Goal: Task Accomplishment & Management: Manage account settings

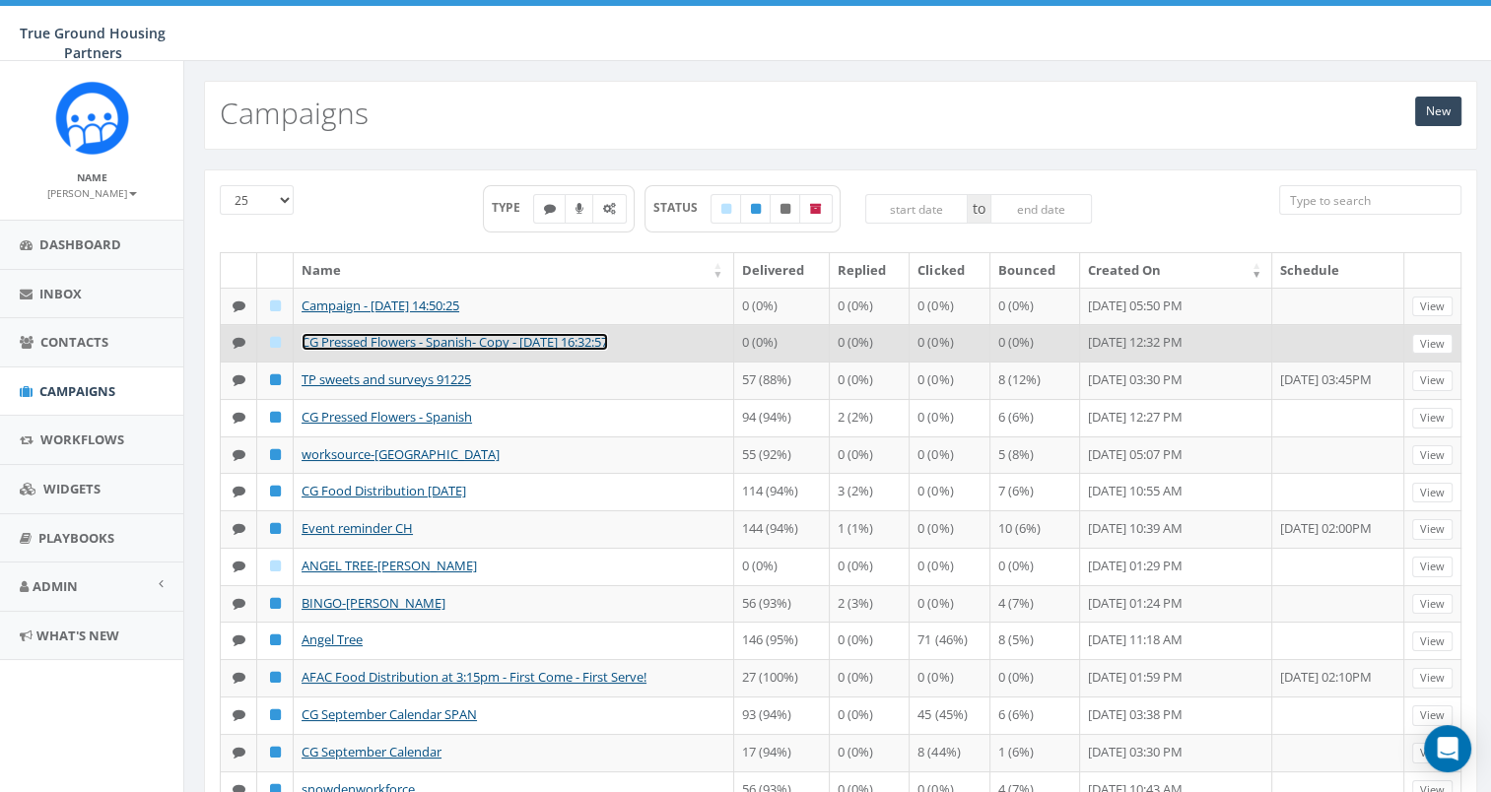
click at [429, 351] on link "CG Pressed Flowers - Spanish- Copy - [DATE] 16:32:57" at bounding box center [455, 342] width 306 height 18
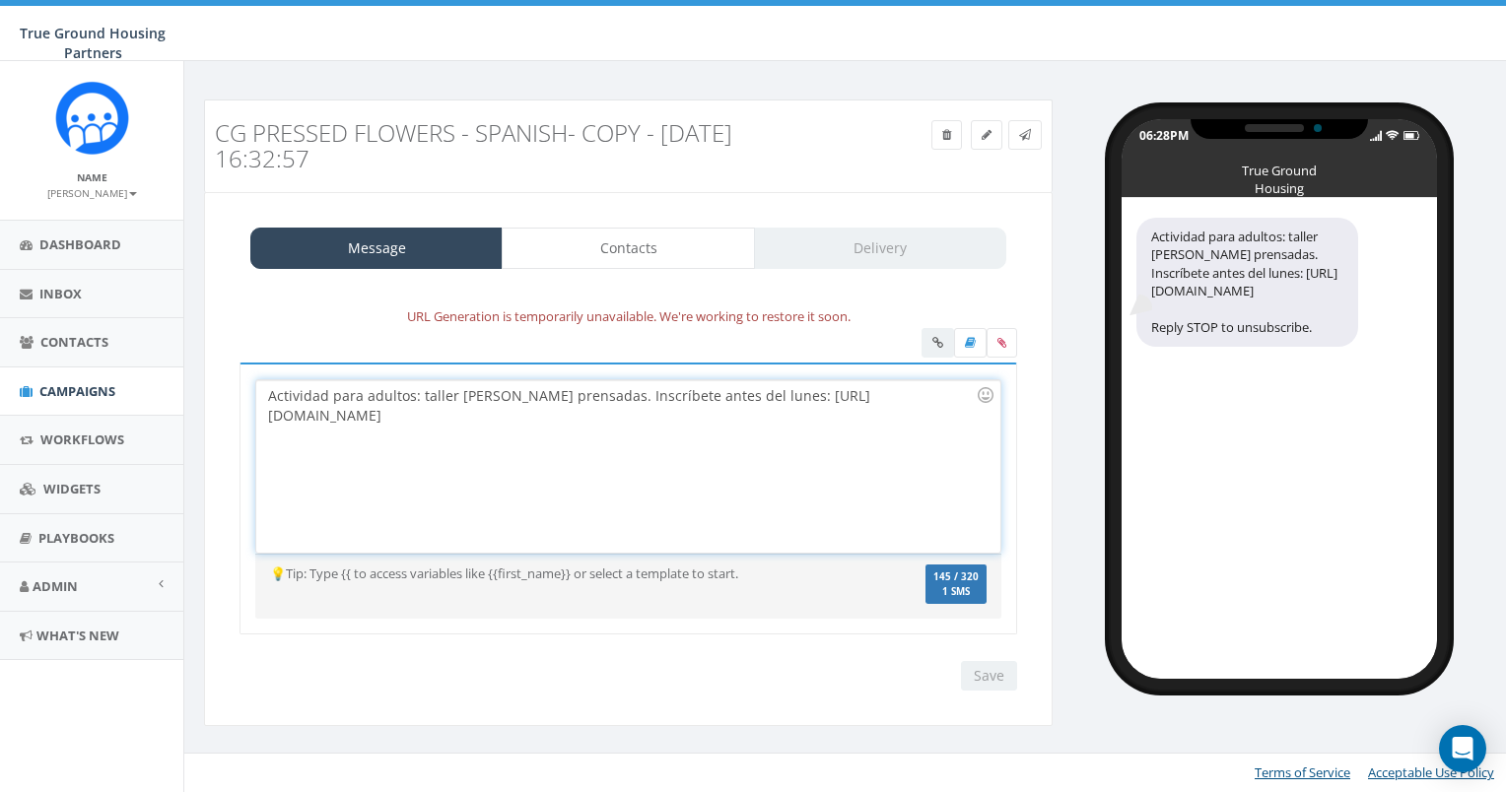
drag, startPoint x: 565, startPoint y: 421, endPoint x: 217, endPoint y: 422, distance: 347.9
click at [217, 422] on div "Message Contacts Delivery URL Generation is temporarily unavailable. We're work…" at bounding box center [628, 459] width 849 height 534
click at [728, 461] on div "Actividad para adultos: taller de flores prensadas. Inscríbete antes del lunes:" at bounding box center [627, 466] width 743 height 172
click at [760, 390] on div "Actividad para adultos: taller de flores prensadas. Inscríbete antes del lunes:" at bounding box center [627, 466] width 743 height 172
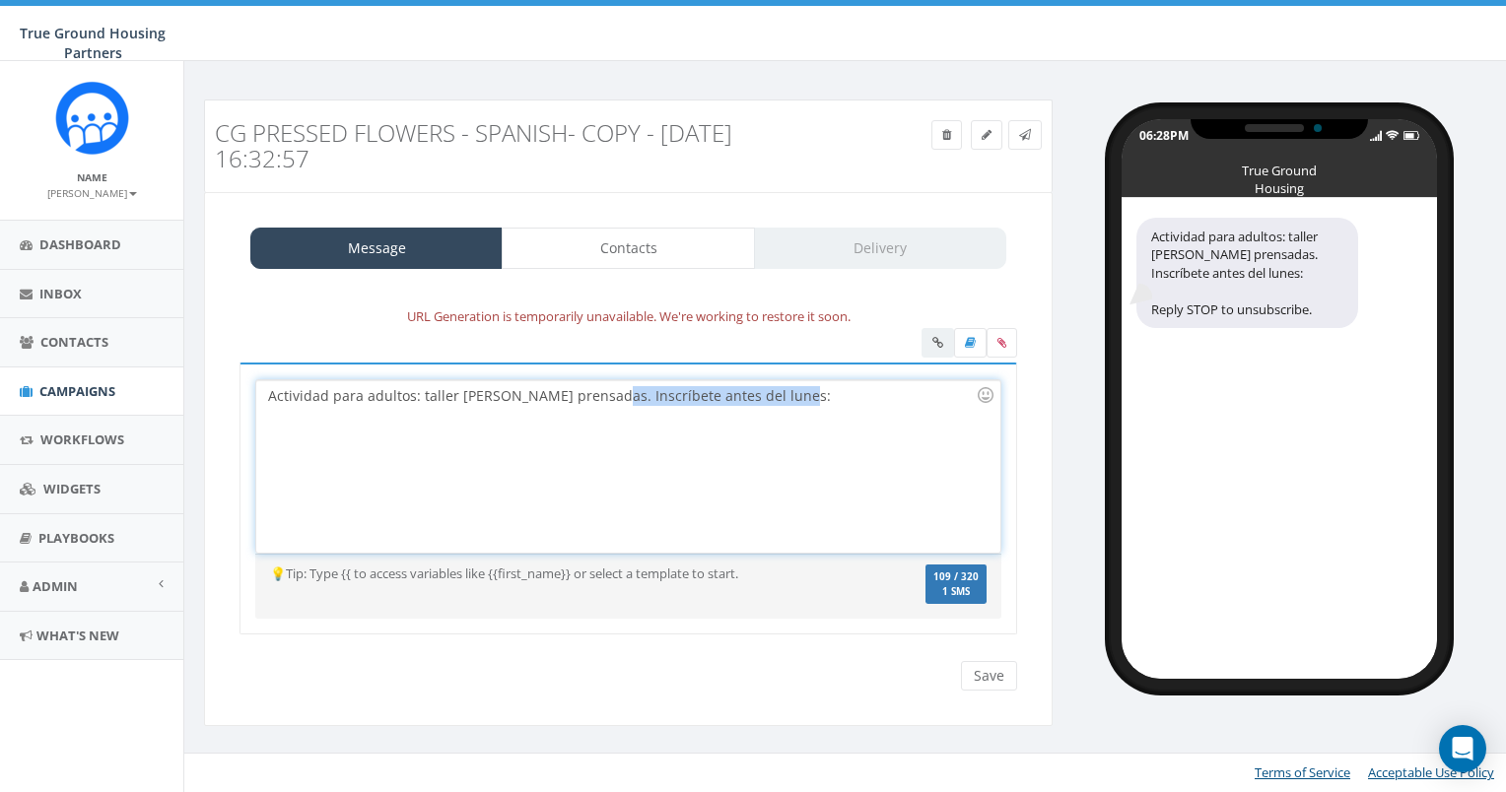
drag, startPoint x: 784, startPoint y: 389, endPoint x: 586, endPoint y: 390, distance: 198.1
click at [586, 390] on div "Actividad para adultos: taller de flores prensadas. Inscríbete antes del lunes:" at bounding box center [627, 466] width 743 height 172
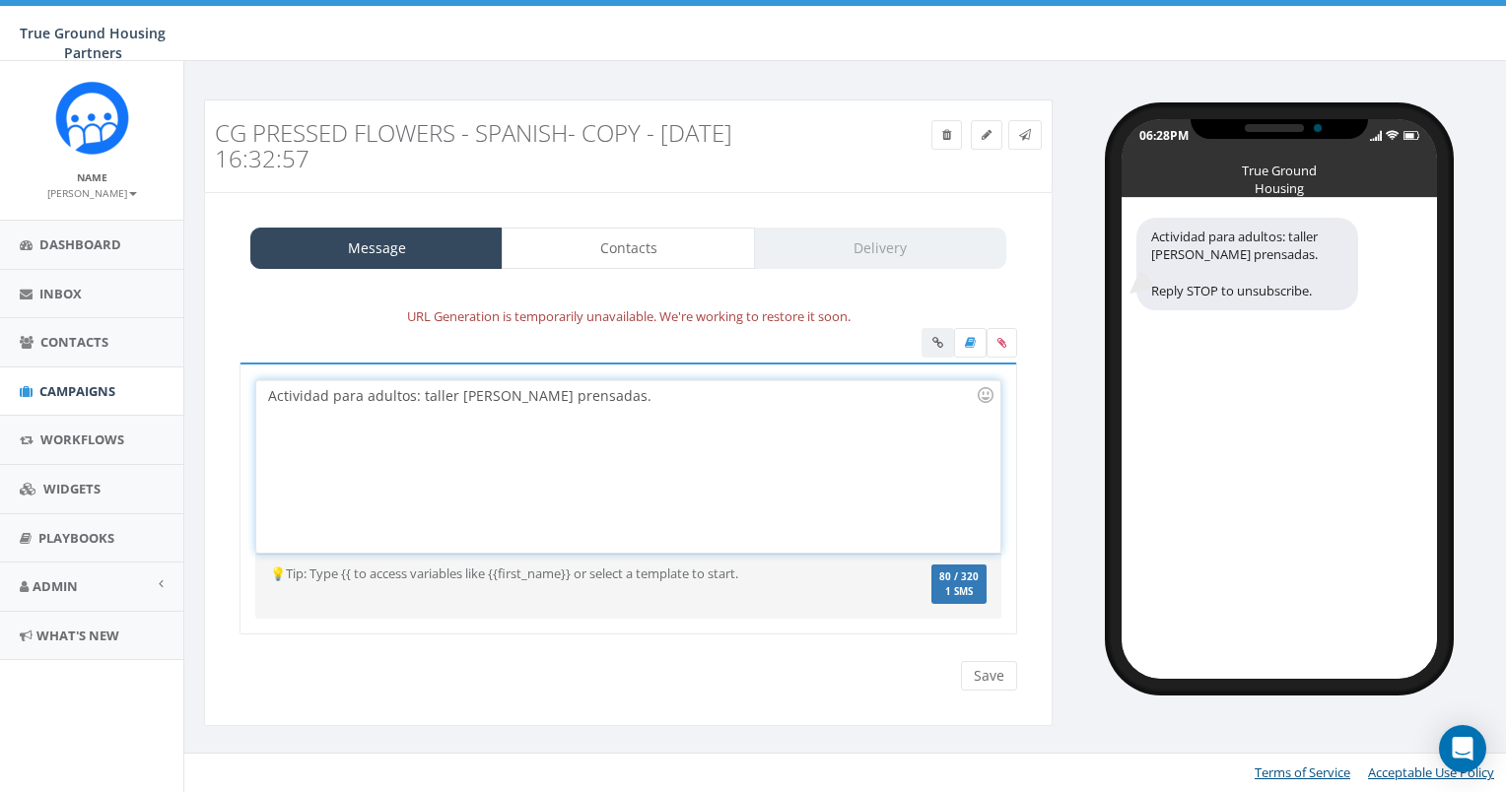
click at [586, 390] on div "Actividad para adultos: taller de flores prensadas." at bounding box center [627, 466] width 743 height 172
click at [264, 397] on div "Actividad para adultos: taller de flores prensadas!" at bounding box center [627, 466] width 743 height 172
click at [690, 390] on div "Miercoles: Actividad para adultos: taller de flores prensadas!" at bounding box center [627, 466] width 743 height 172
click at [770, 407] on div "Miercoles: Actividad para adultos: taller de flores prensadas! Incribese hoy:" at bounding box center [627, 466] width 743 height 172
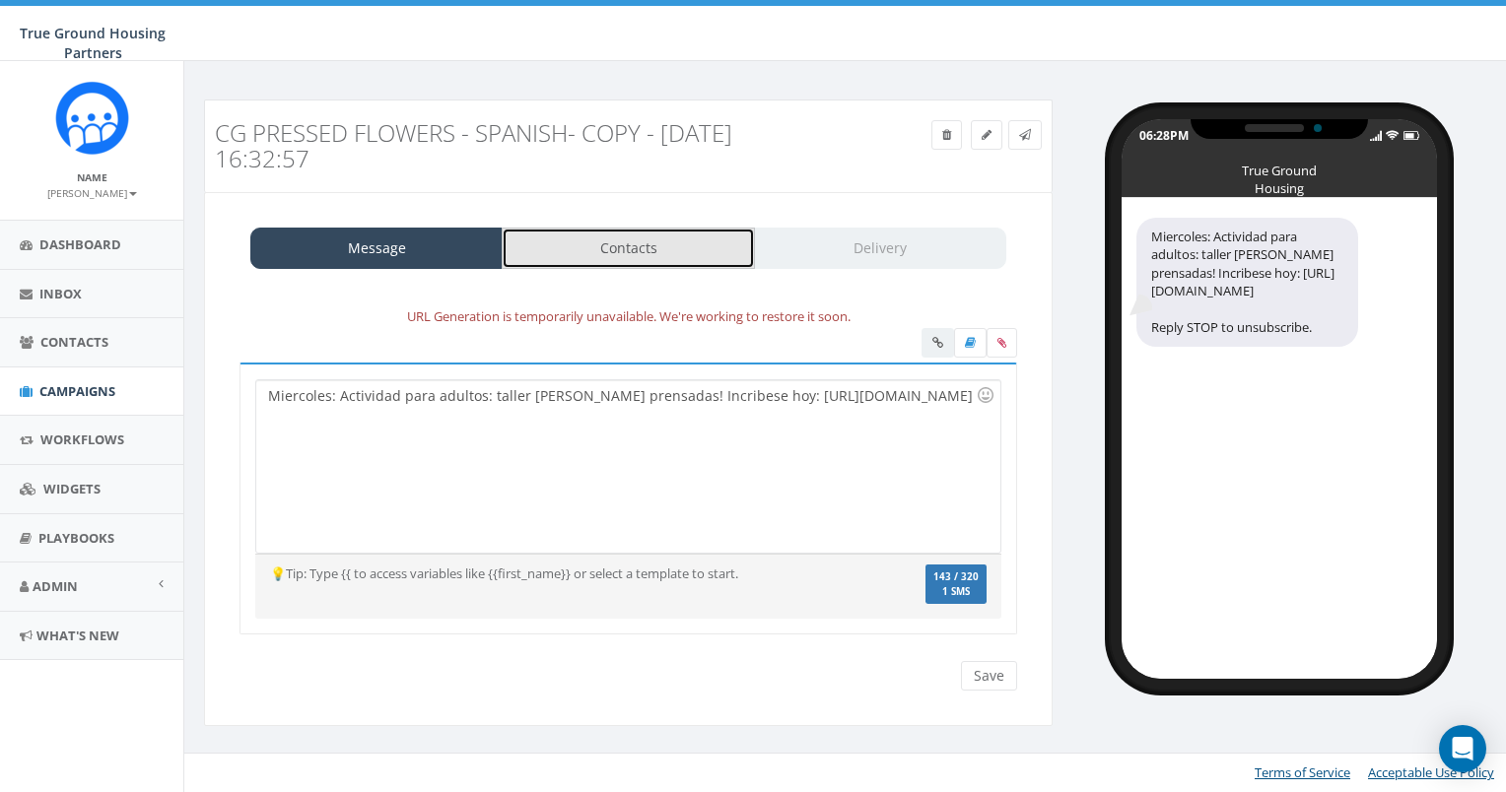
click at [658, 238] on link "Contacts" at bounding box center [628, 248] width 252 height 41
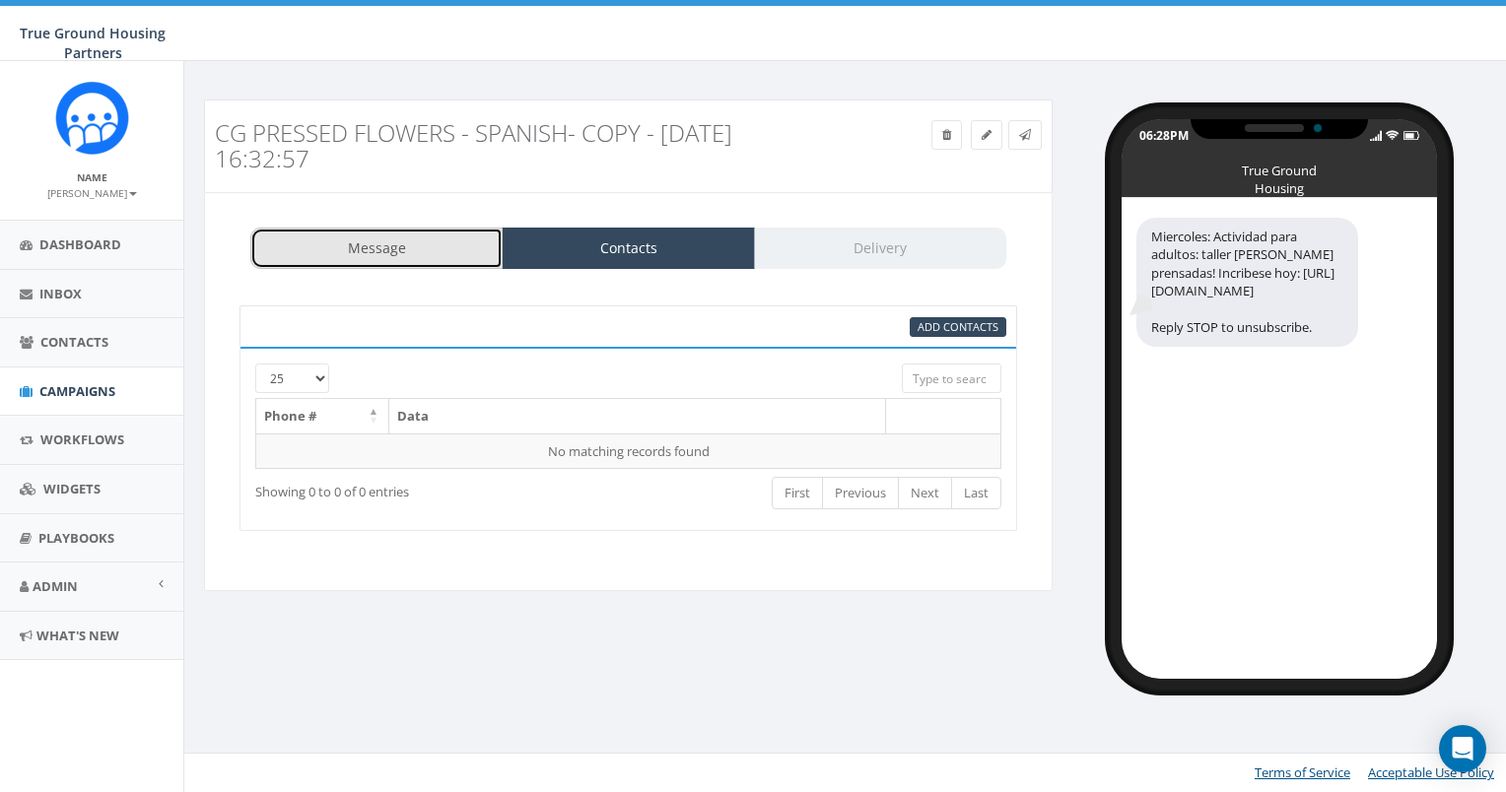
click at [439, 240] on link "Message" at bounding box center [376, 248] width 252 height 41
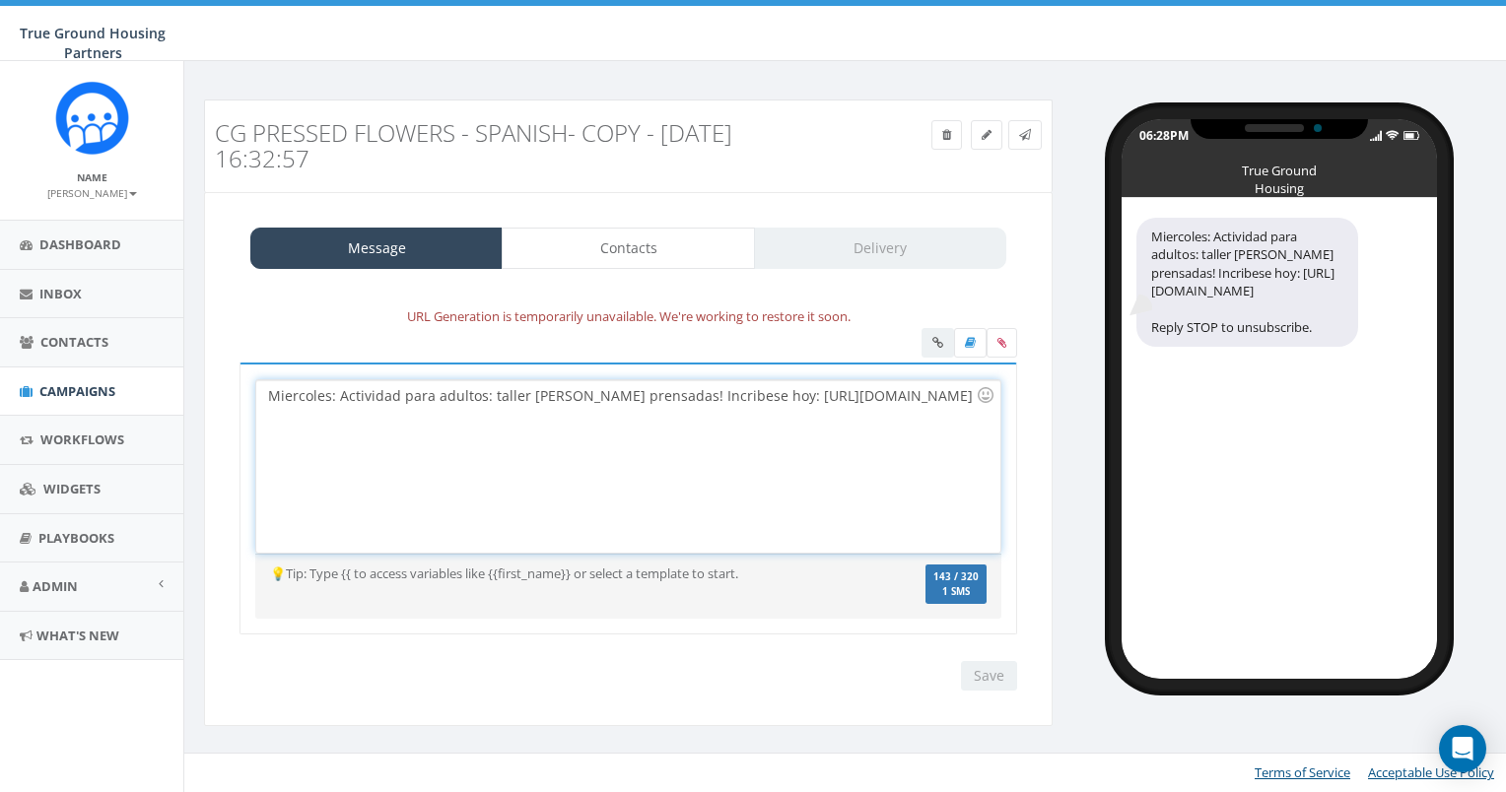
click at [335, 394] on div "Miercoles: Actividad para adultos: taller de flores prensadas! Incribese hoy: h…" at bounding box center [627, 466] width 743 height 172
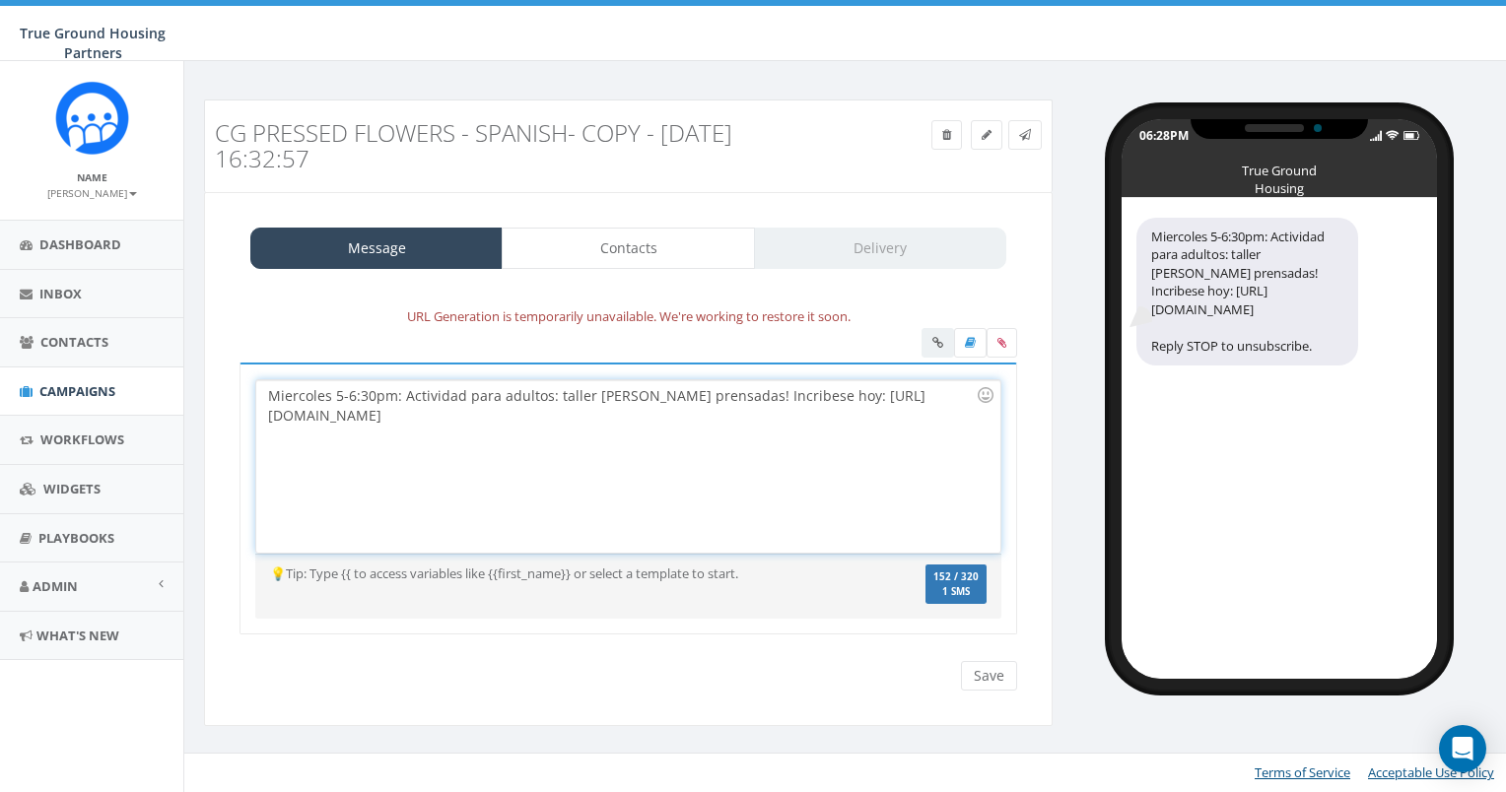
click at [545, 398] on div "Miercoles 5-6:30pm: Actividad para adultos: taller de flores prensadas! Incribe…" at bounding box center [627, 466] width 743 height 172
click at [572, 403] on div "Miercoles 5-6:30pm: Actividad para adultos, Taller de Flores Prensadas! Incribe…" at bounding box center [627, 466] width 743 height 172
click at [564, 419] on div "Miercoles 5-6:30pm: Actividad para adultos, Taller de Flores Prensadas! Incribe…" at bounding box center [627, 466] width 743 height 172
click at [623, 248] on link "Contacts" at bounding box center [628, 248] width 252 height 41
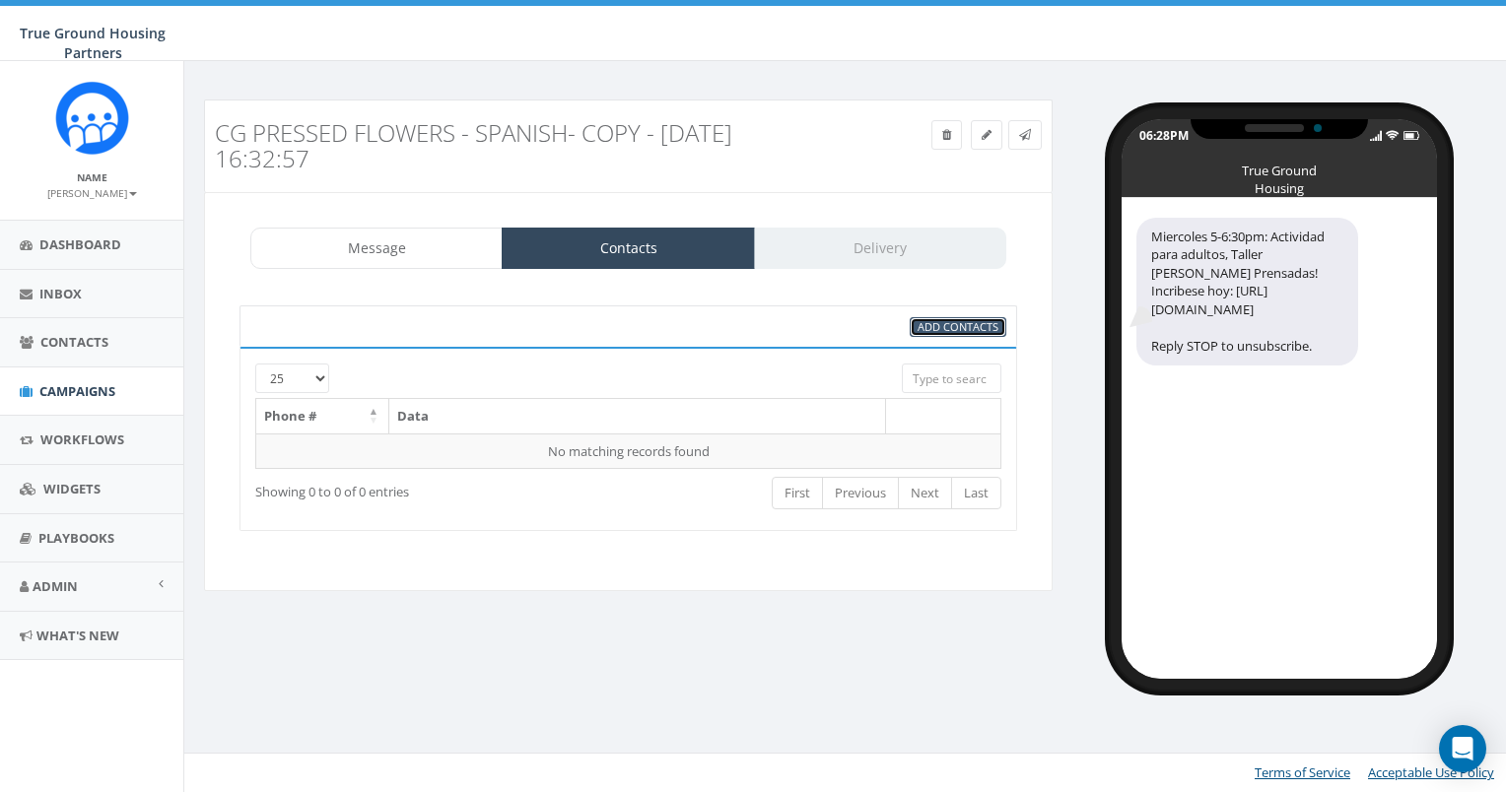
click at [988, 330] on span "Add Contacts" at bounding box center [958, 326] width 81 height 15
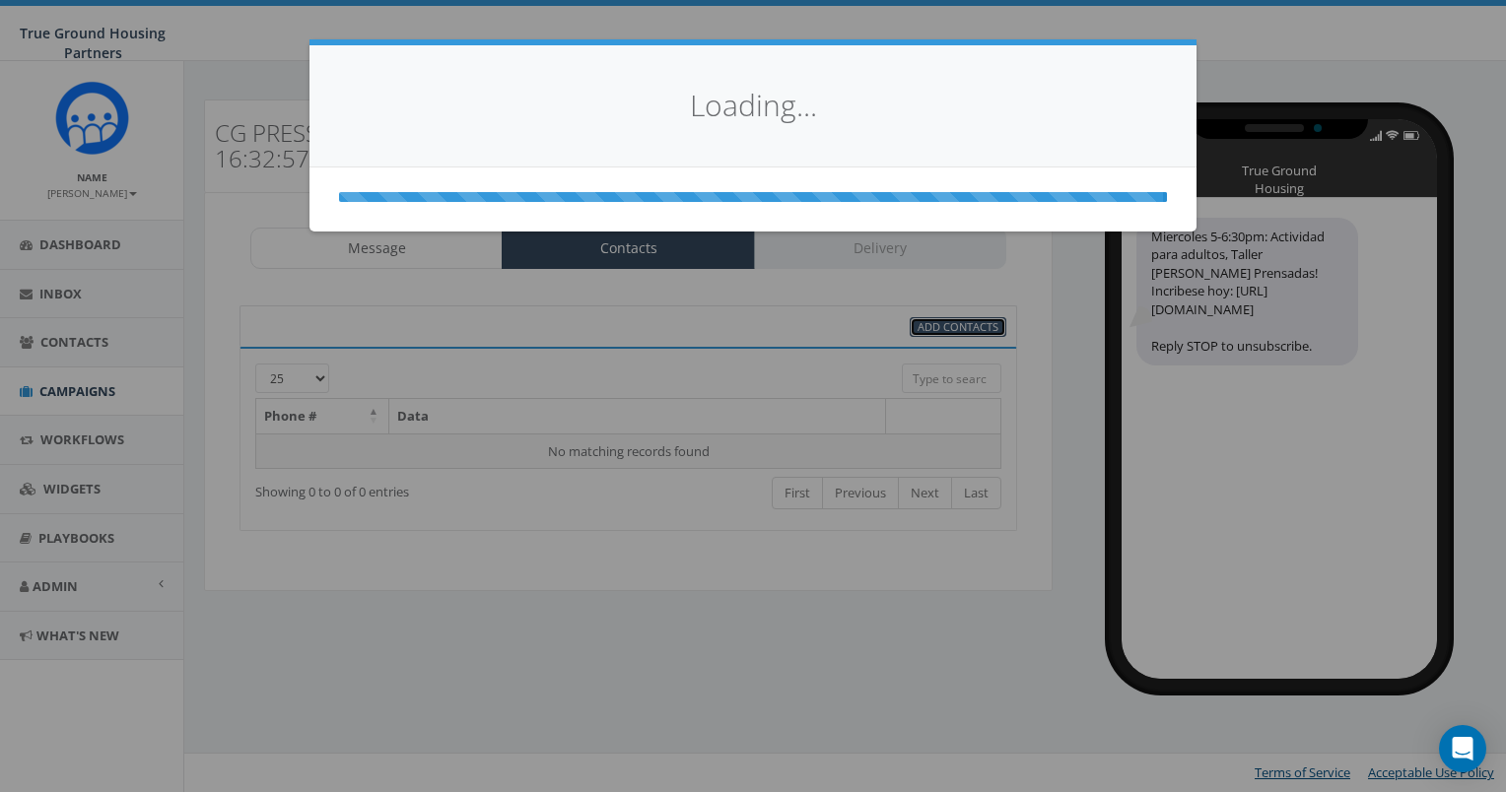
select select
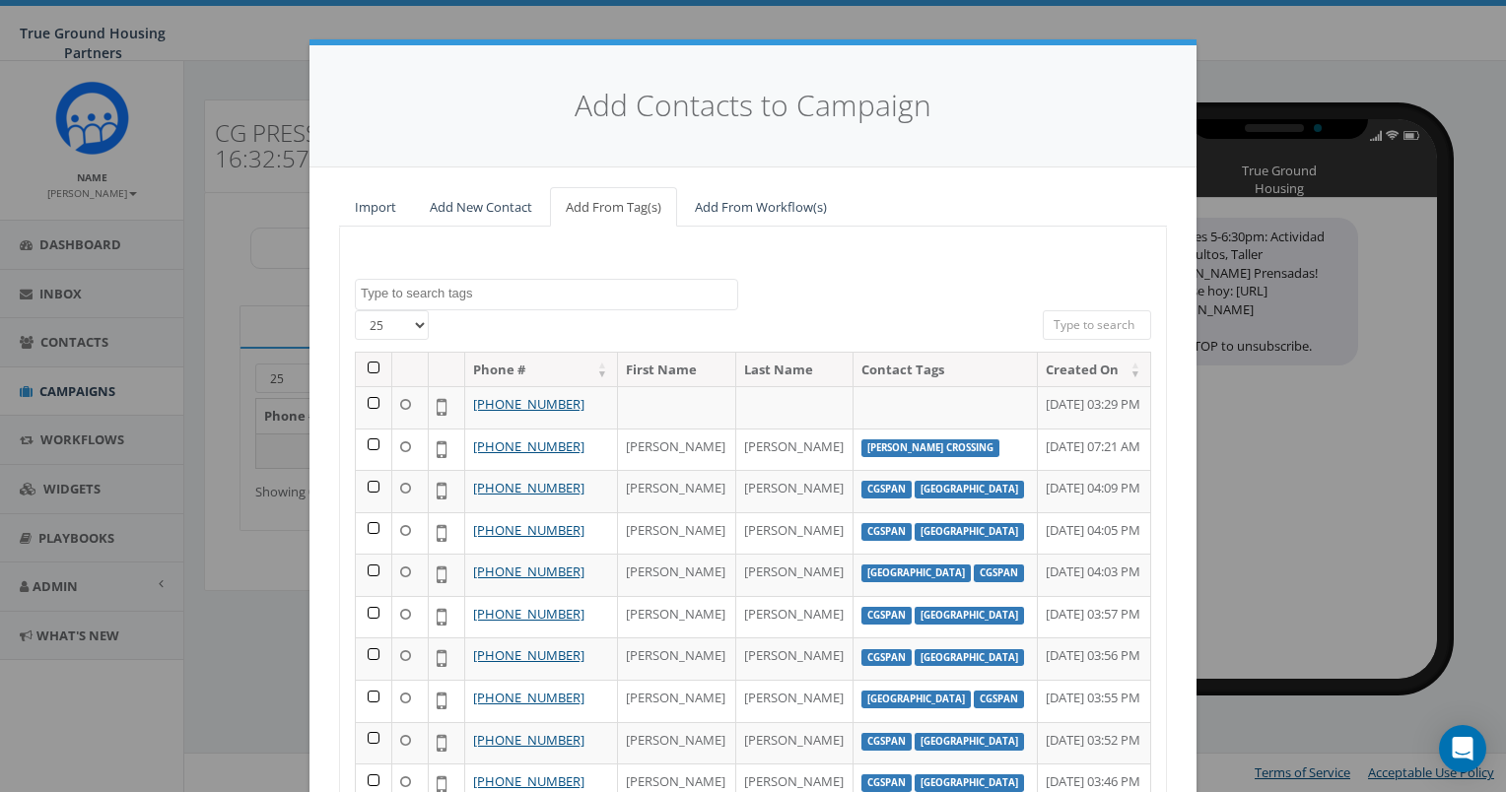
click at [594, 291] on textarea "Search" at bounding box center [549, 294] width 376 height 18
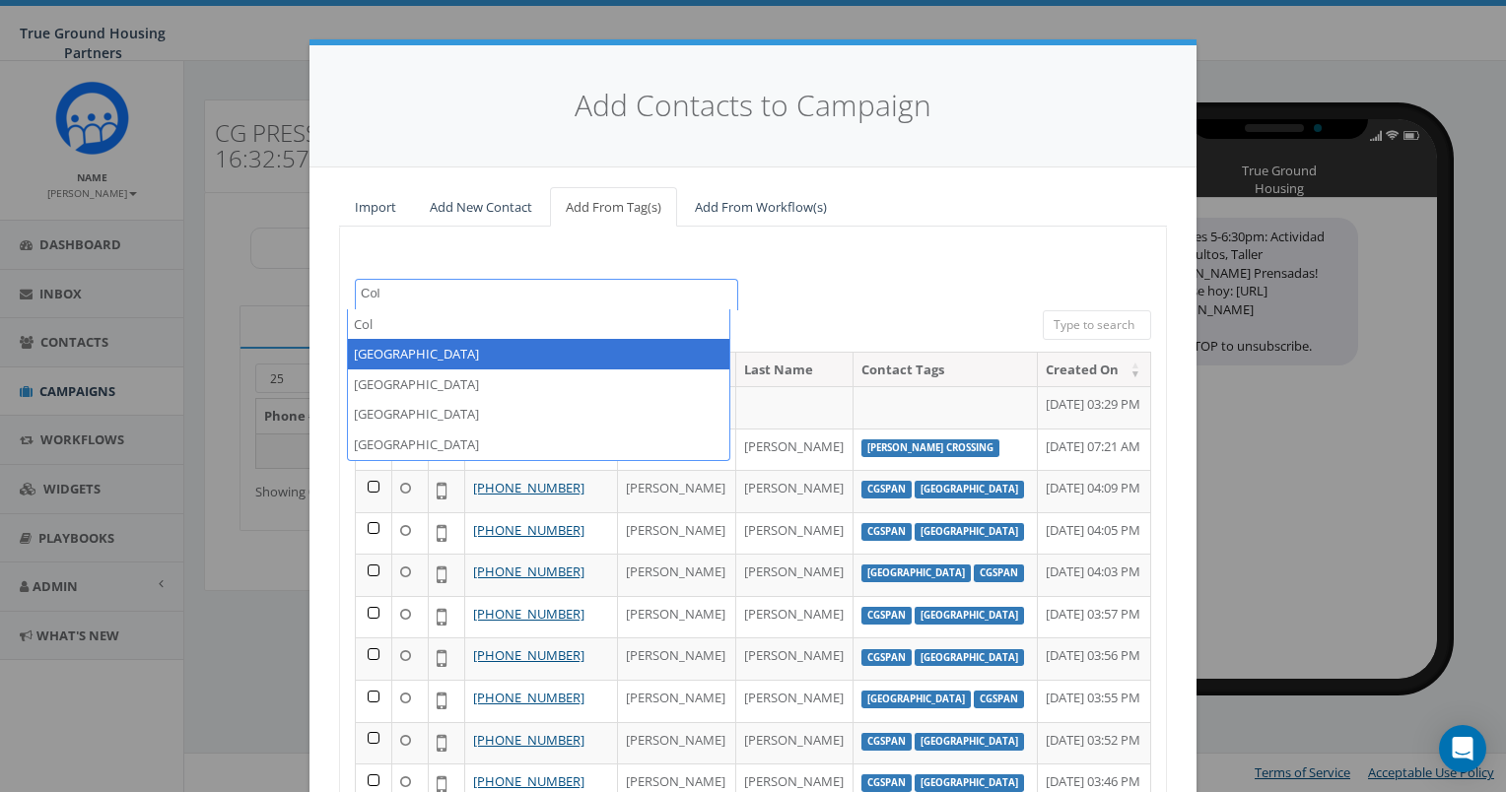
type textarea "Col"
select select "[GEOGRAPHIC_DATA]"
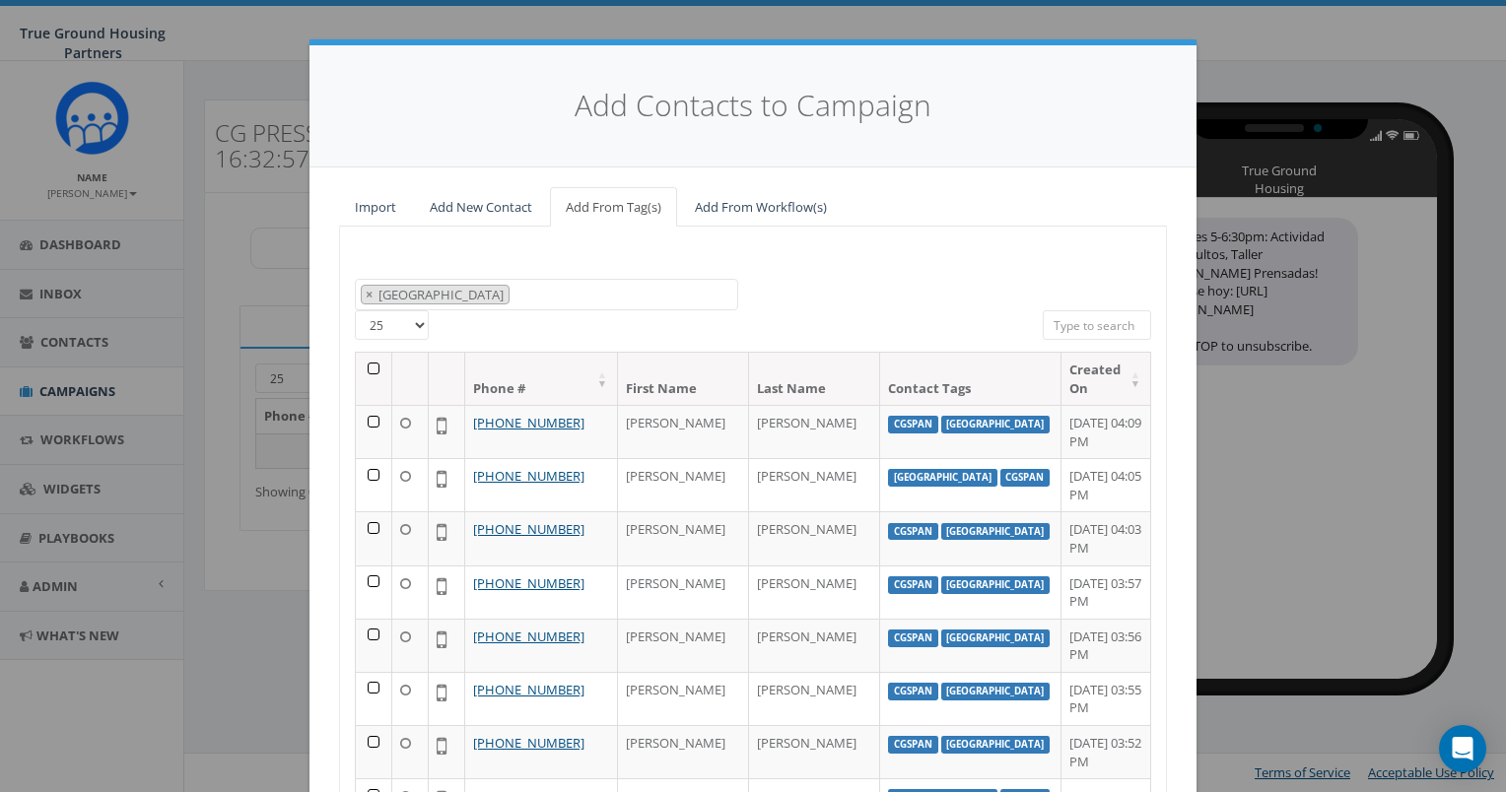
select select
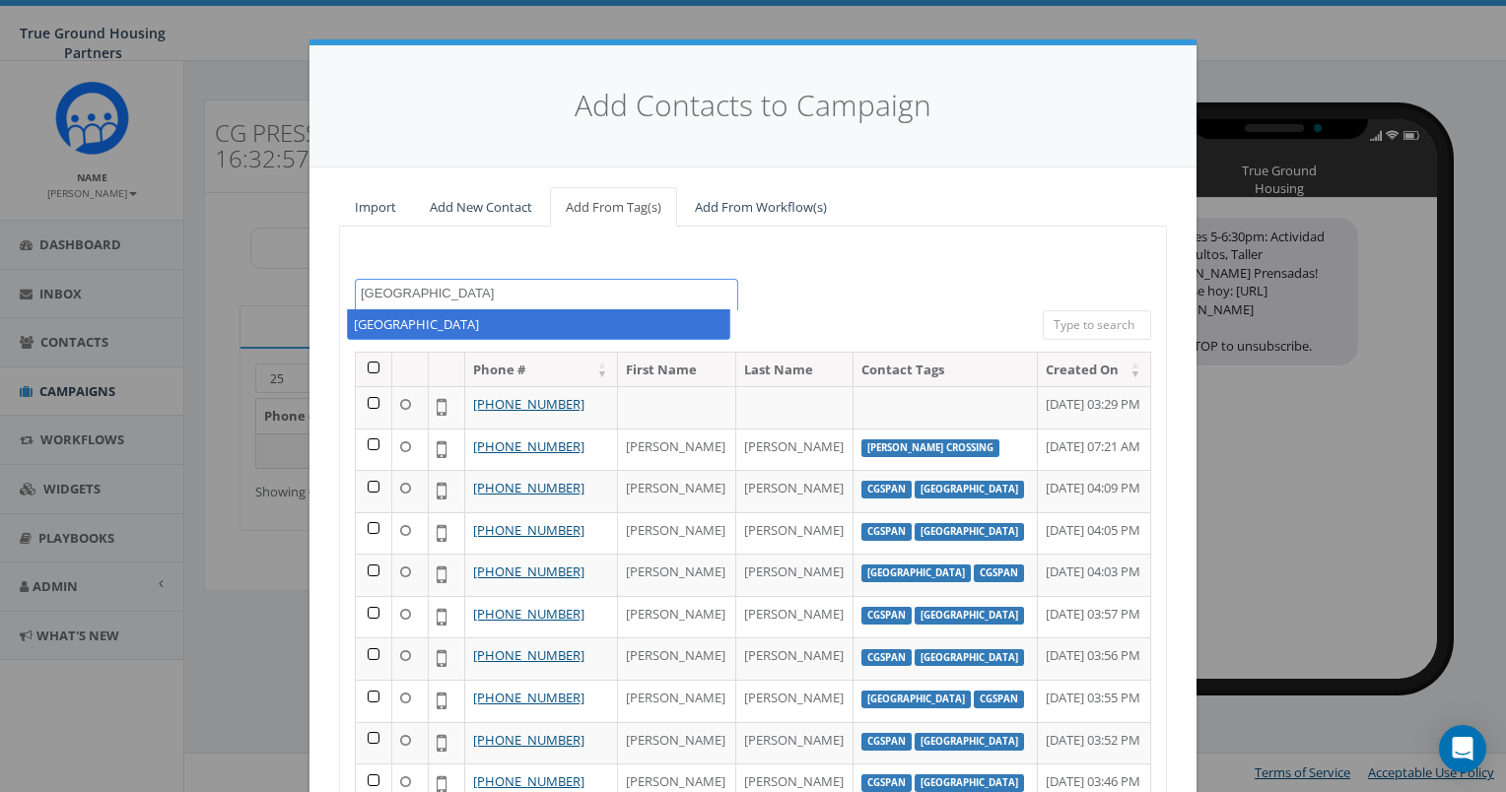
click at [468, 298] on textarea "[GEOGRAPHIC_DATA]" at bounding box center [549, 294] width 376 height 18
type textarea "CGSPAN"
select select "CGSPAN"
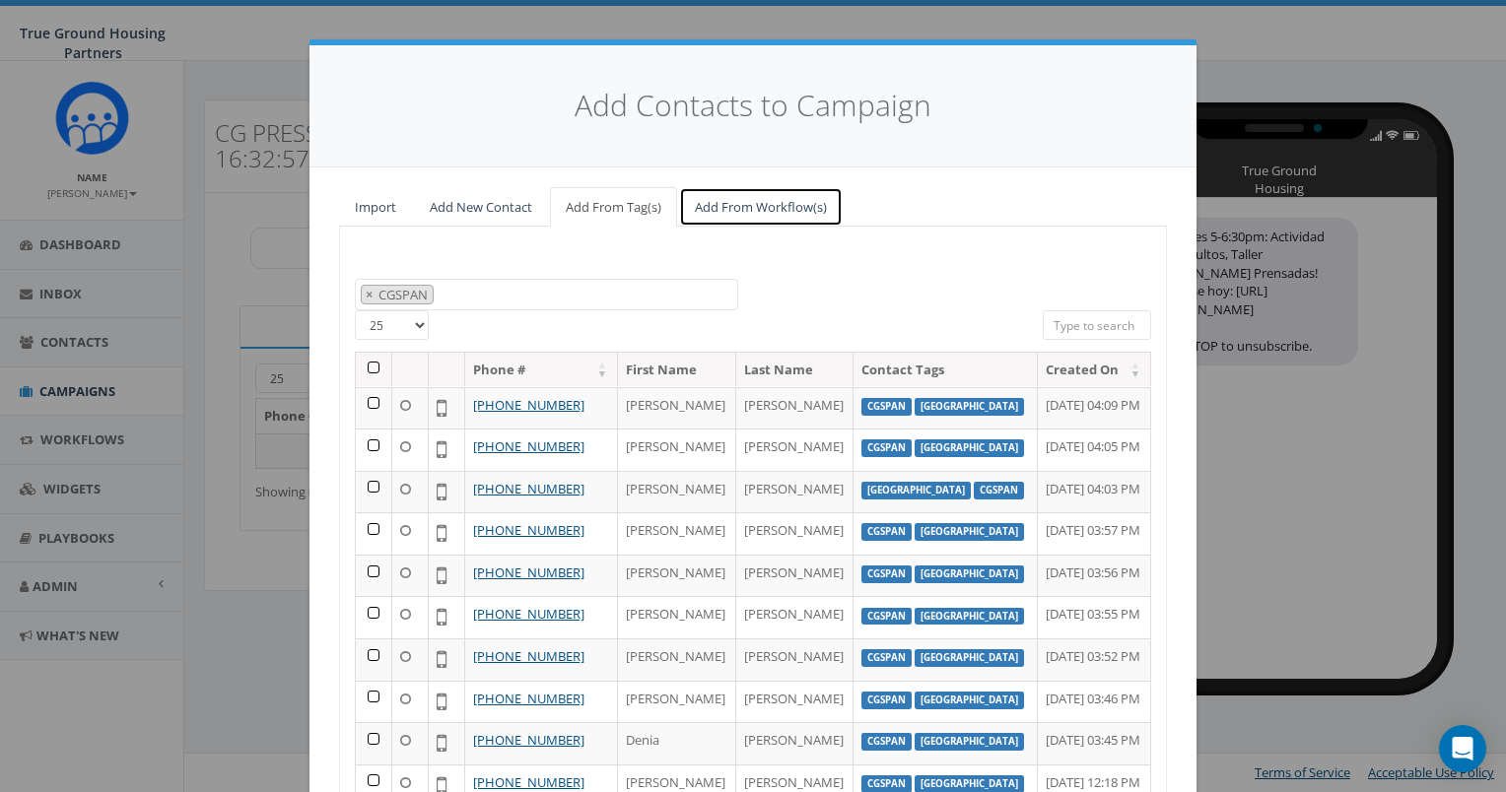
click at [723, 198] on link "Add From Workflow(s)" at bounding box center [761, 207] width 164 height 40
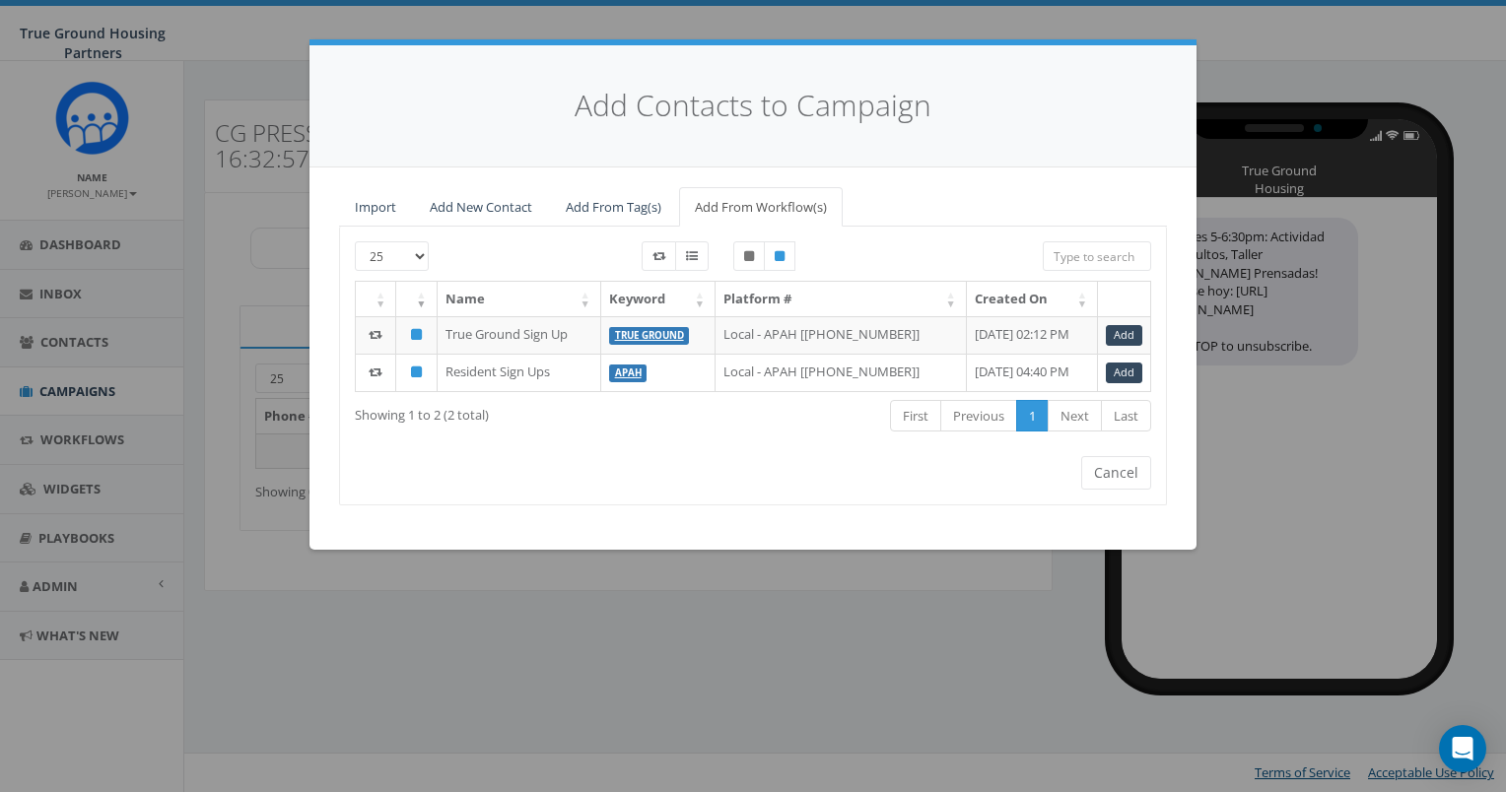
click at [615, 185] on div "Import Add New Contact Add From Tag(s) Add From Workflow(s) 2024/10/01 2024/11/…" at bounding box center [752, 359] width 887 height 382
click at [615, 194] on link "Add From Tag(s)" at bounding box center [613, 207] width 127 height 40
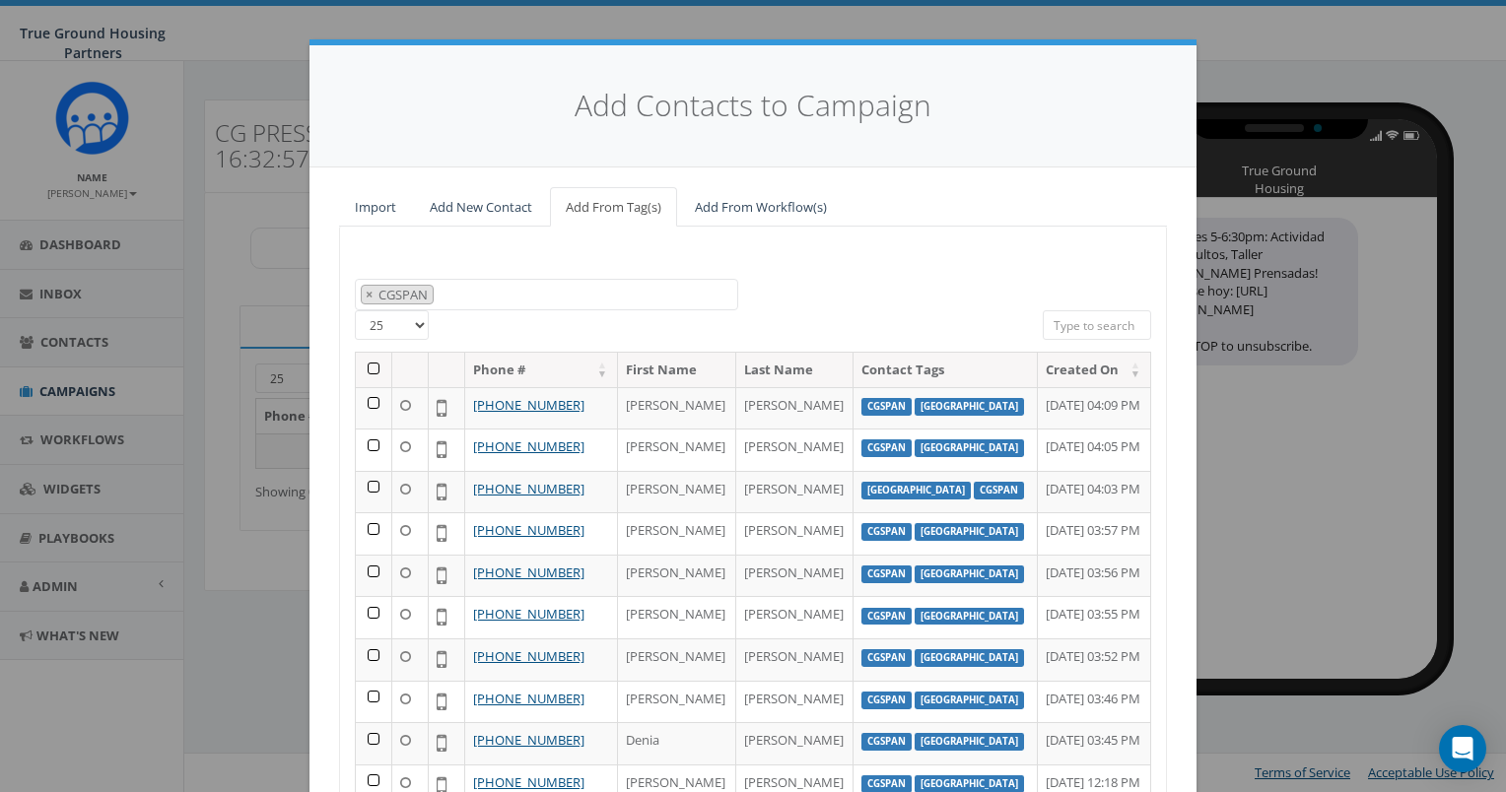
click at [365, 366] on th at bounding box center [374, 370] width 36 height 34
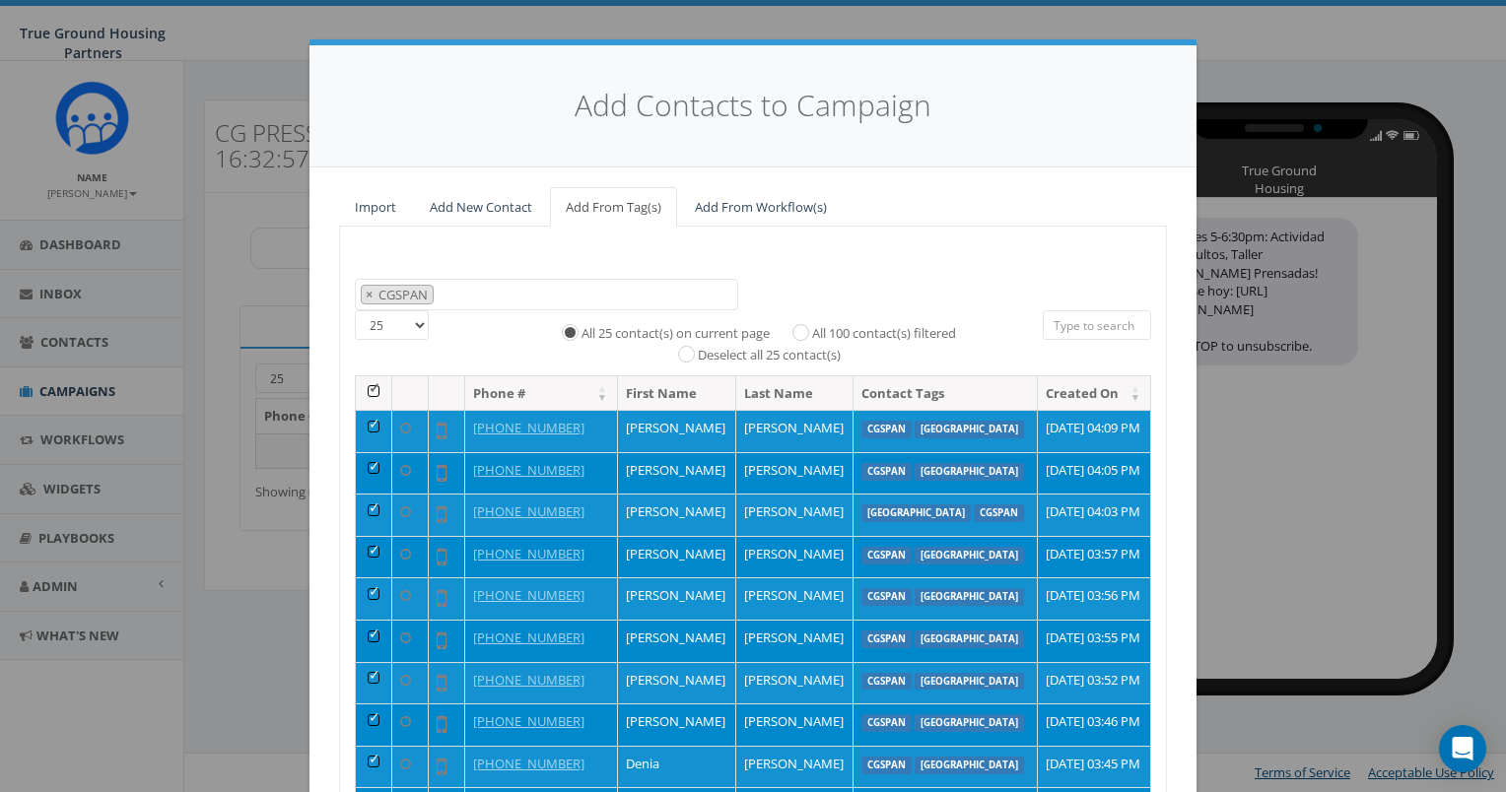
click at [828, 331] on label "All 100 contact(s) filtered" at bounding box center [884, 334] width 144 height 20
click at [812, 331] on input "All 100 contact(s) filtered" at bounding box center [805, 330] width 13 height 13
radio input "true"
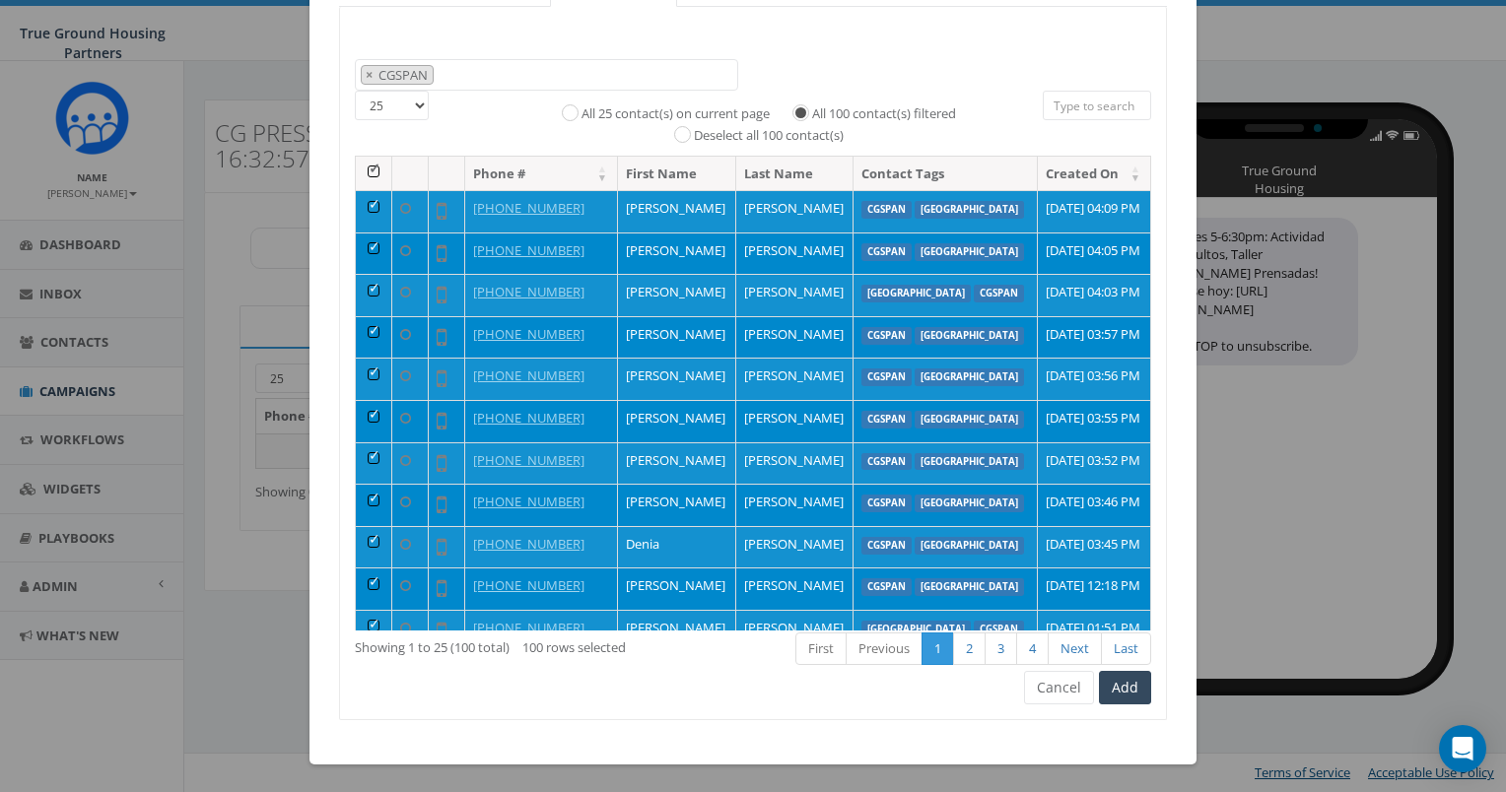
click at [1108, 667] on div "First Previous 1 2 3 4 Next Last" at bounding box center [925, 651] width 452 height 40
click at [1108, 677] on button "Add" at bounding box center [1125, 688] width 52 height 34
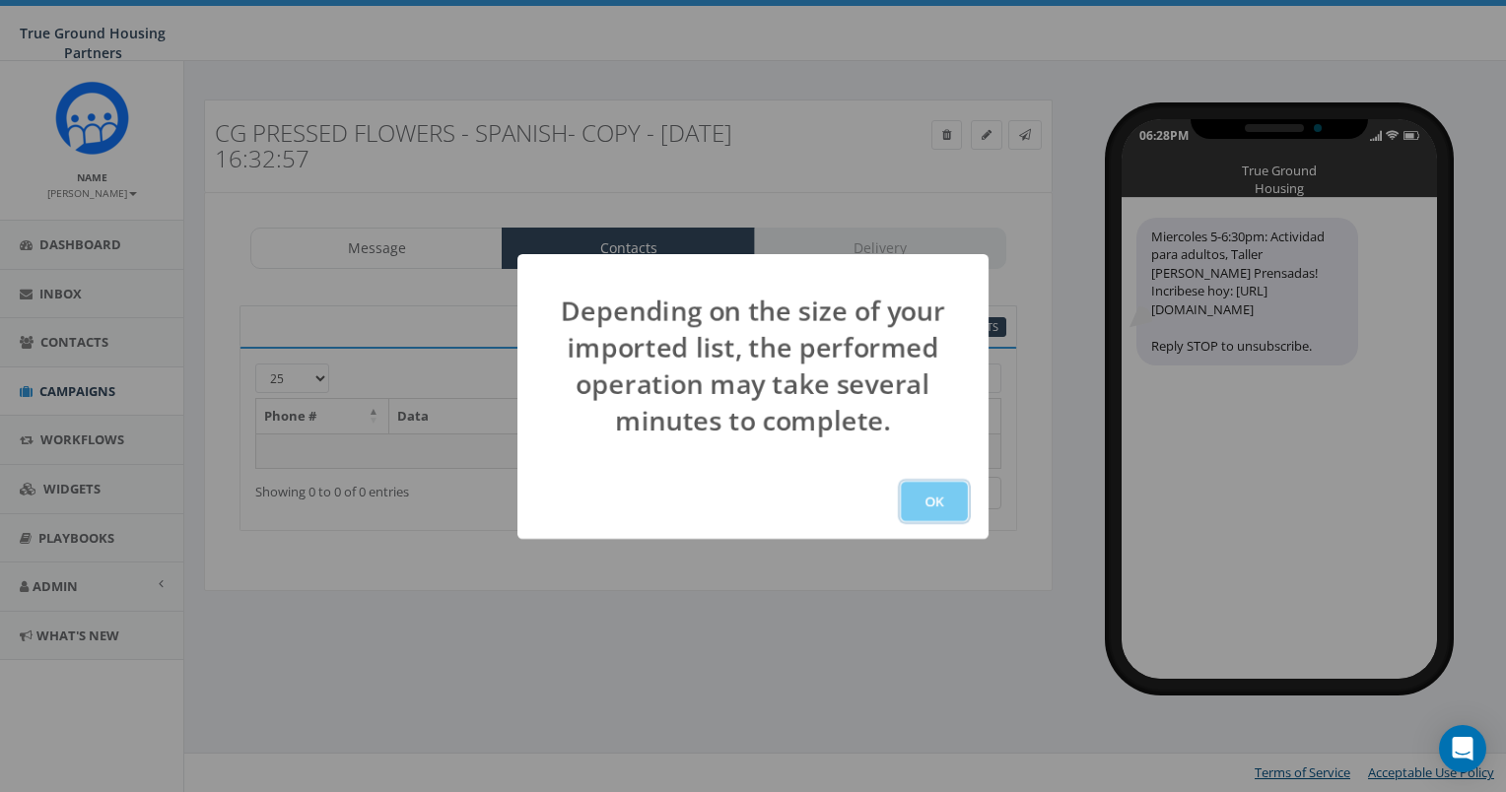
click at [939, 494] on button "OK" at bounding box center [934, 501] width 67 height 39
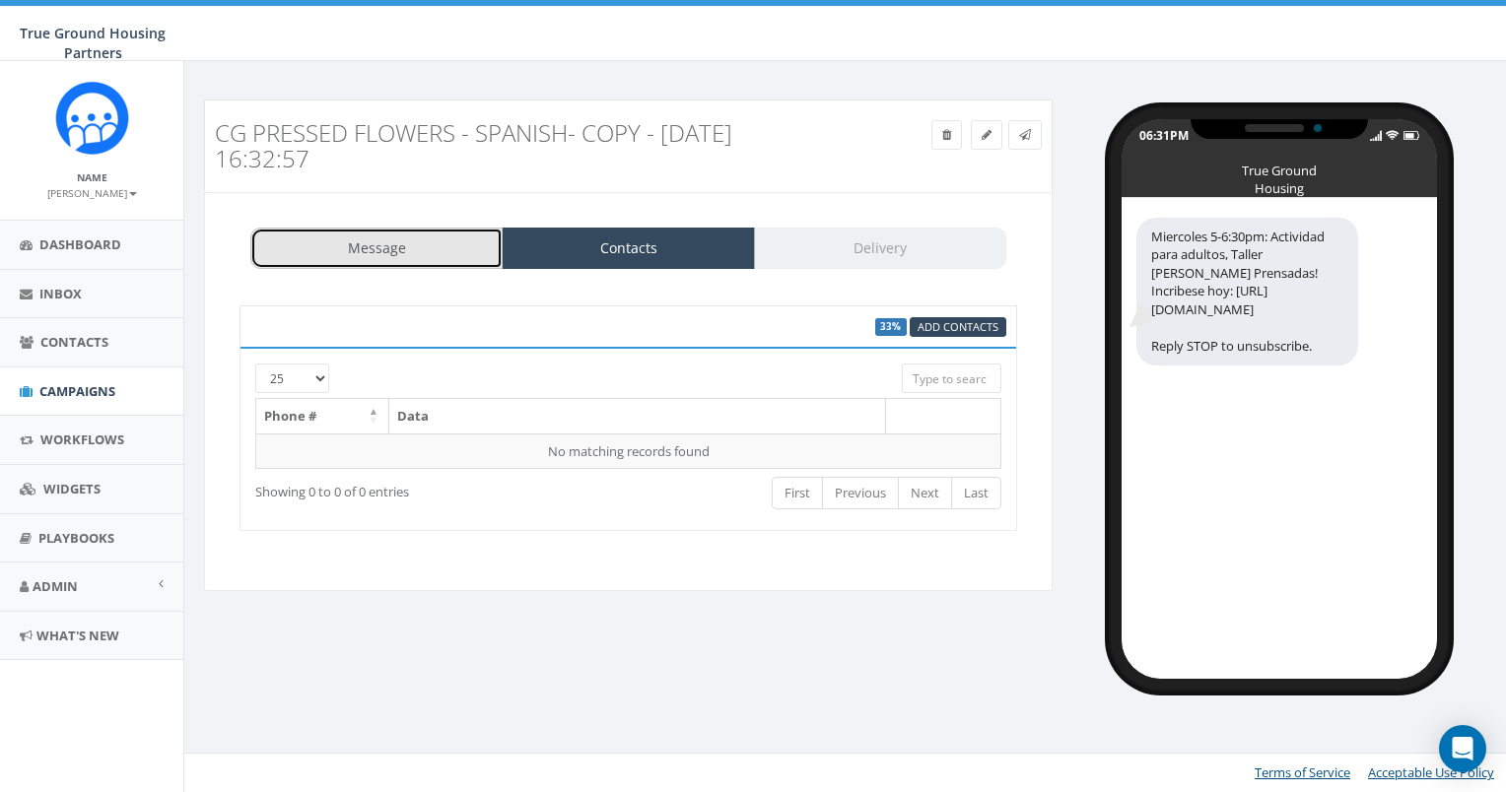
click at [360, 261] on link "Message" at bounding box center [376, 248] width 252 height 41
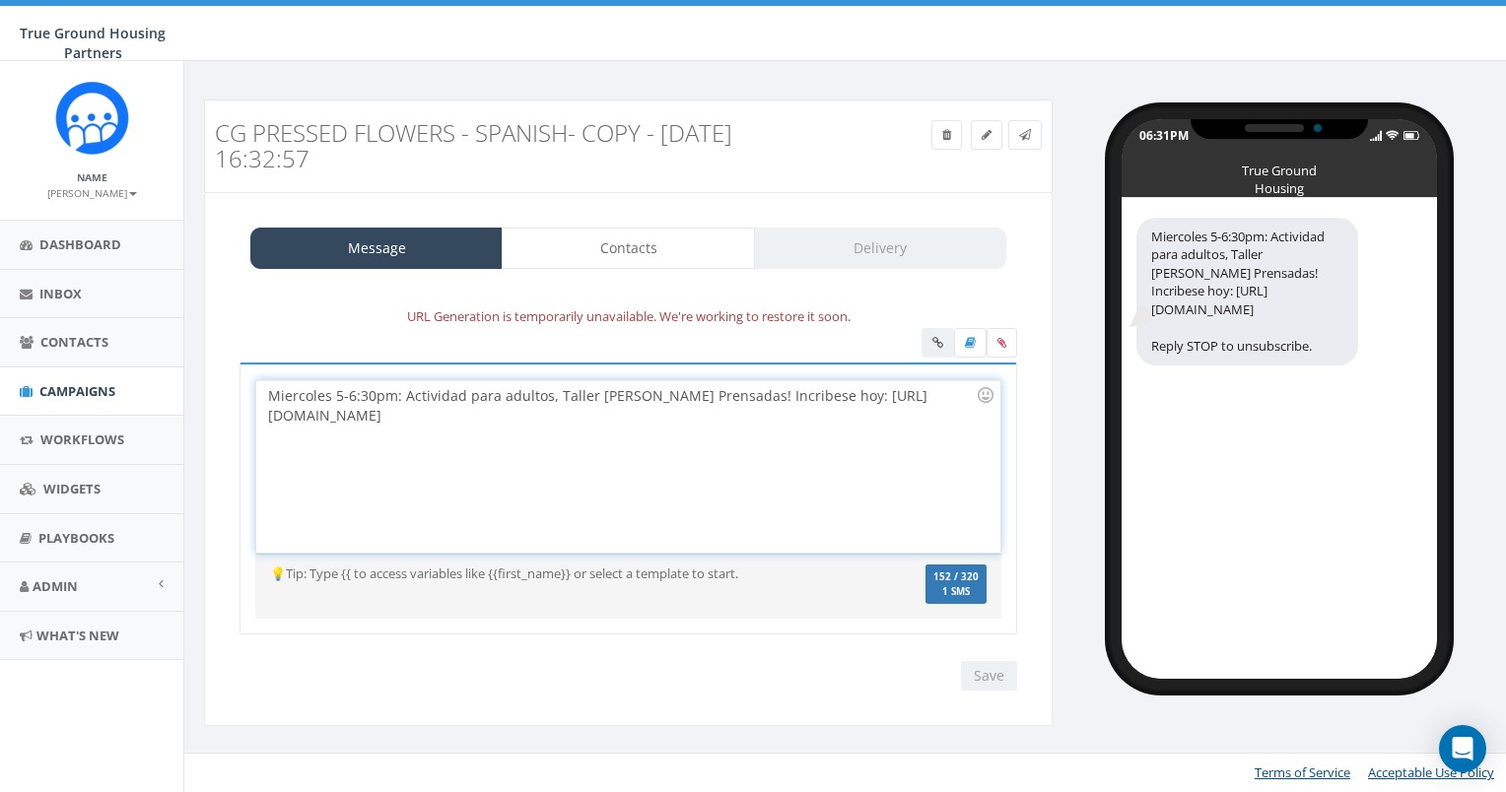
click at [556, 414] on div "Miercoles 5-6:30pm: Actividad para adultos, Taller [PERSON_NAME] Prensadas! Inc…" at bounding box center [627, 466] width 743 height 172
click at [590, 209] on div "Message Contacts Delivery URL Generation is temporarily unavailable. We're work…" at bounding box center [628, 459] width 849 height 534
click at [590, 228] on link "Contacts" at bounding box center [628, 248] width 252 height 41
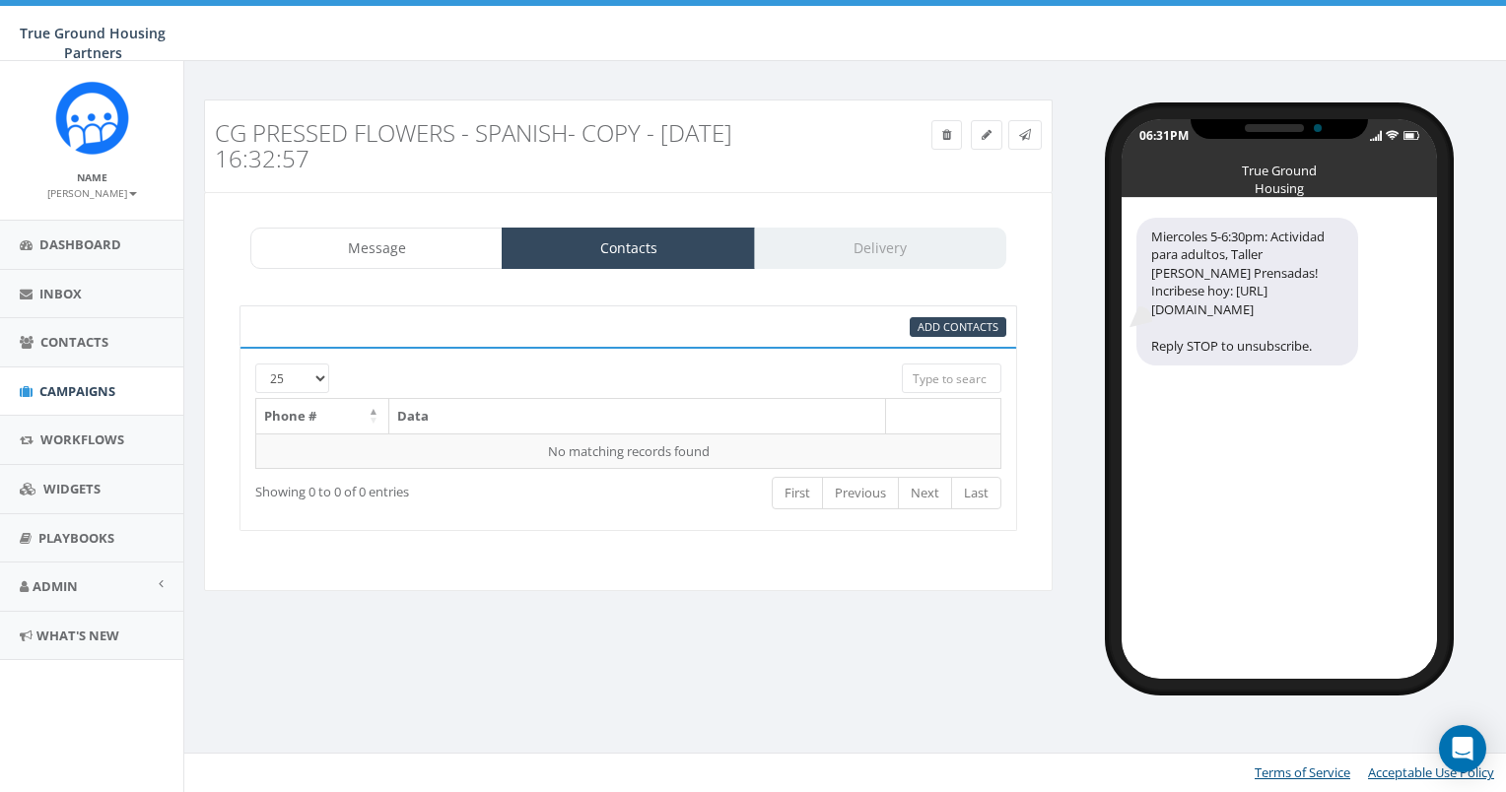
click at [824, 254] on div "Message Contacts Delivery" at bounding box center [628, 248] width 756 height 41
click at [604, 244] on link "Contacts" at bounding box center [628, 248] width 252 height 41
click at [937, 327] on span "Add Contacts" at bounding box center [958, 326] width 81 height 15
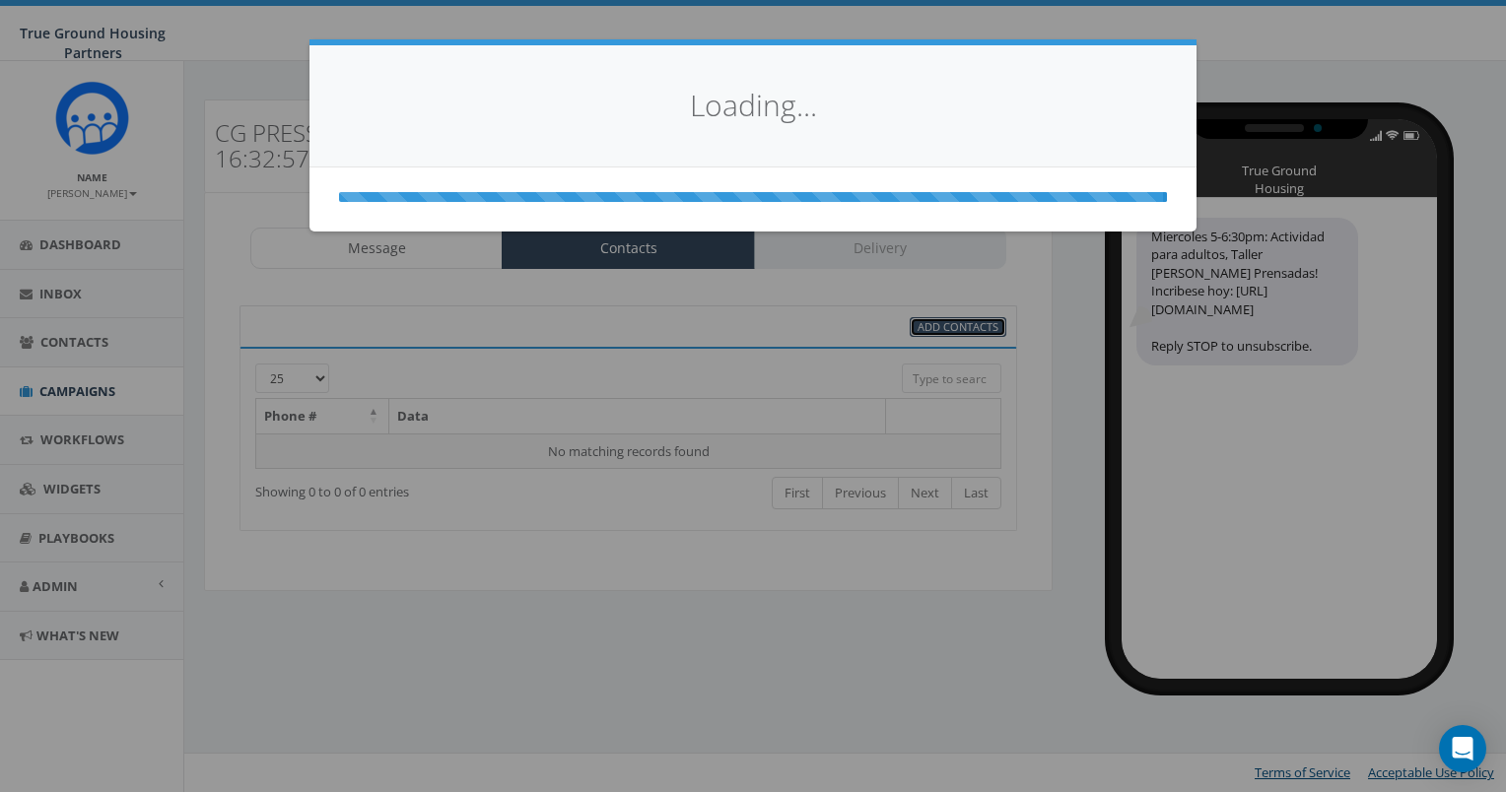
select select
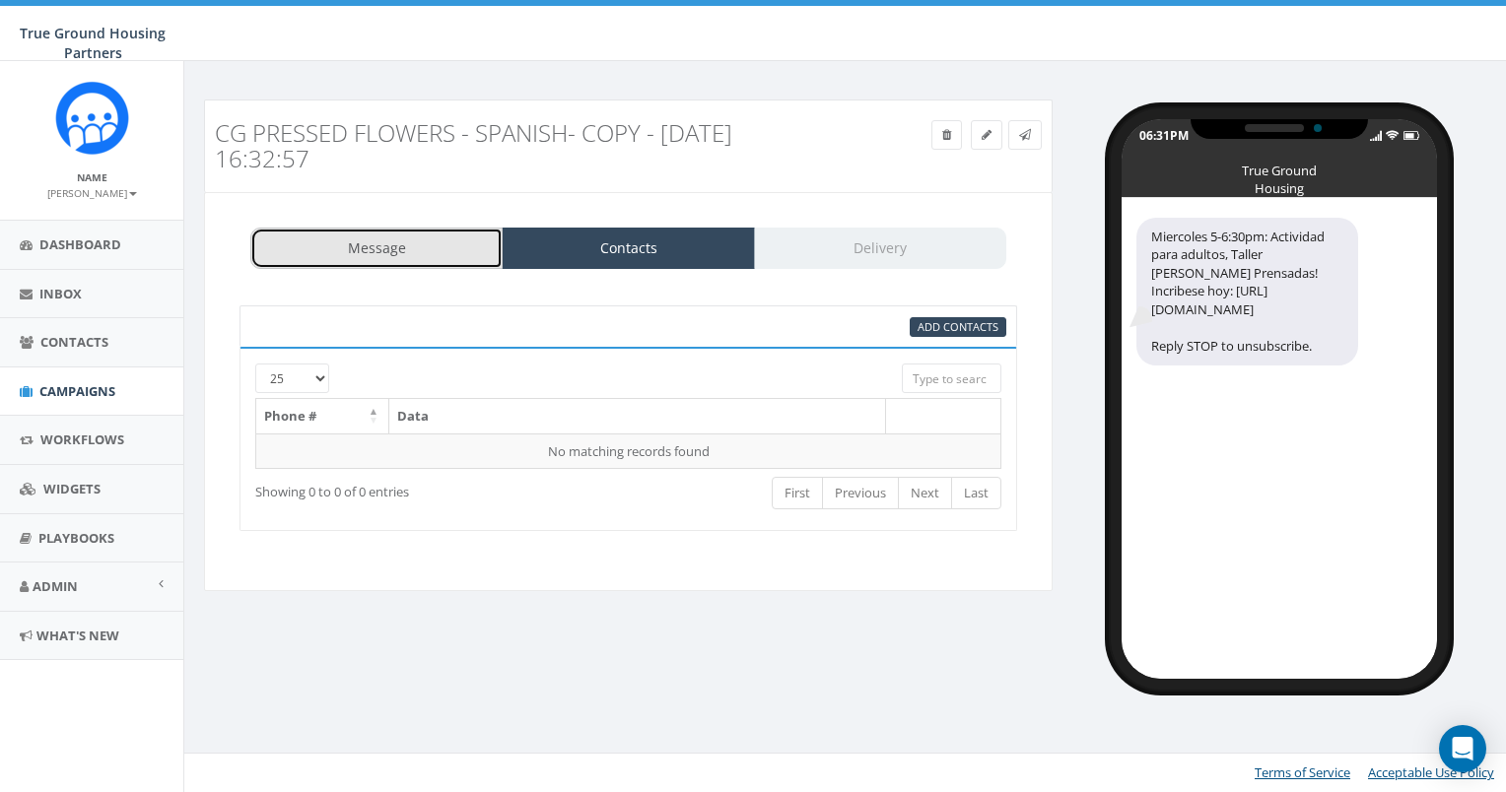
click at [412, 251] on link "Message" at bounding box center [376, 248] width 252 height 41
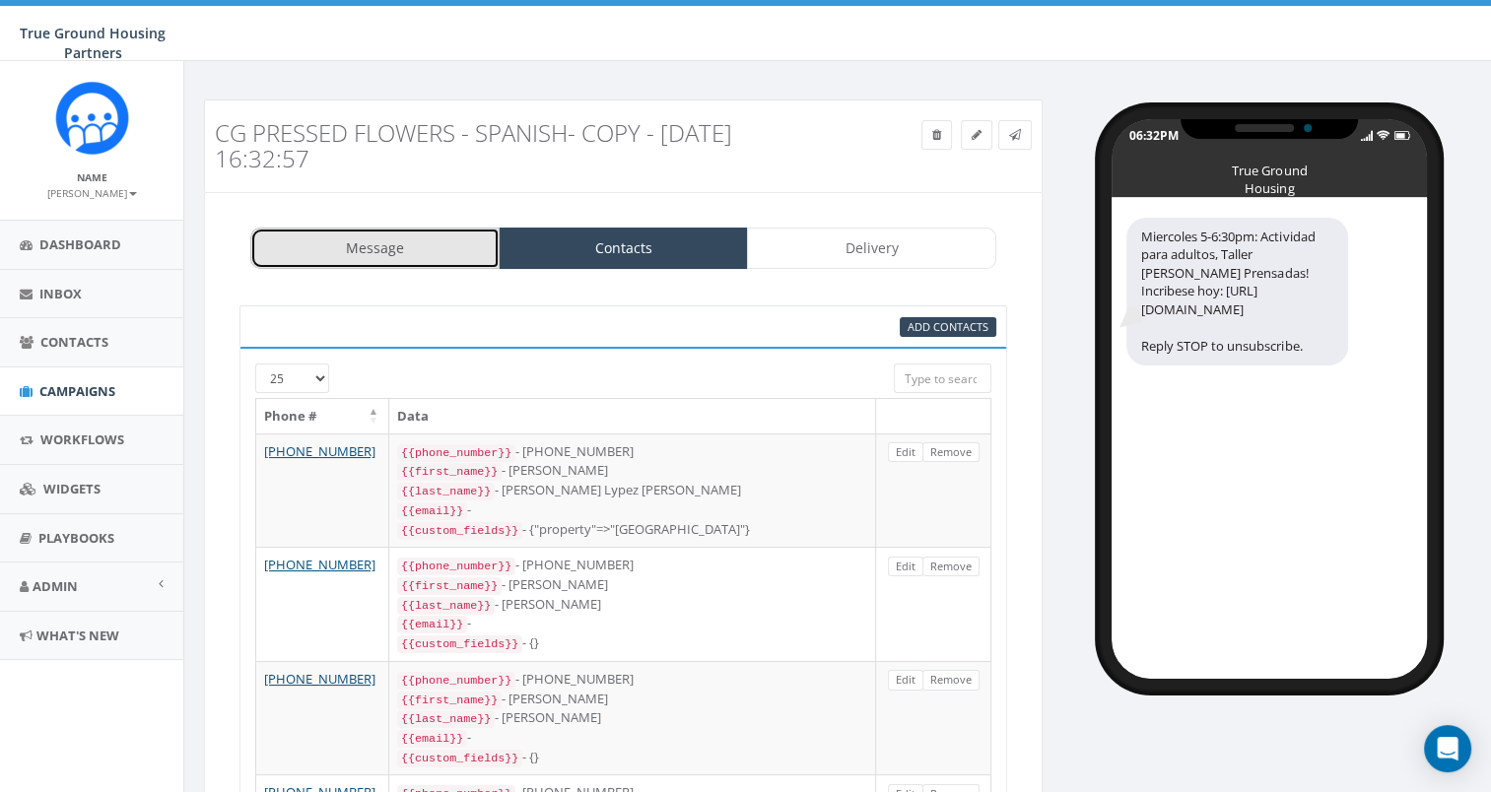
click at [432, 252] on link "Message" at bounding box center [374, 248] width 249 height 41
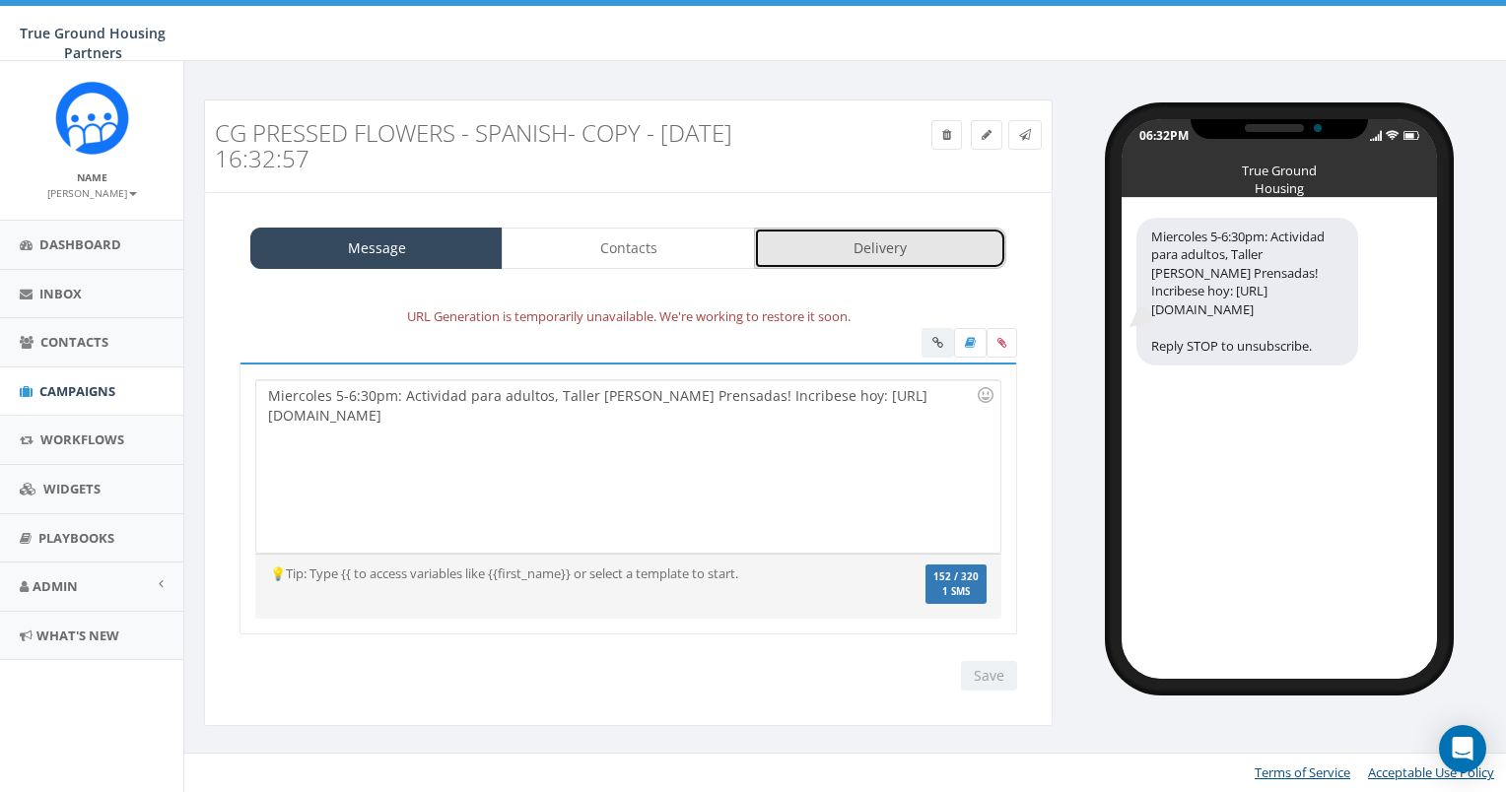
click at [887, 265] on link "Delivery" at bounding box center [880, 248] width 252 height 41
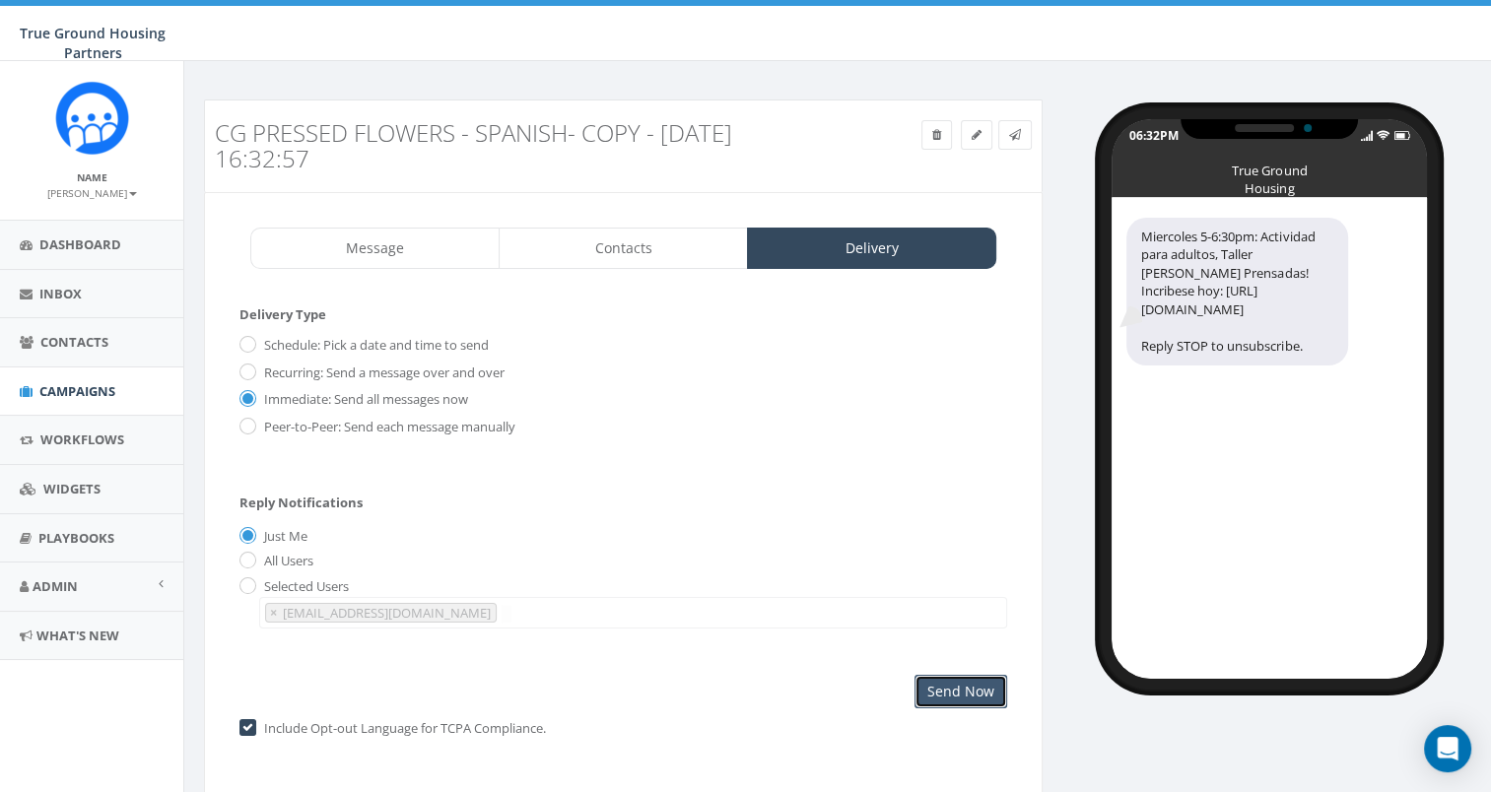
click at [946, 691] on input "Send Now" at bounding box center [961, 692] width 93 height 34
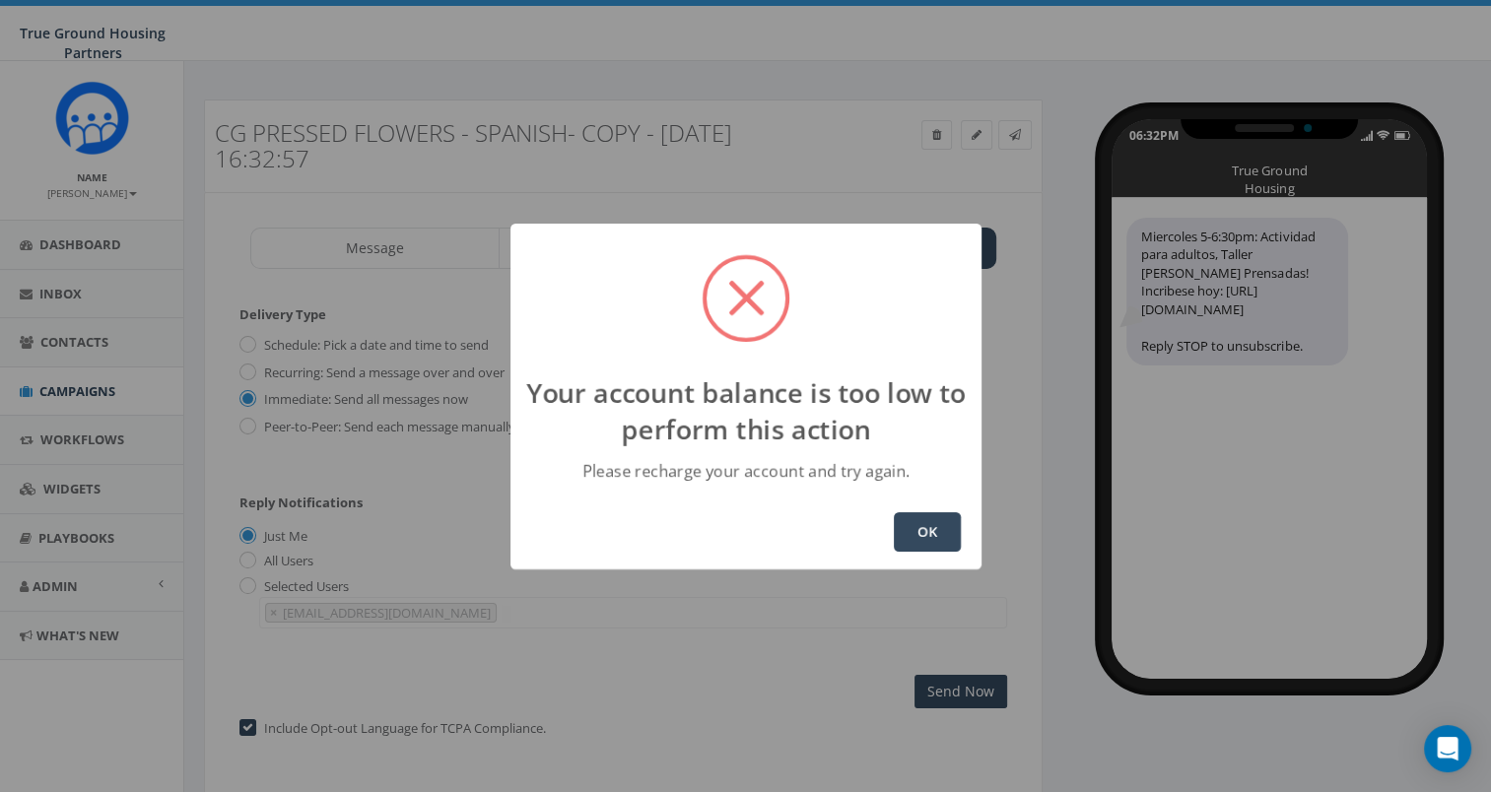
click at [913, 530] on button "OK" at bounding box center [927, 531] width 67 height 39
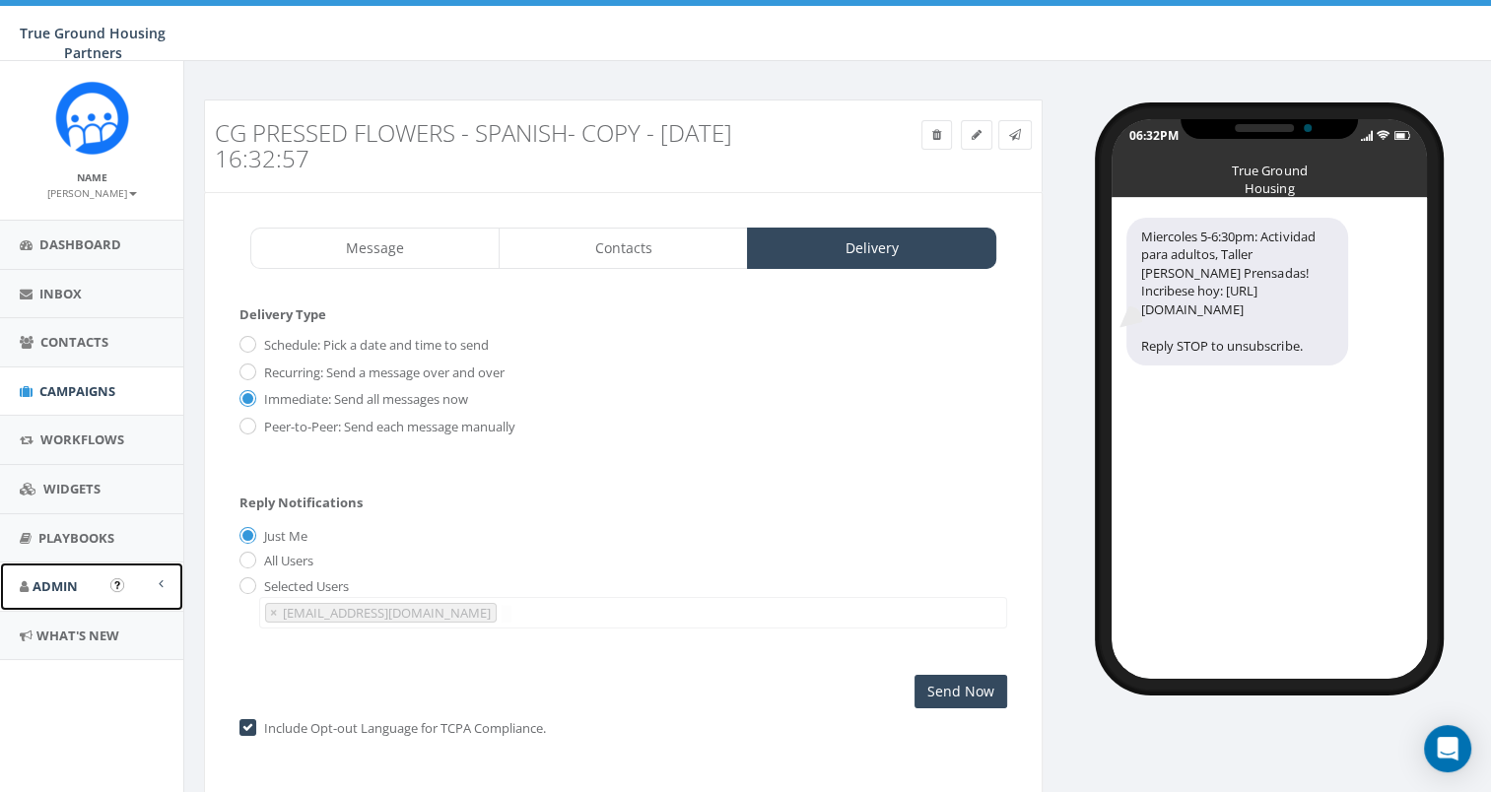
click at [129, 579] on link "Admin" at bounding box center [91, 587] width 183 height 48
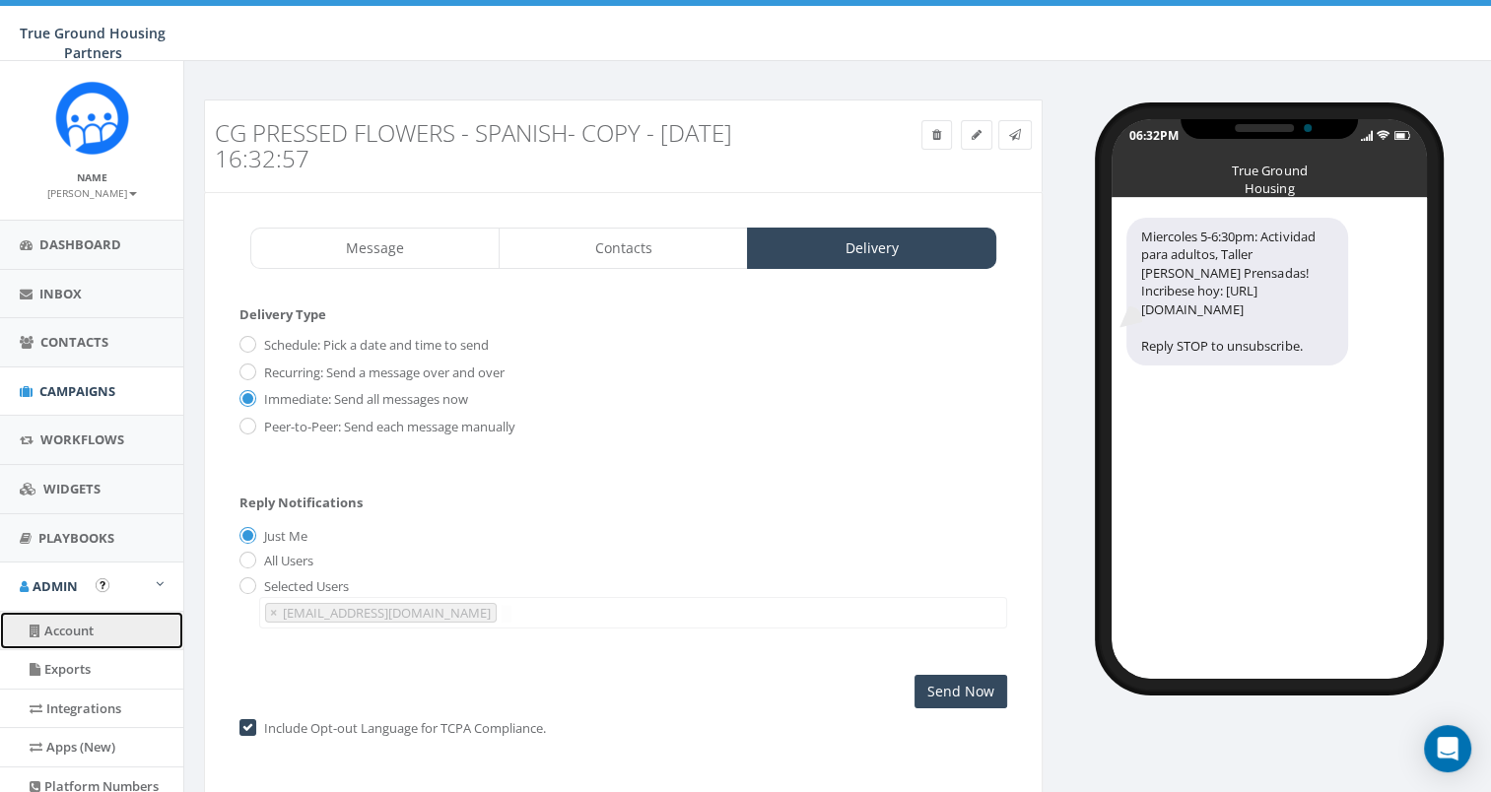
click at [87, 638] on link "Account" at bounding box center [91, 631] width 183 height 38
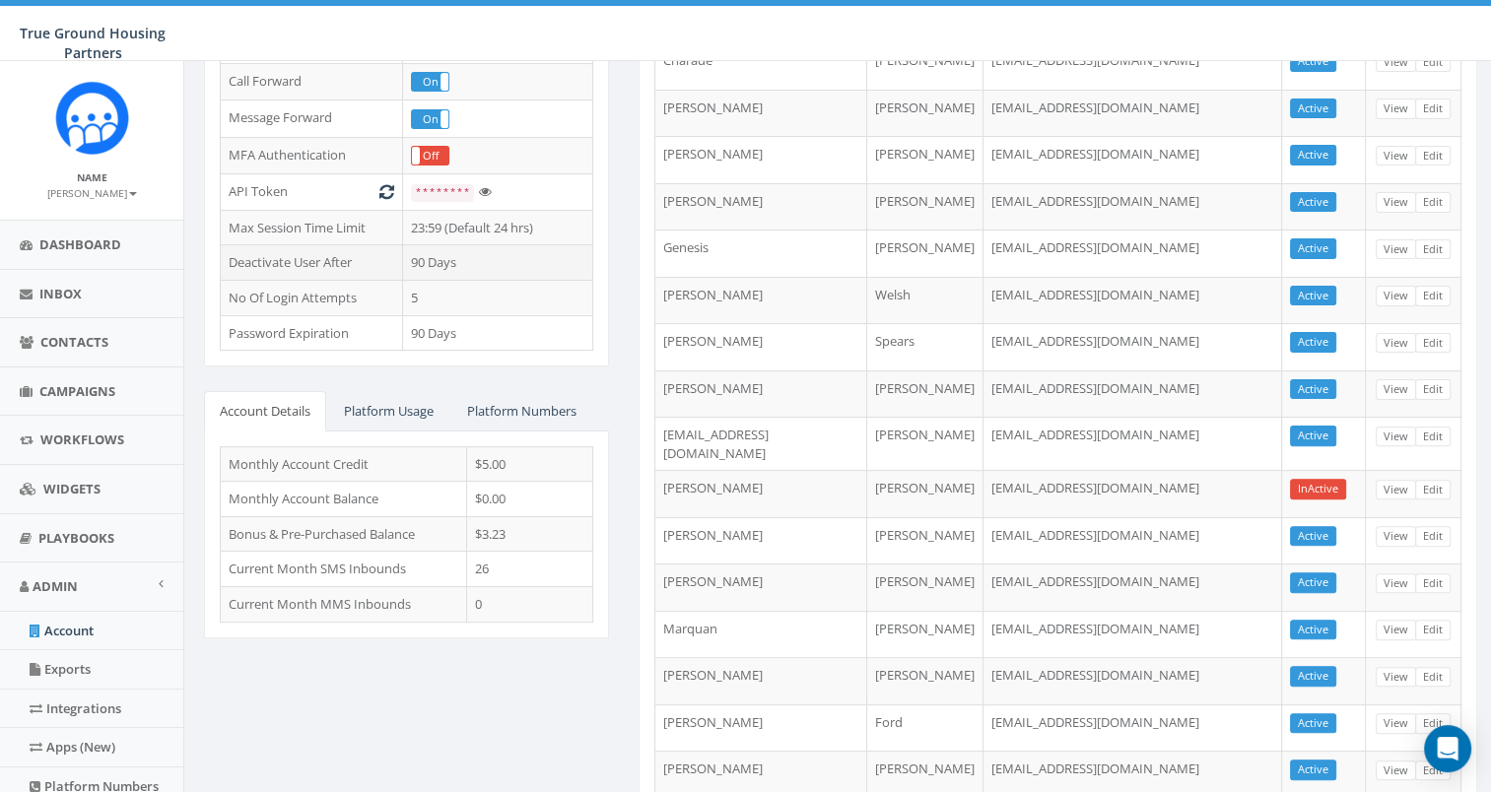
scroll to position [99, 0]
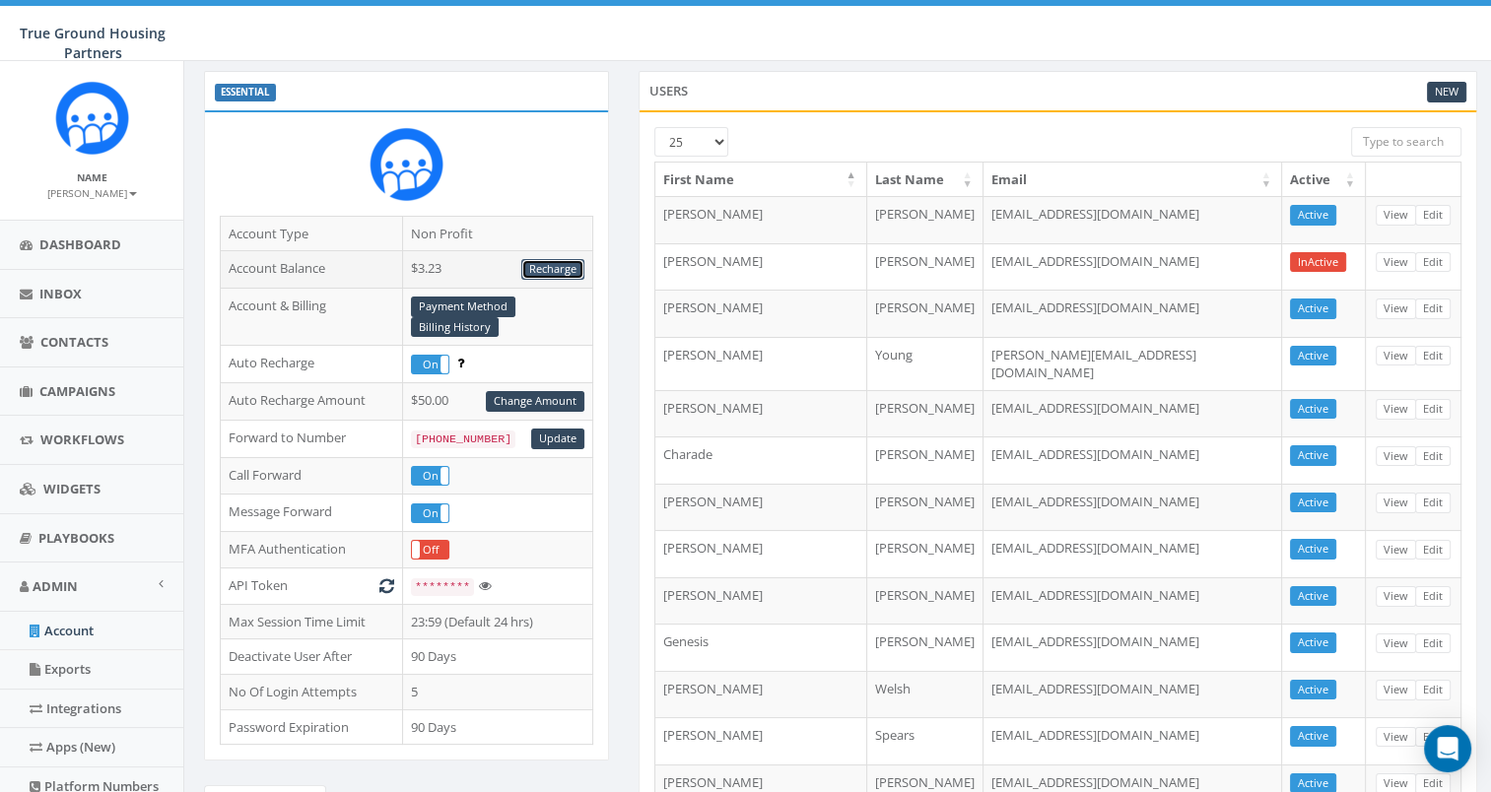
click at [578, 264] on link "Recharge" at bounding box center [552, 269] width 63 height 21
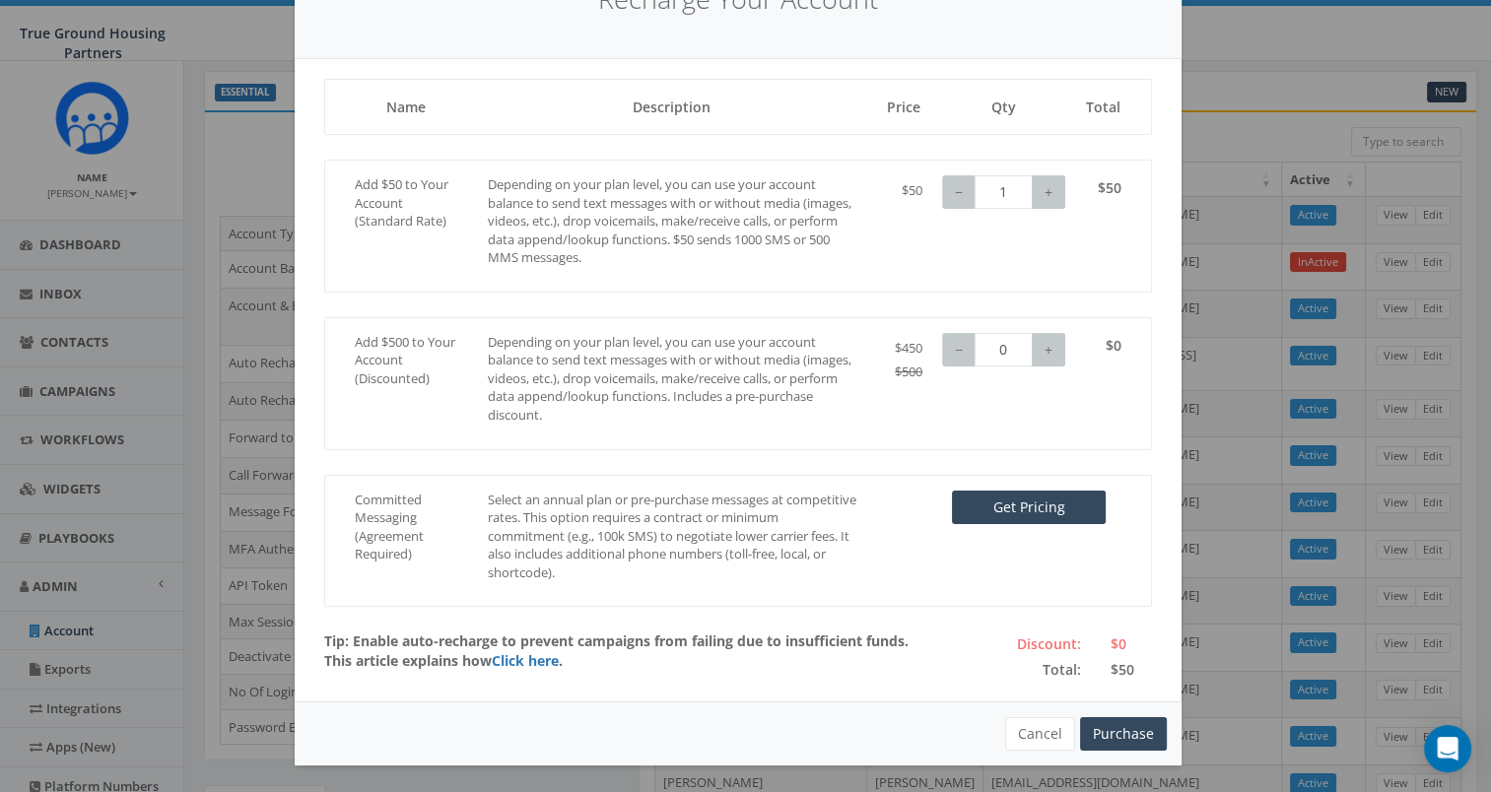
scroll to position [105, 0]
click at [1106, 729] on button "Purchase" at bounding box center [1123, 733] width 87 height 34
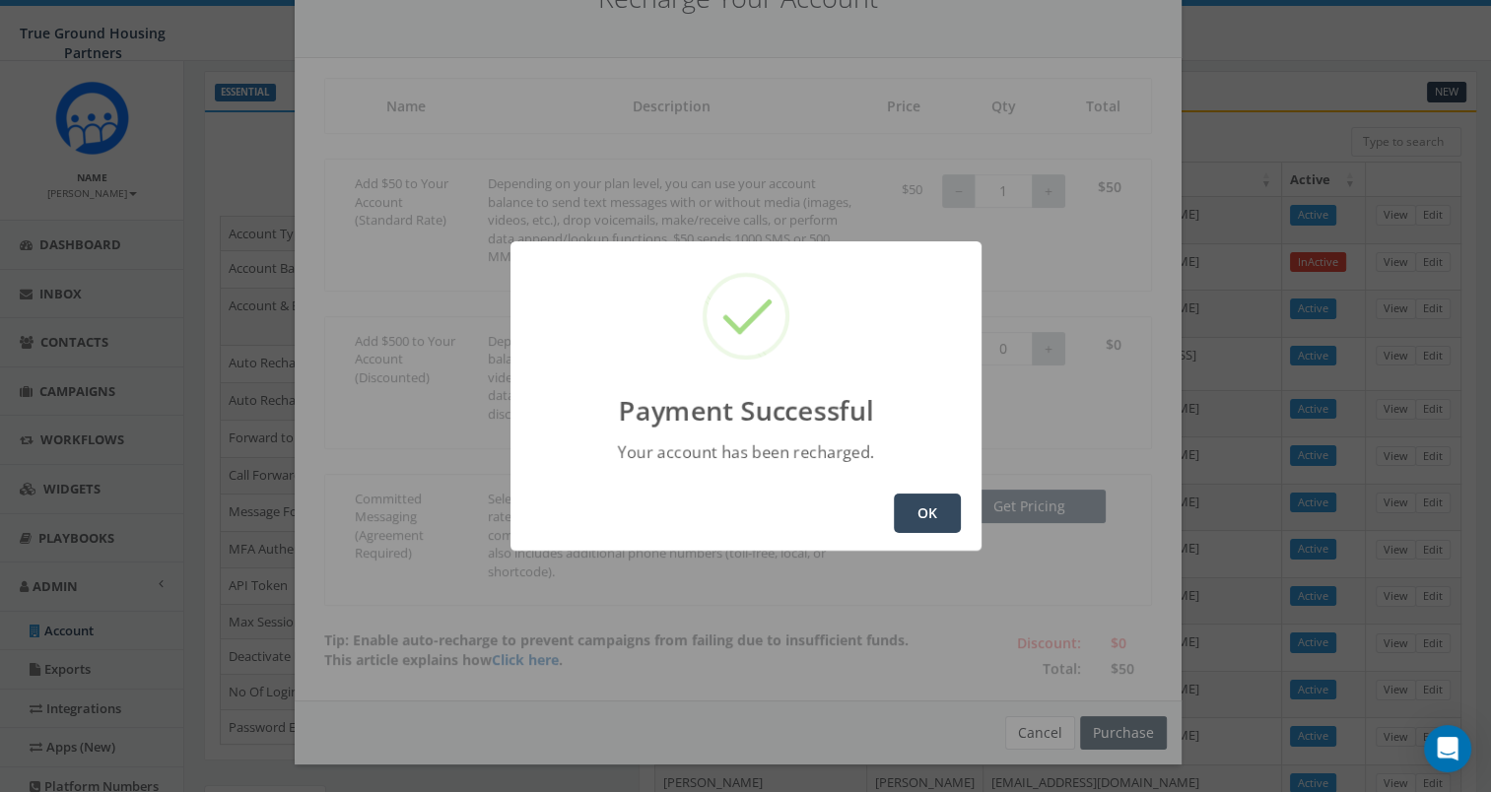
click at [943, 508] on button "OK" at bounding box center [927, 513] width 67 height 39
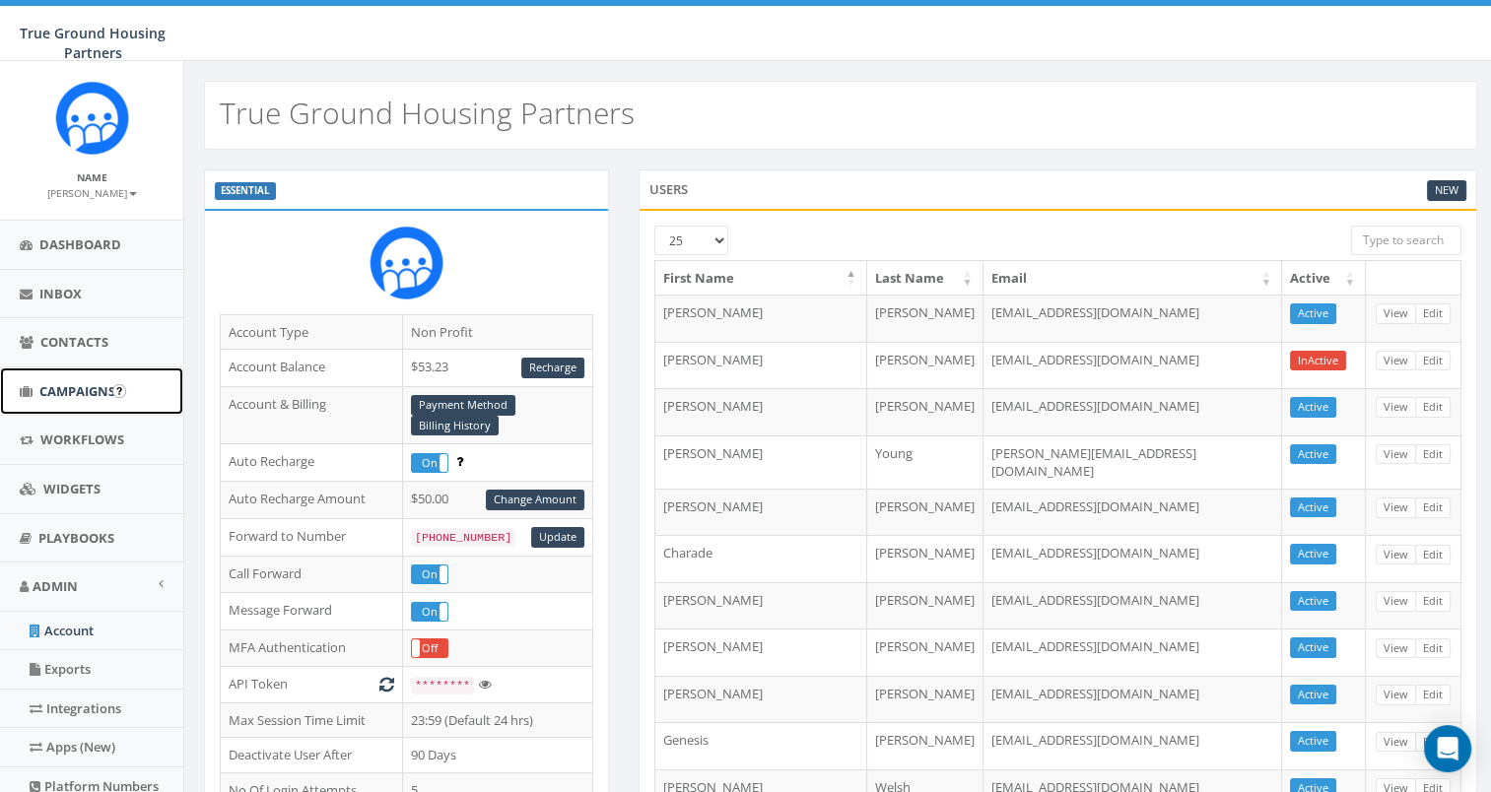
click at [58, 394] on span "Campaigns" at bounding box center [77, 391] width 76 height 18
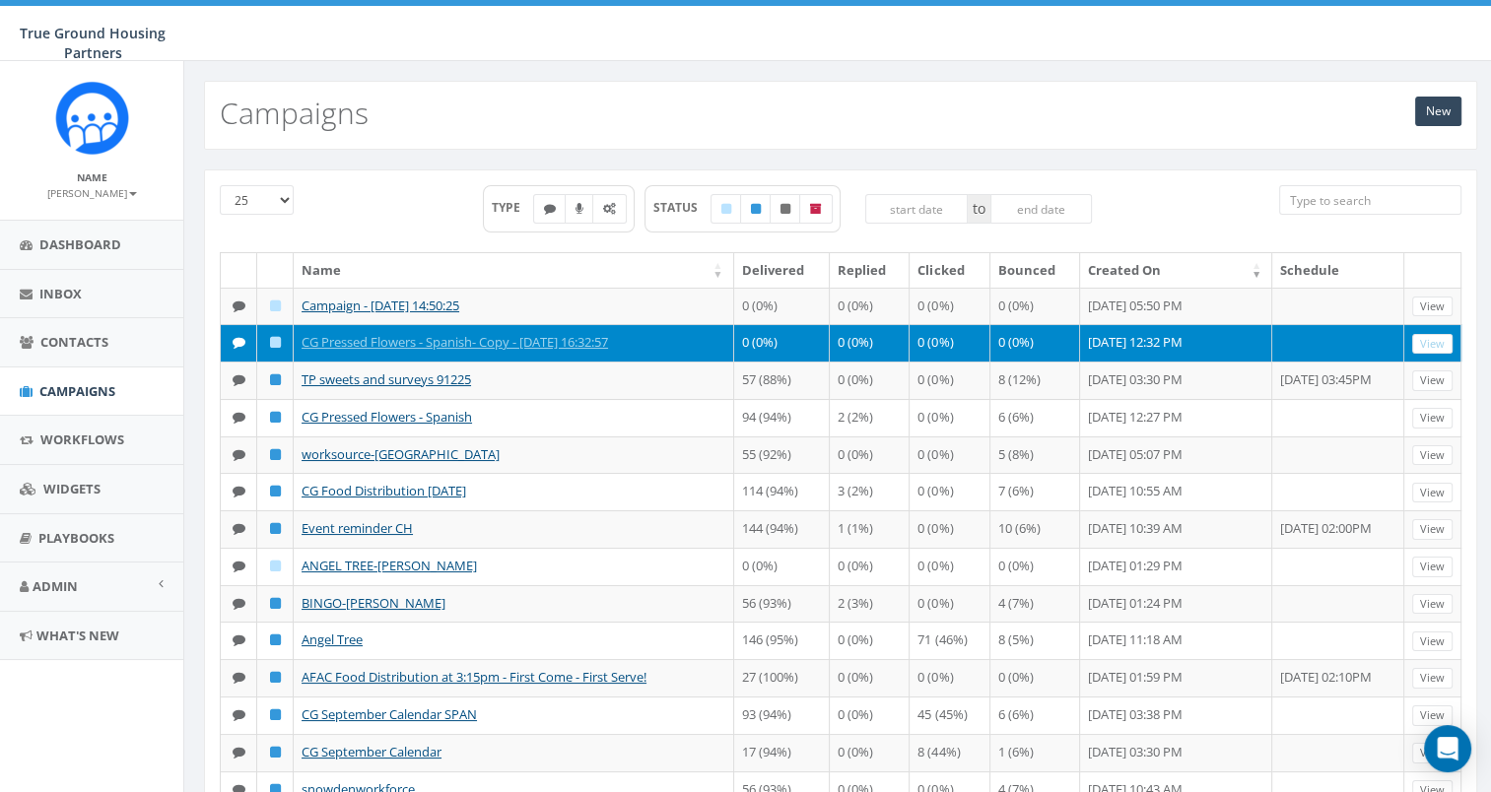
click at [1044, 119] on div "New Campaigns" at bounding box center [840, 115] width 1273 height 69
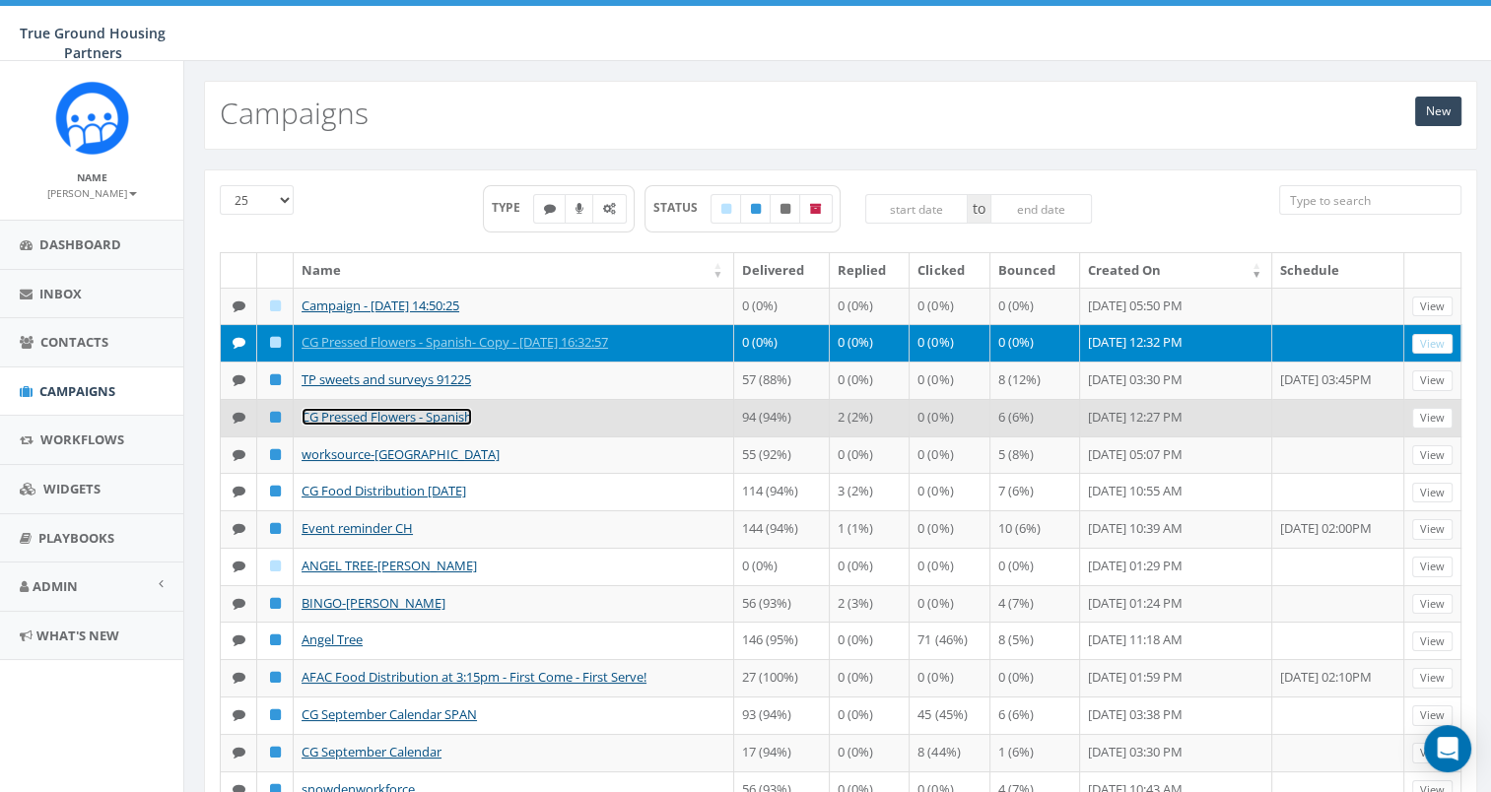
click at [387, 426] on link "CG Pressed Flowers - Spanish" at bounding box center [387, 417] width 170 height 18
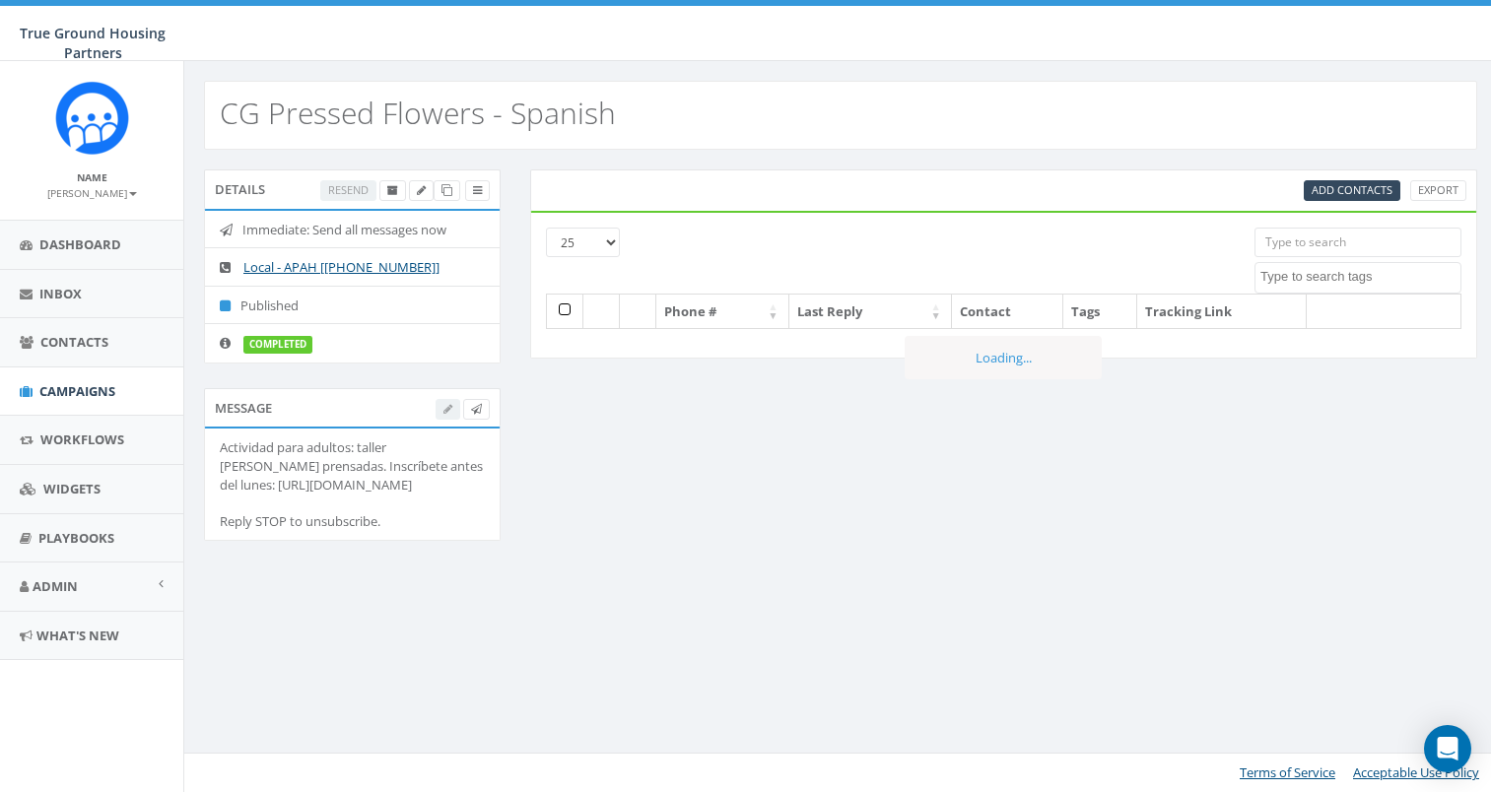
select select
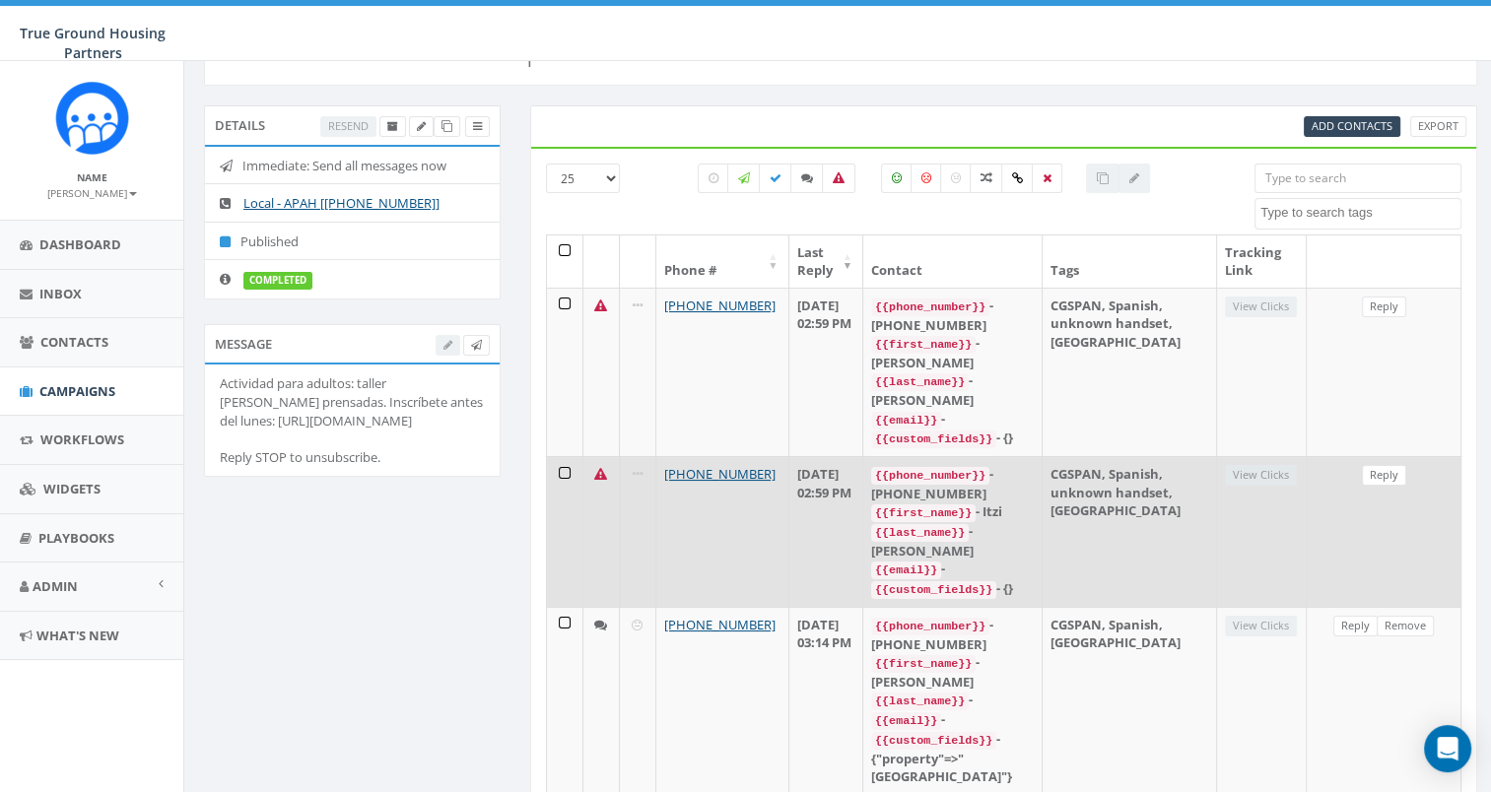
scroll to position [99, 0]
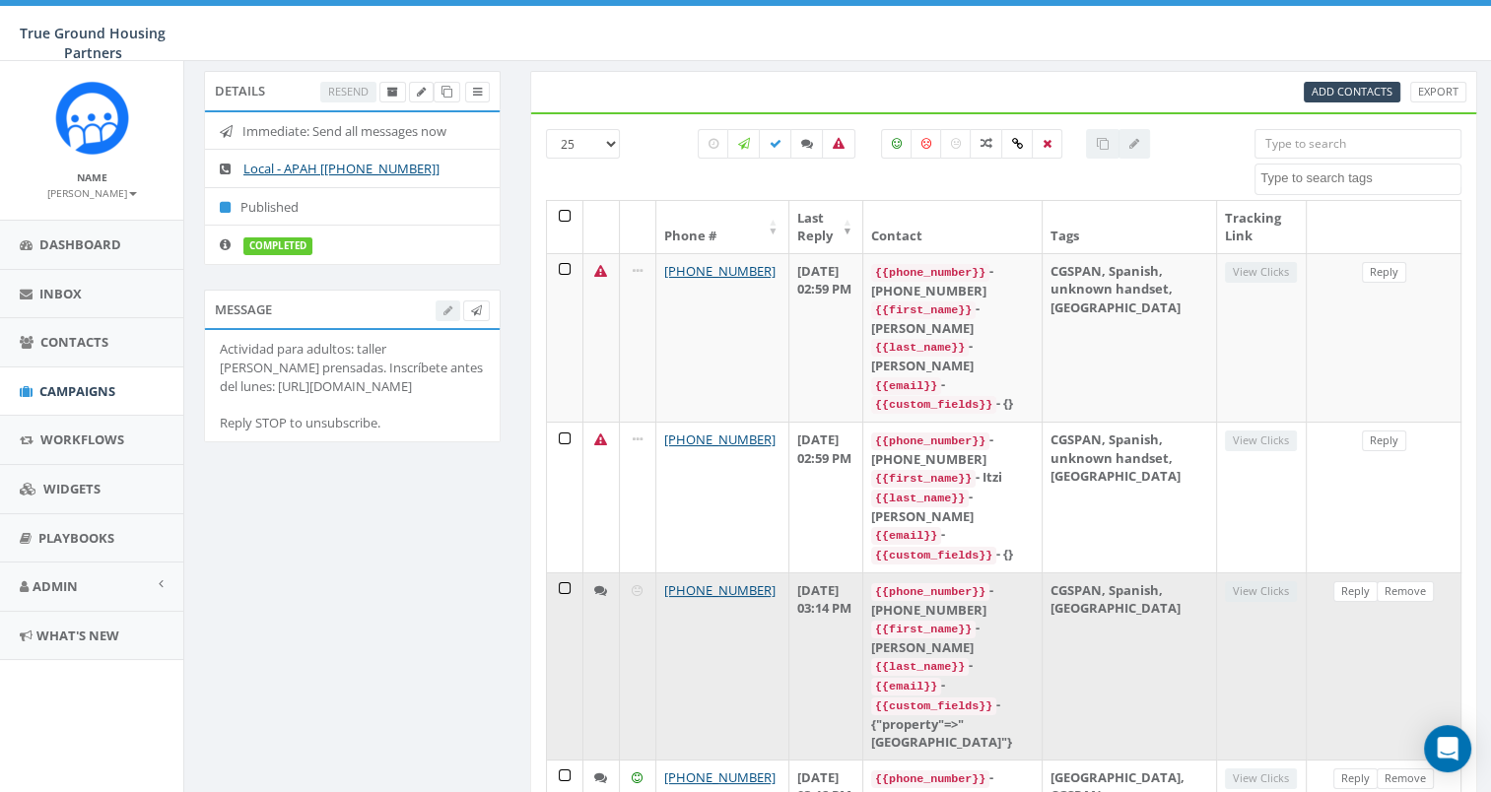
click at [599, 584] on icon at bounding box center [600, 590] width 13 height 13
click at [1356, 581] on link "Reply" at bounding box center [1355, 591] width 44 height 21
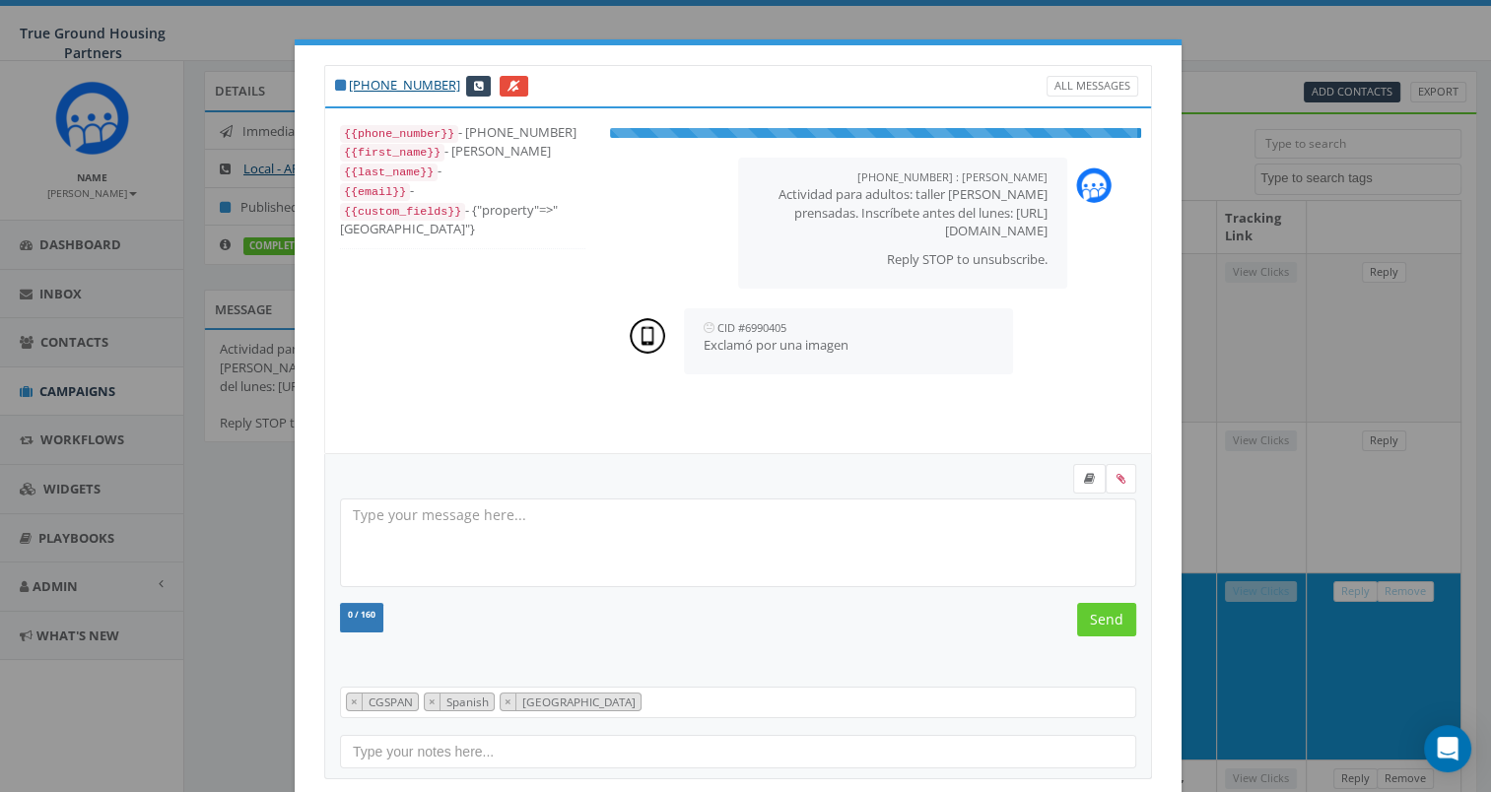
select select "CGSPAN"
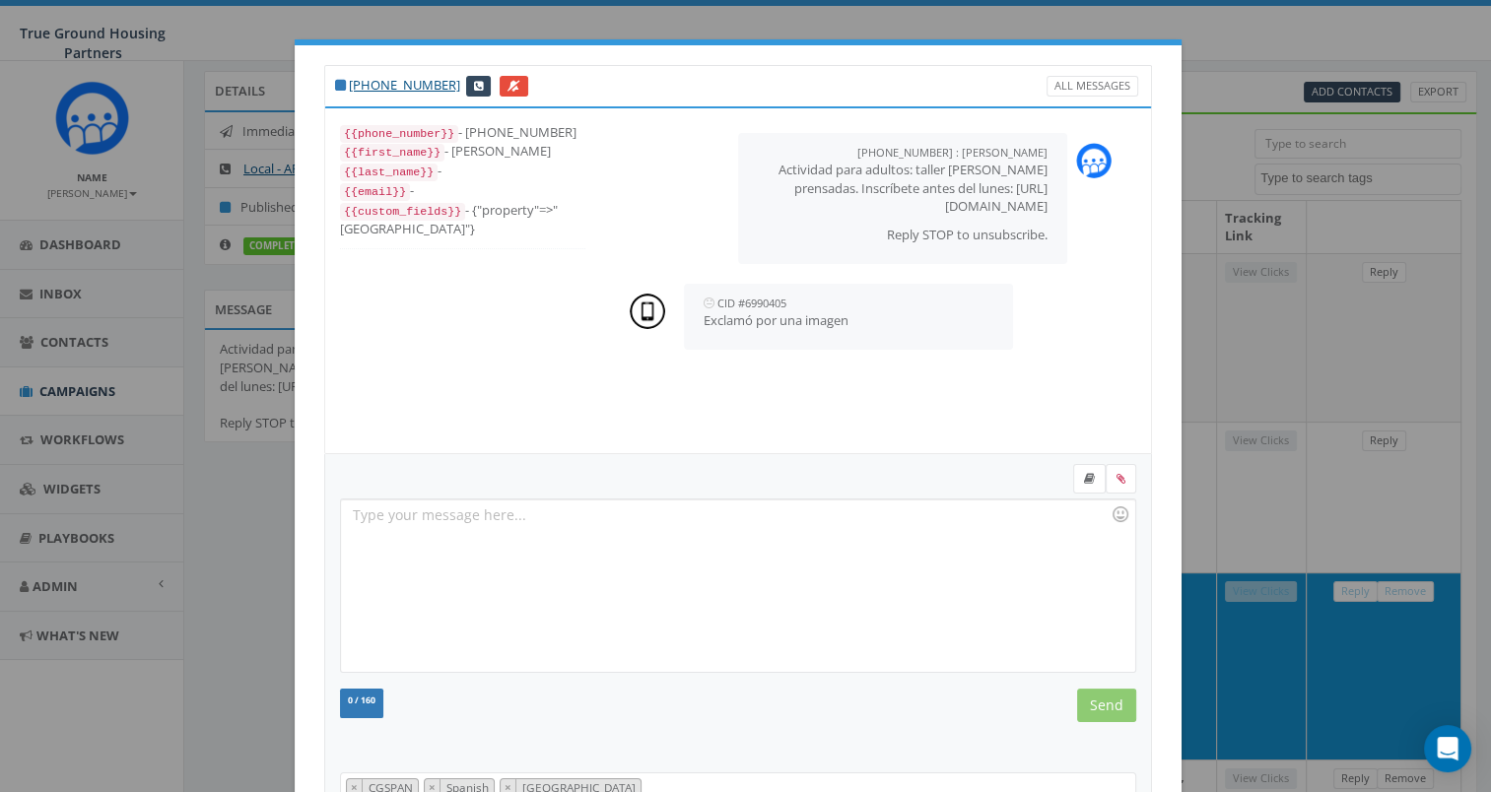
scroll to position [39, 0]
drag, startPoint x: 856, startPoint y: 317, endPoint x: 637, endPoint y: 343, distance: 221.3
click at [637, 343] on div "CID #6990405 September 12, 2025 03:14 PM Exclamó por una imagen" at bounding box center [875, 317] width 531 height 86
copy p "Exclamó por una imagen"
click at [1220, 55] on div "+1 571-565-1034 All Messages {{phone_number}} - +15715651034 {{first_name}} - I…" at bounding box center [745, 396] width 1491 height 792
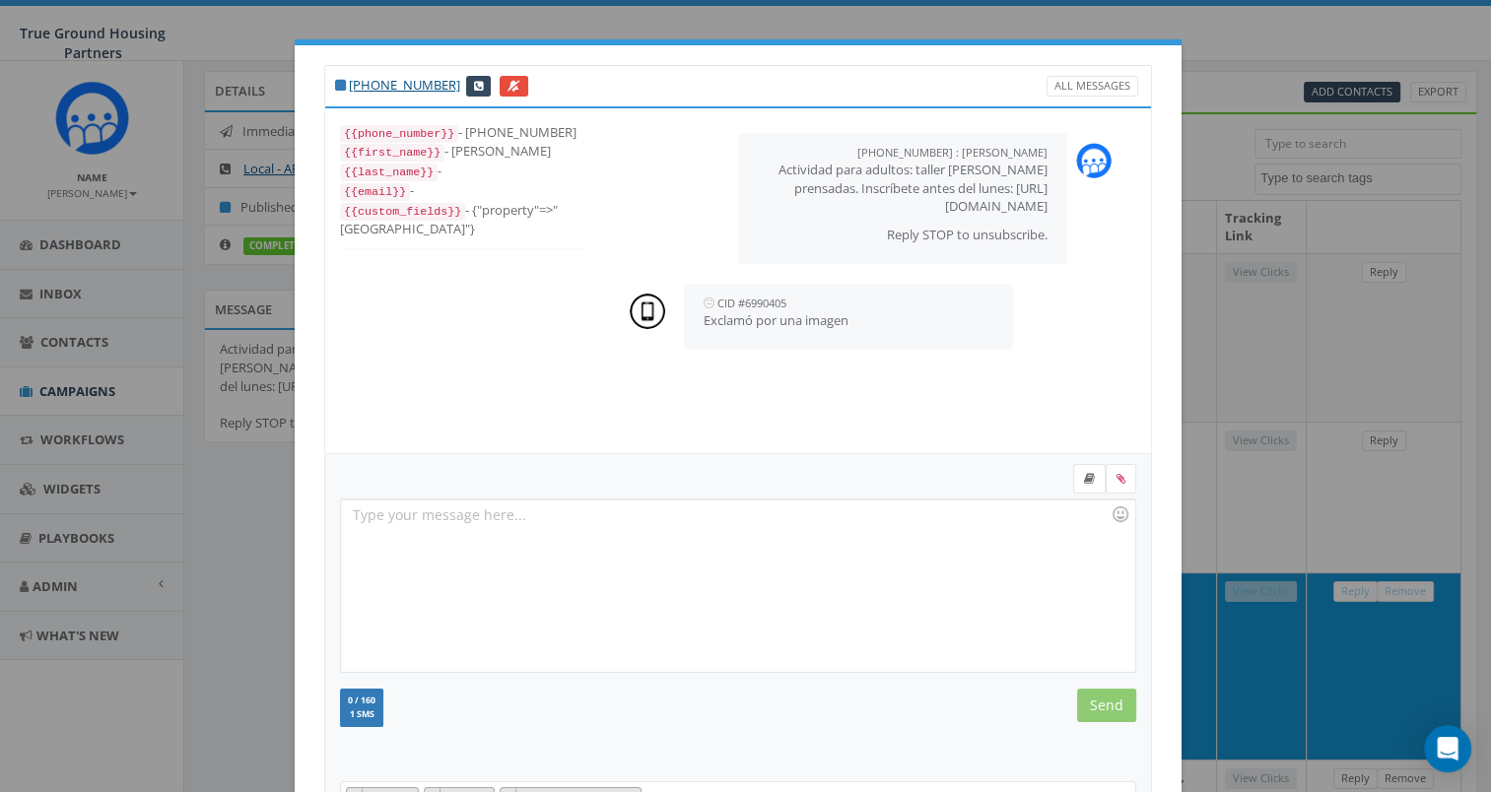
click at [201, 682] on div "+1 571-565-1034 All Messages {{phone_number}} - +15715651034 {{first_name}} - I…" at bounding box center [745, 396] width 1491 height 792
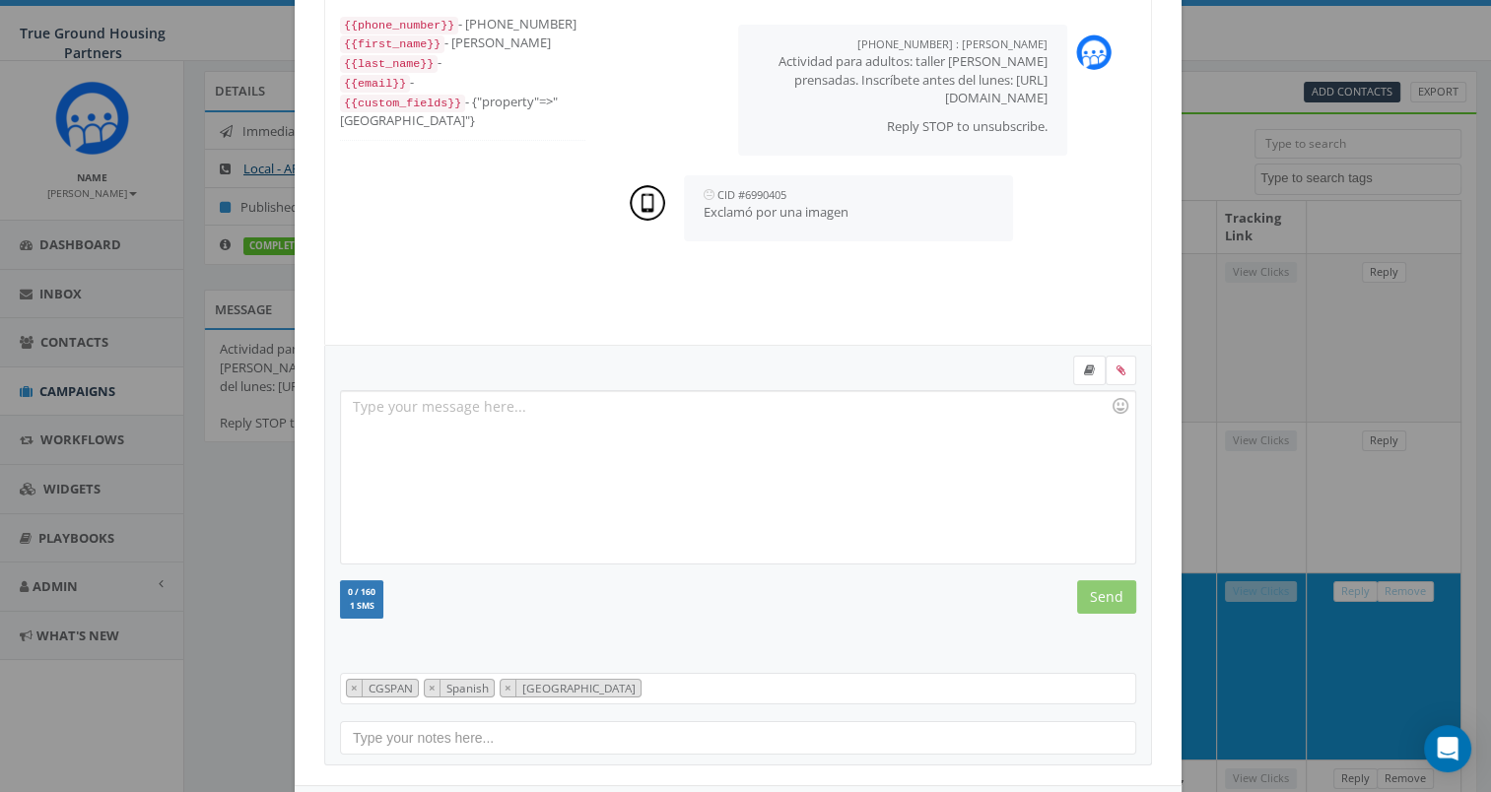
scroll to position [191, 0]
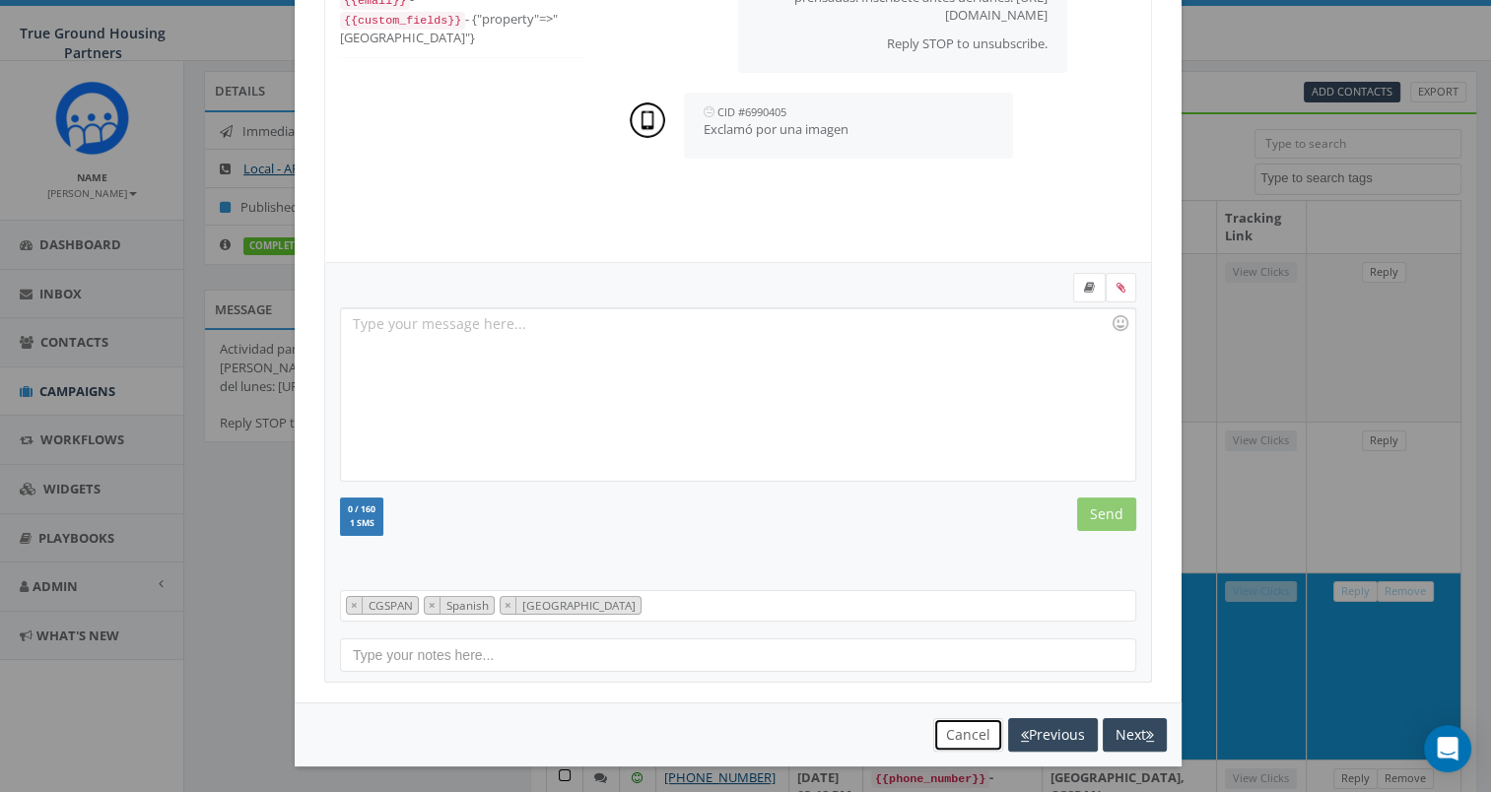
click at [965, 731] on button "Cancel" at bounding box center [968, 735] width 70 height 34
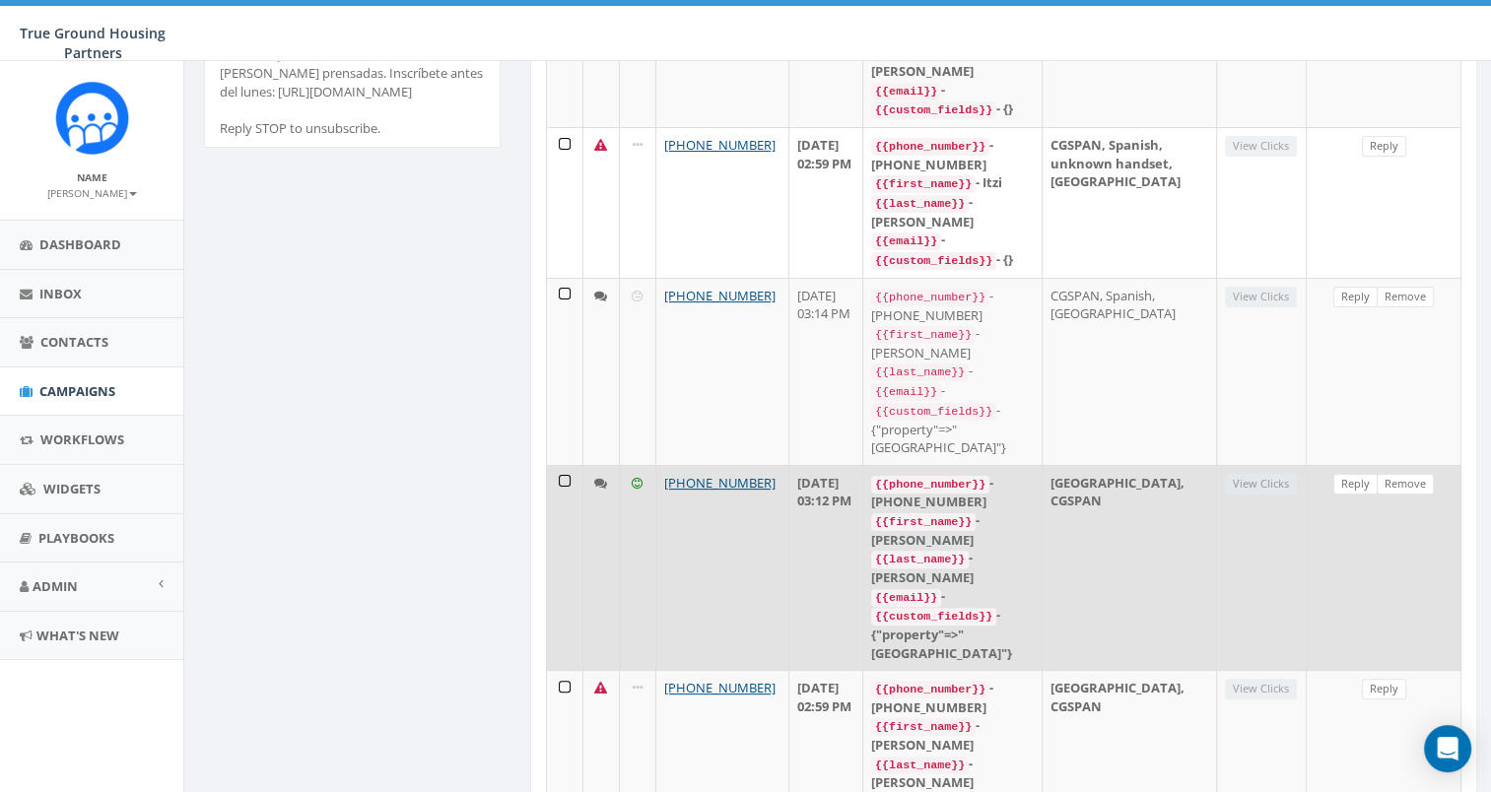
scroll to position [394, 0]
click at [598, 476] on icon at bounding box center [600, 482] width 13 height 13
click at [1352, 473] on link "Reply" at bounding box center [1355, 483] width 44 height 21
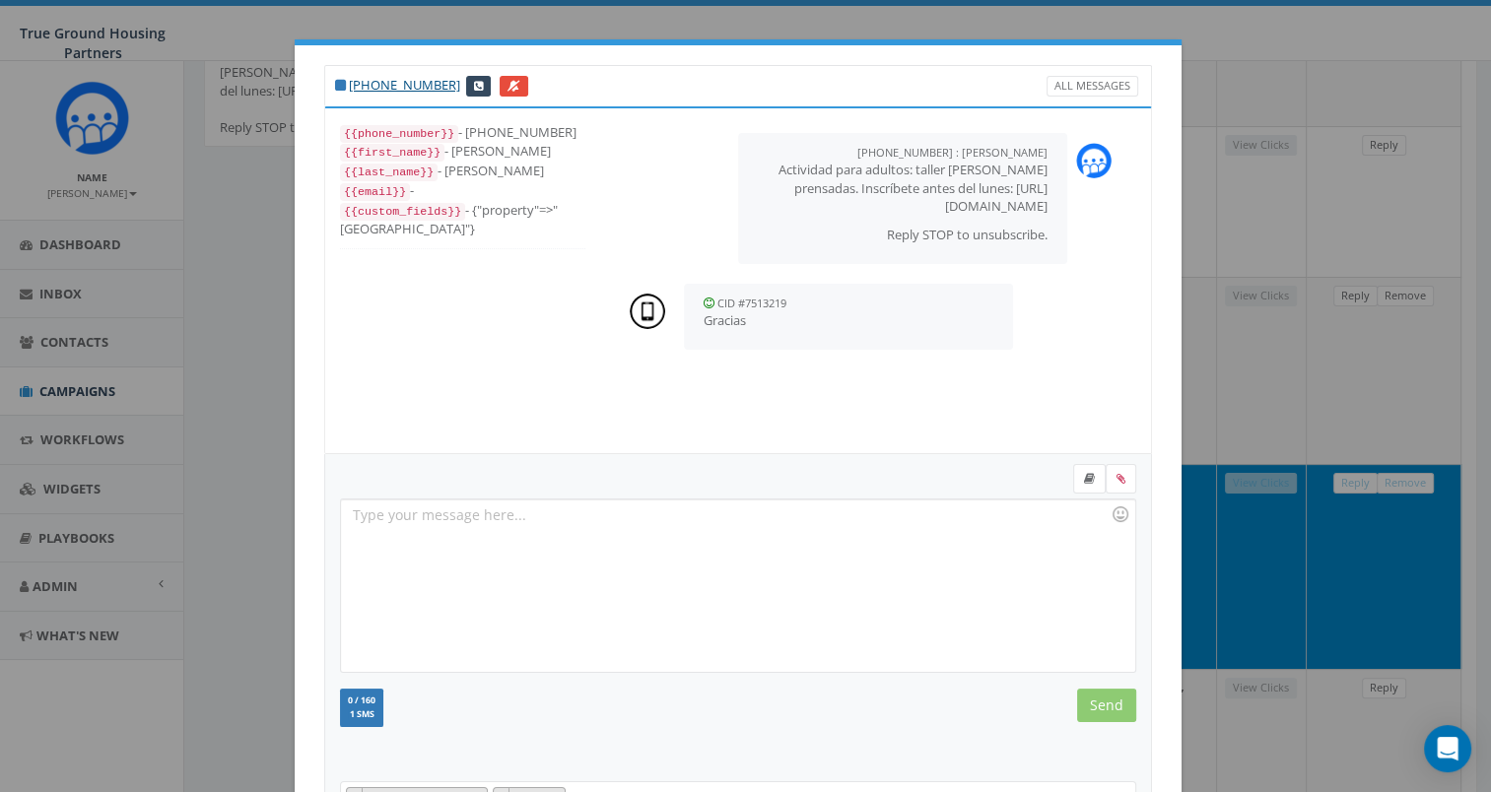
scroll to position [191, 0]
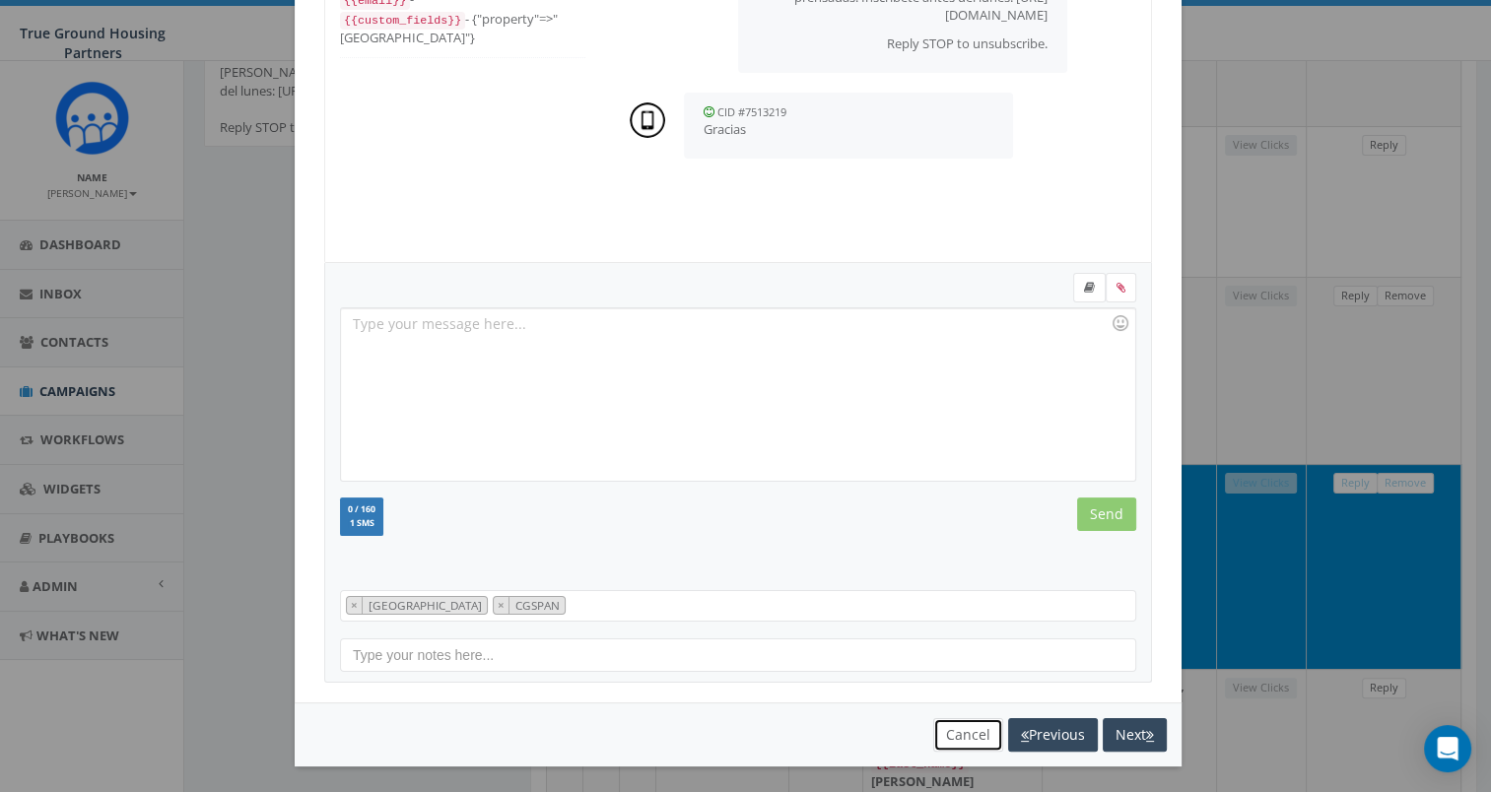
click at [956, 738] on button "Cancel" at bounding box center [968, 735] width 70 height 34
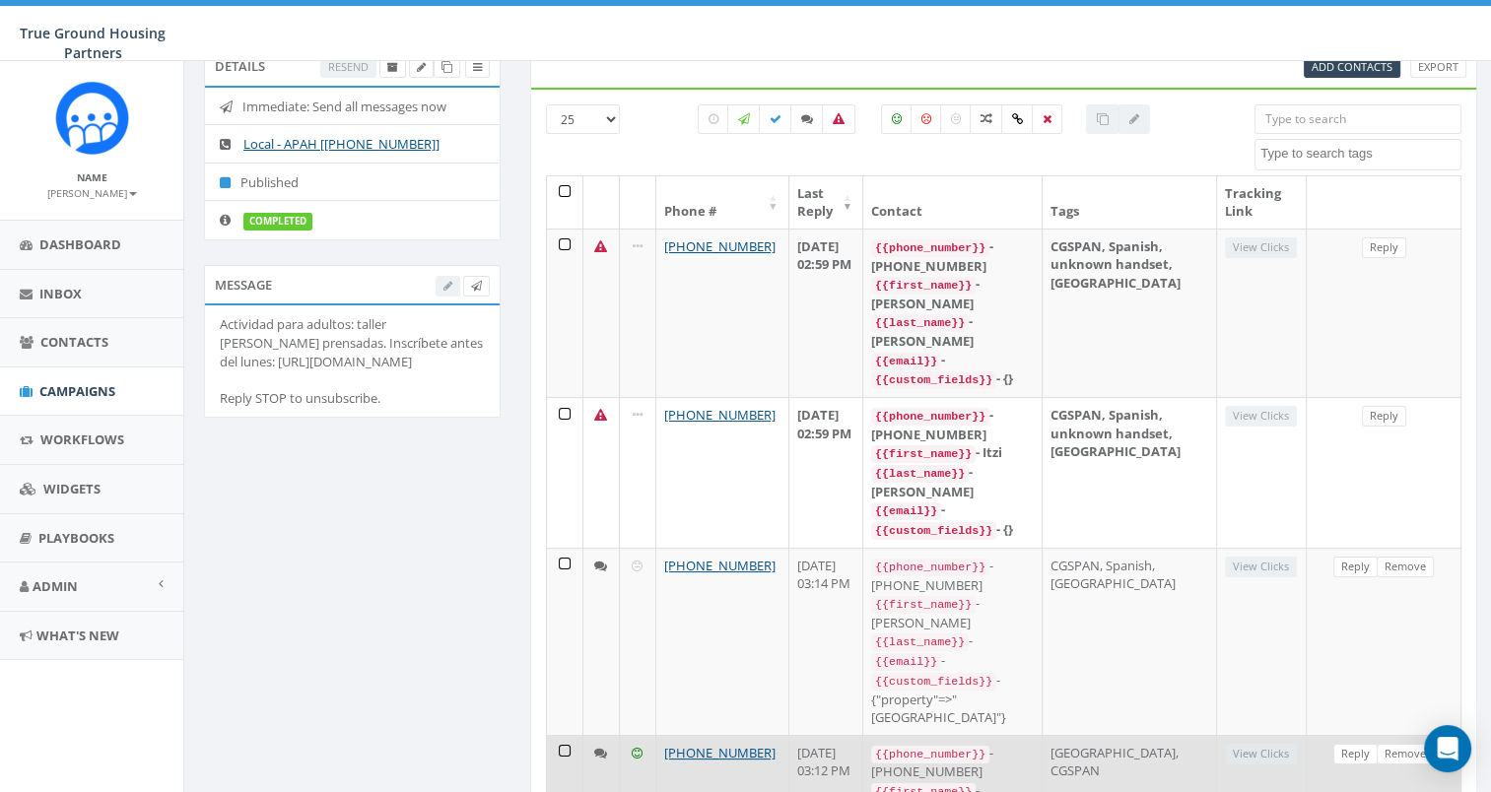
scroll to position [0, 0]
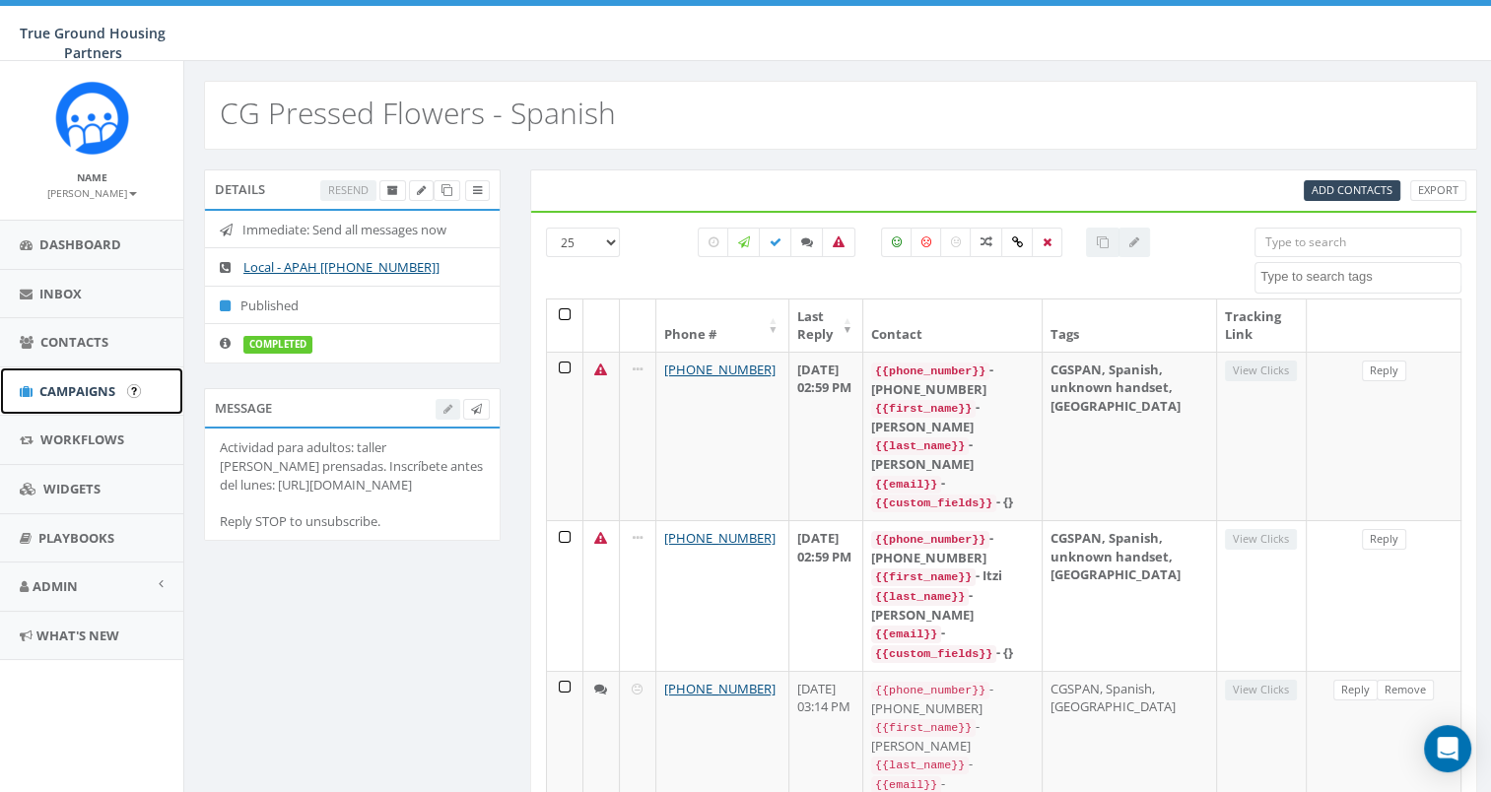
click at [72, 389] on span "Campaigns" at bounding box center [77, 391] width 76 height 18
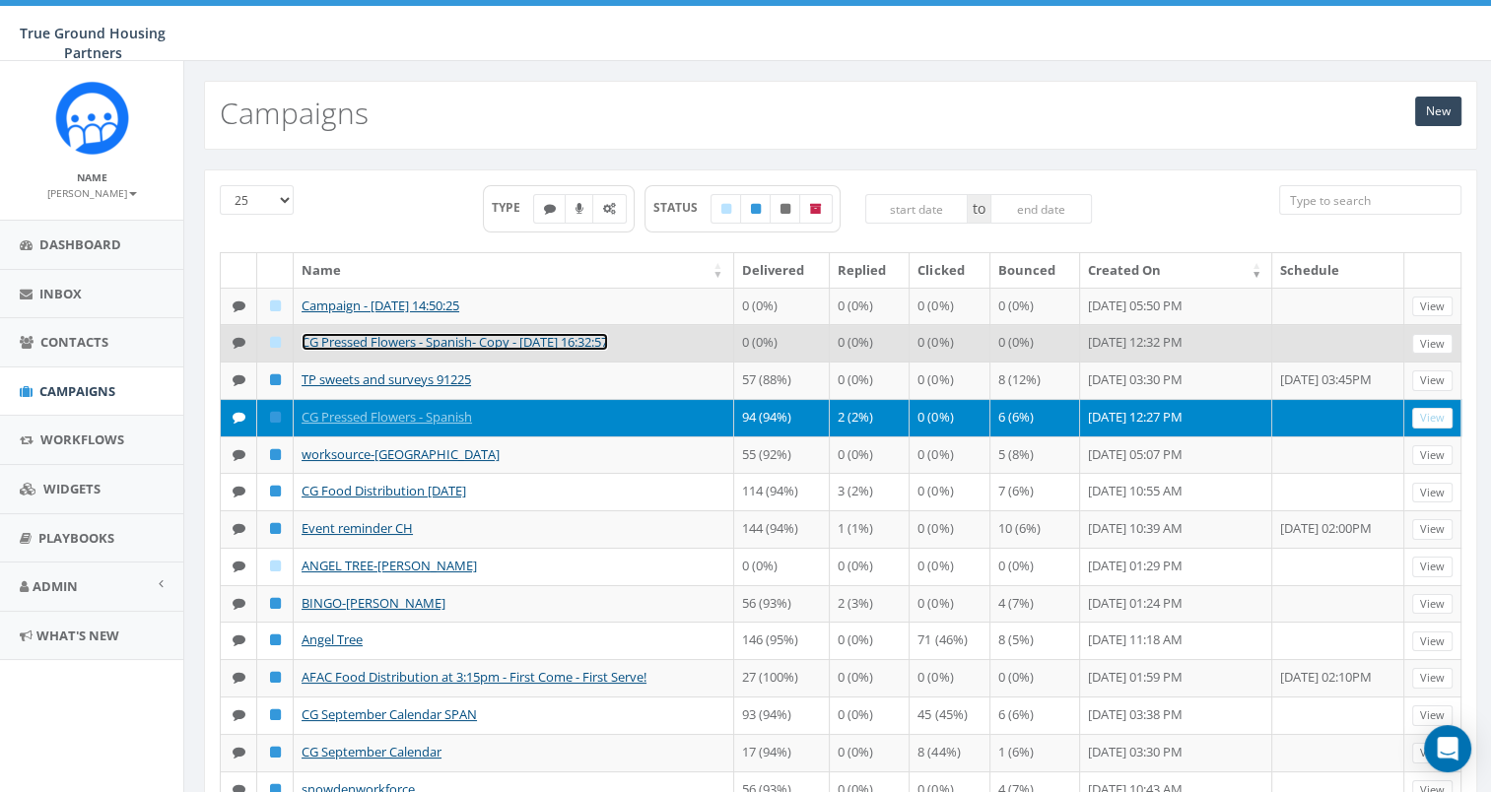
click at [529, 351] on link "CG Pressed Flowers - Spanish- Copy - 2025-09-15 16:32:57" at bounding box center [455, 342] width 306 height 18
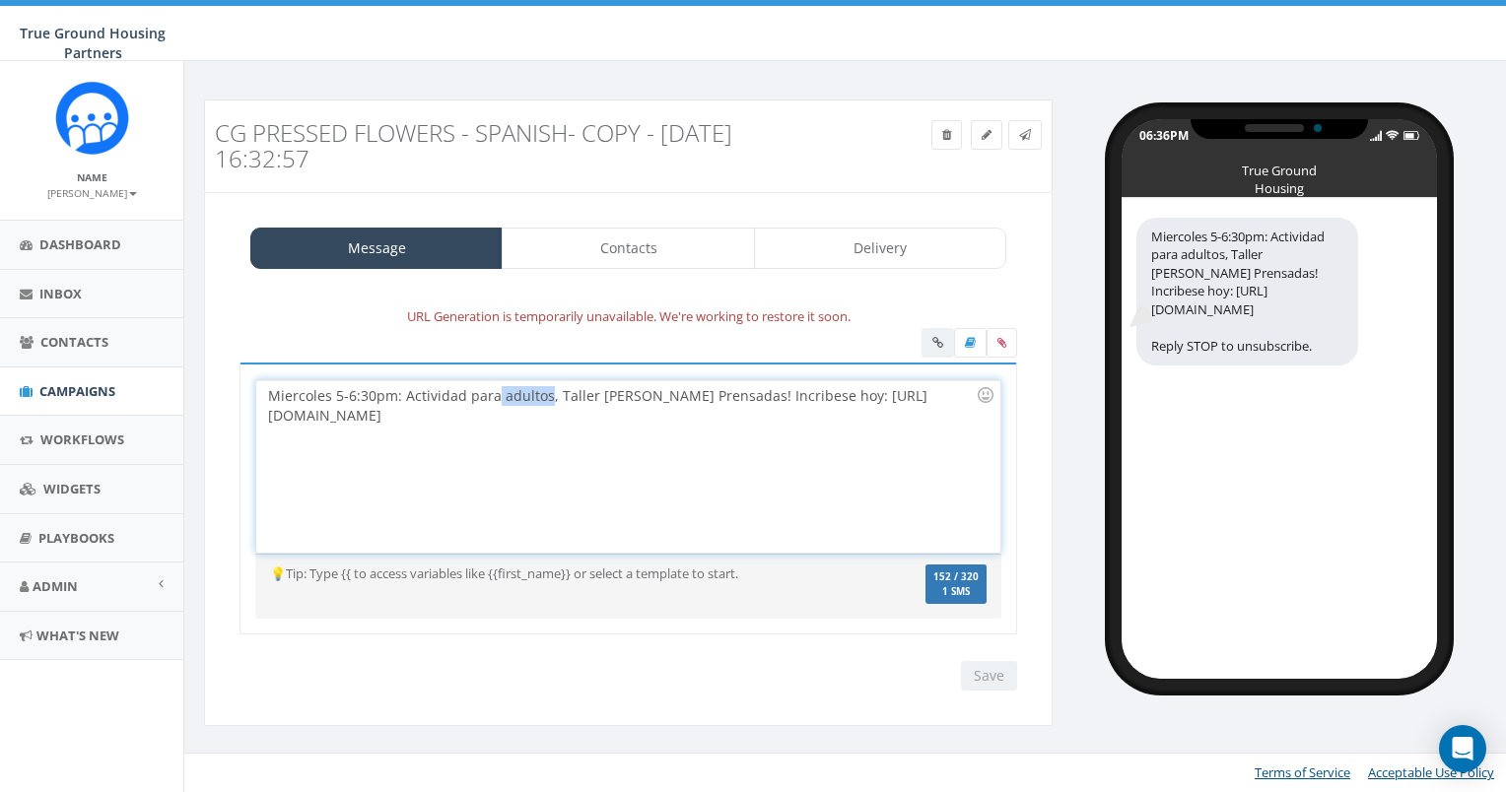
drag, startPoint x: 542, startPoint y: 395, endPoint x: 492, endPoint y: 396, distance: 50.3
click at [492, 396] on div "Miercoles 5-6:30pm: Actividad para adultos, Taller [PERSON_NAME] Prensadas! Inc…" at bounding box center [627, 466] width 743 height 172
click at [646, 422] on div "Miercoles 5-6:30pm: Actividad para familias, Taller [PERSON_NAME] Prensadas! In…" at bounding box center [627, 466] width 743 height 172
click at [639, 426] on div "Miercoles 5-6:30pm: Actividad para familias, Taller [PERSON_NAME] Prensadas! In…" at bounding box center [627, 466] width 743 height 172
click at [612, 220] on div "Message Contacts Delivery URL Generation is temporarily unavailable. We're work…" at bounding box center [628, 459] width 849 height 534
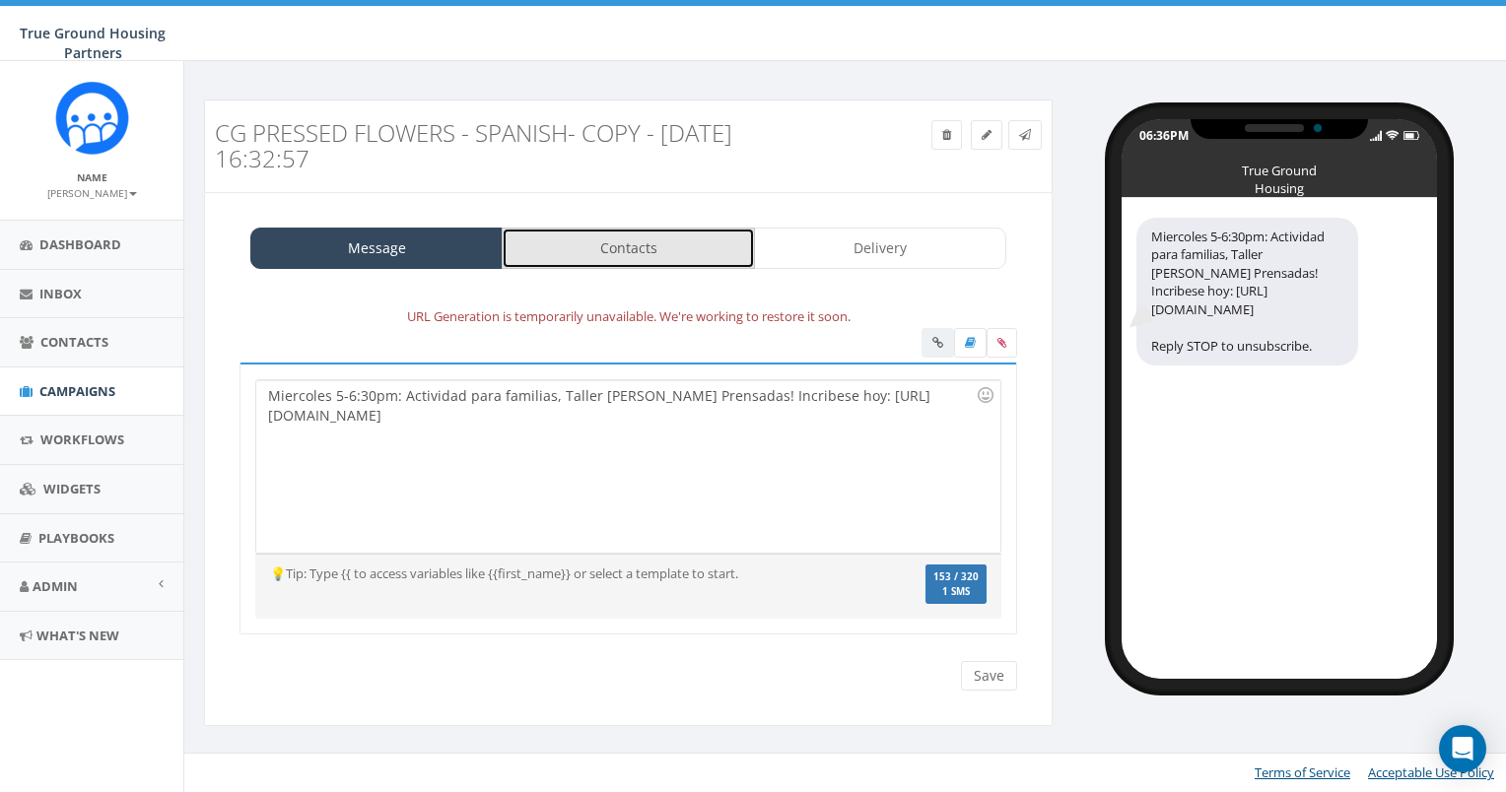
click at [613, 235] on link "Contacts" at bounding box center [628, 248] width 252 height 41
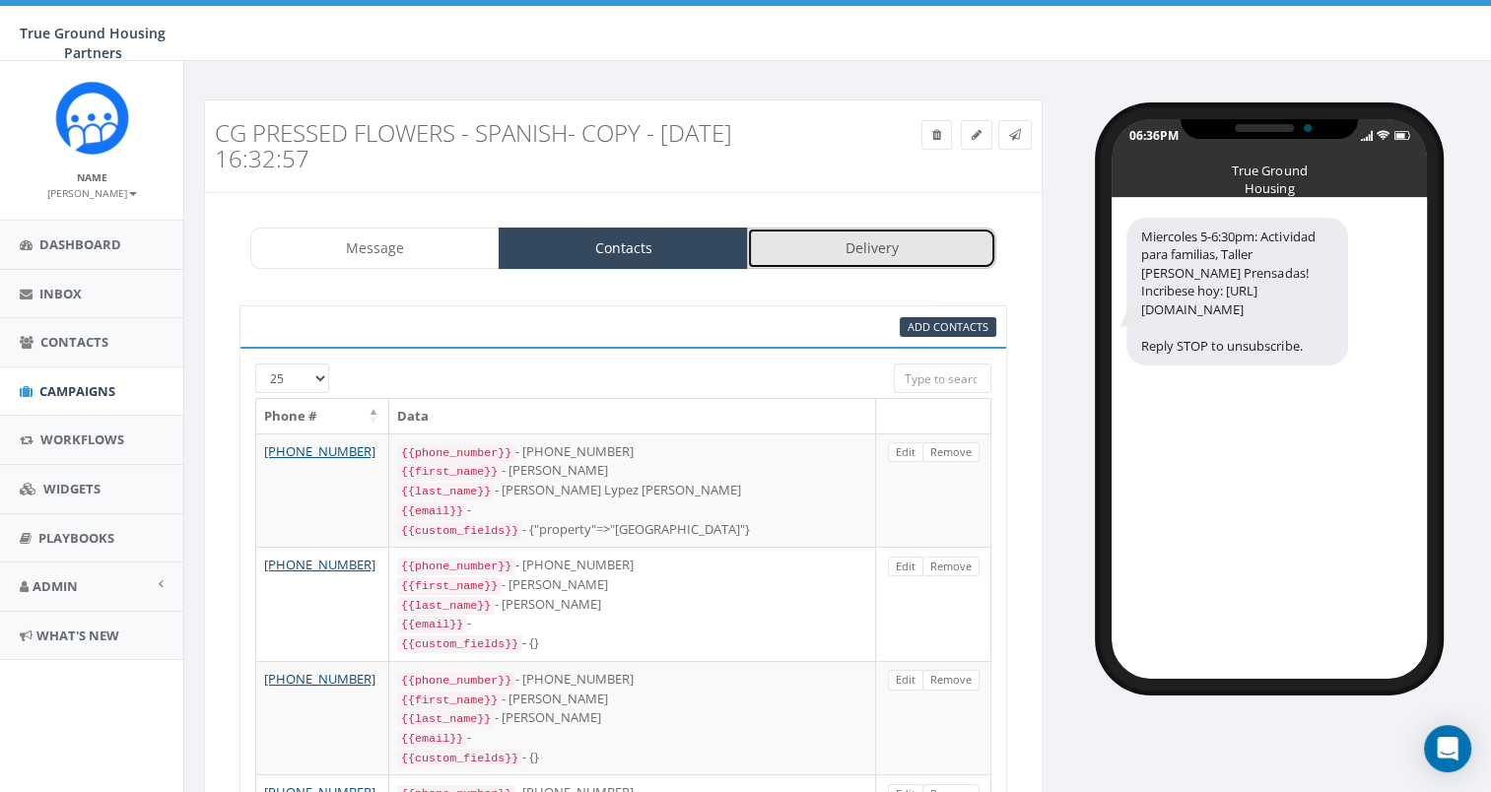
click at [809, 252] on link "Delivery" at bounding box center [871, 248] width 249 height 41
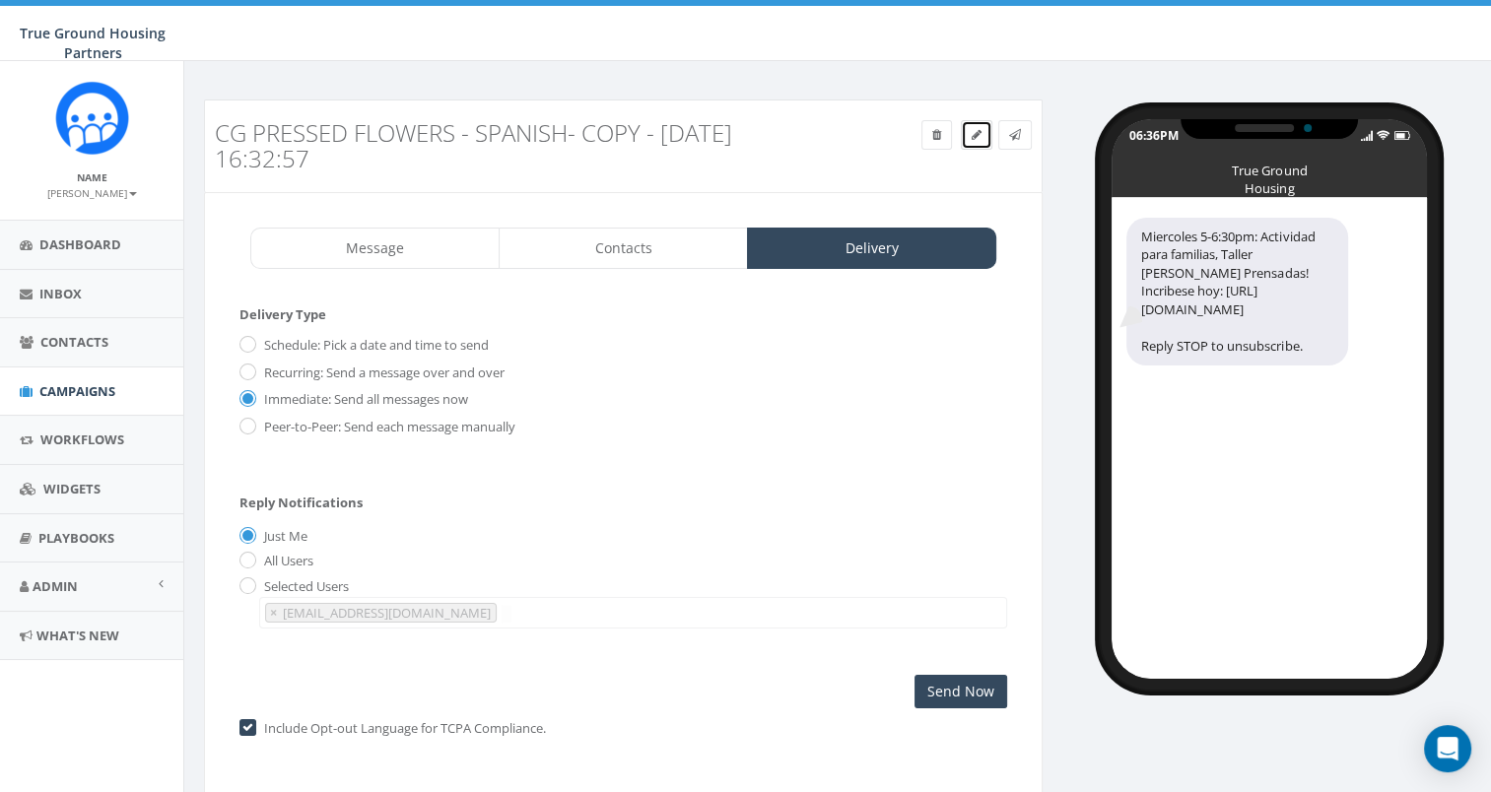
click at [979, 140] on span at bounding box center [977, 134] width 10 height 17
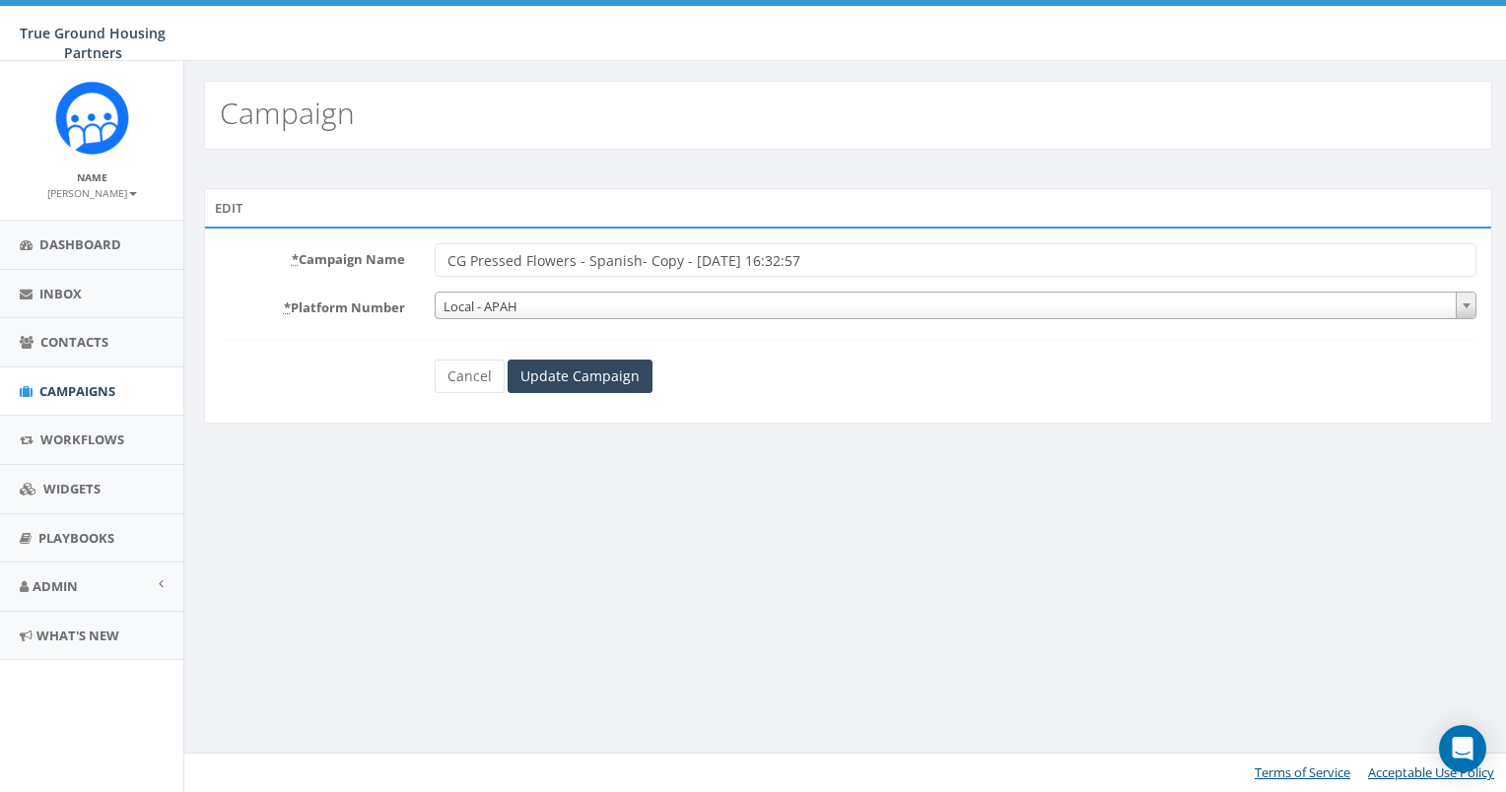
drag, startPoint x: 864, startPoint y: 262, endPoint x: 635, endPoint y: 268, distance: 229.7
click at [635, 268] on input "CG Pressed Flowers - Spanish- Copy - [DATE] 16:32:57" at bounding box center [956, 260] width 1043 height 34
type input "CG Pressed Flowers - Spanish Reminder #2"
click at [611, 363] on input "Update Campaign" at bounding box center [580, 377] width 145 height 34
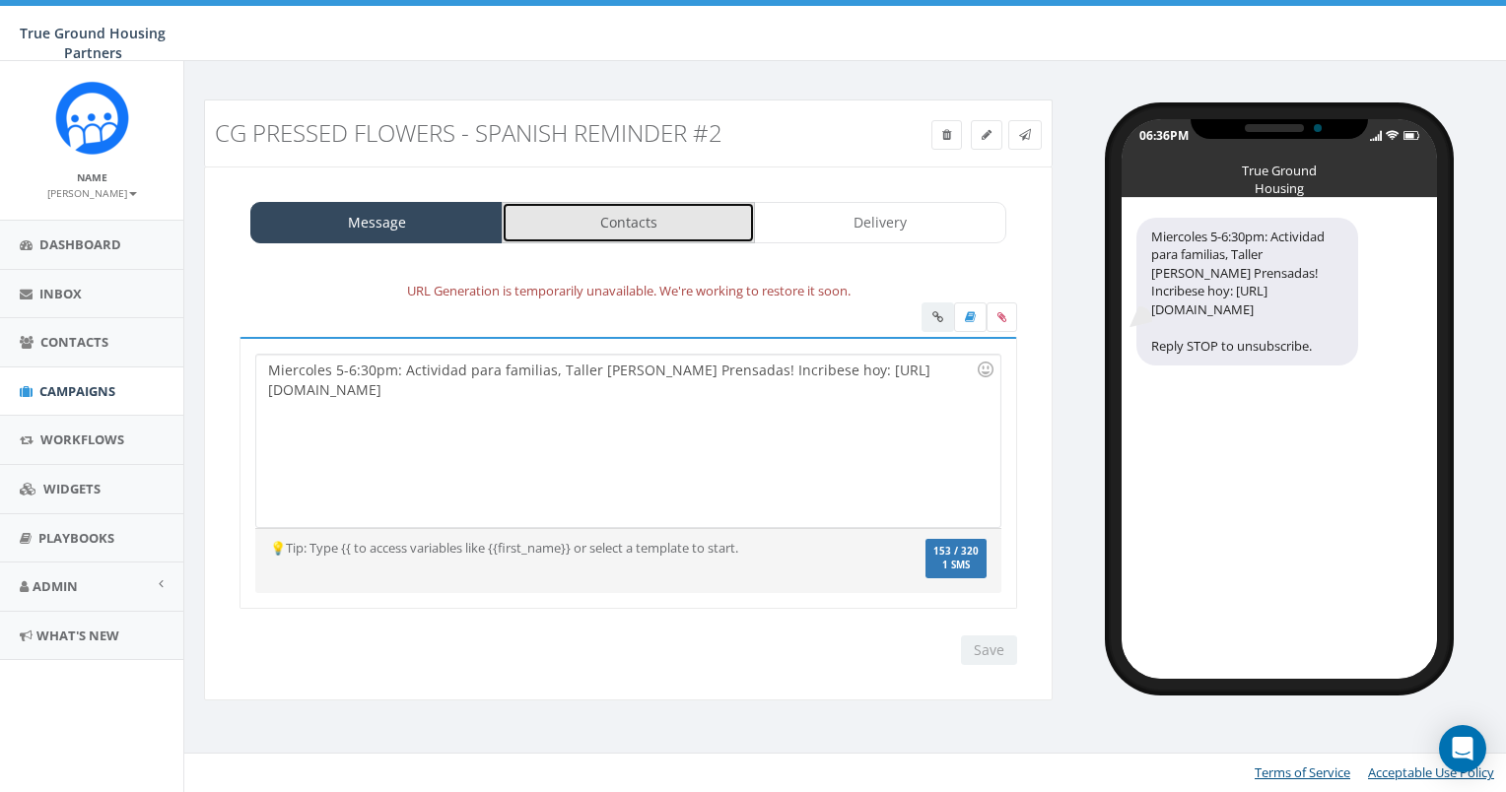
click at [652, 202] on link "Contacts" at bounding box center [628, 222] width 252 height 41
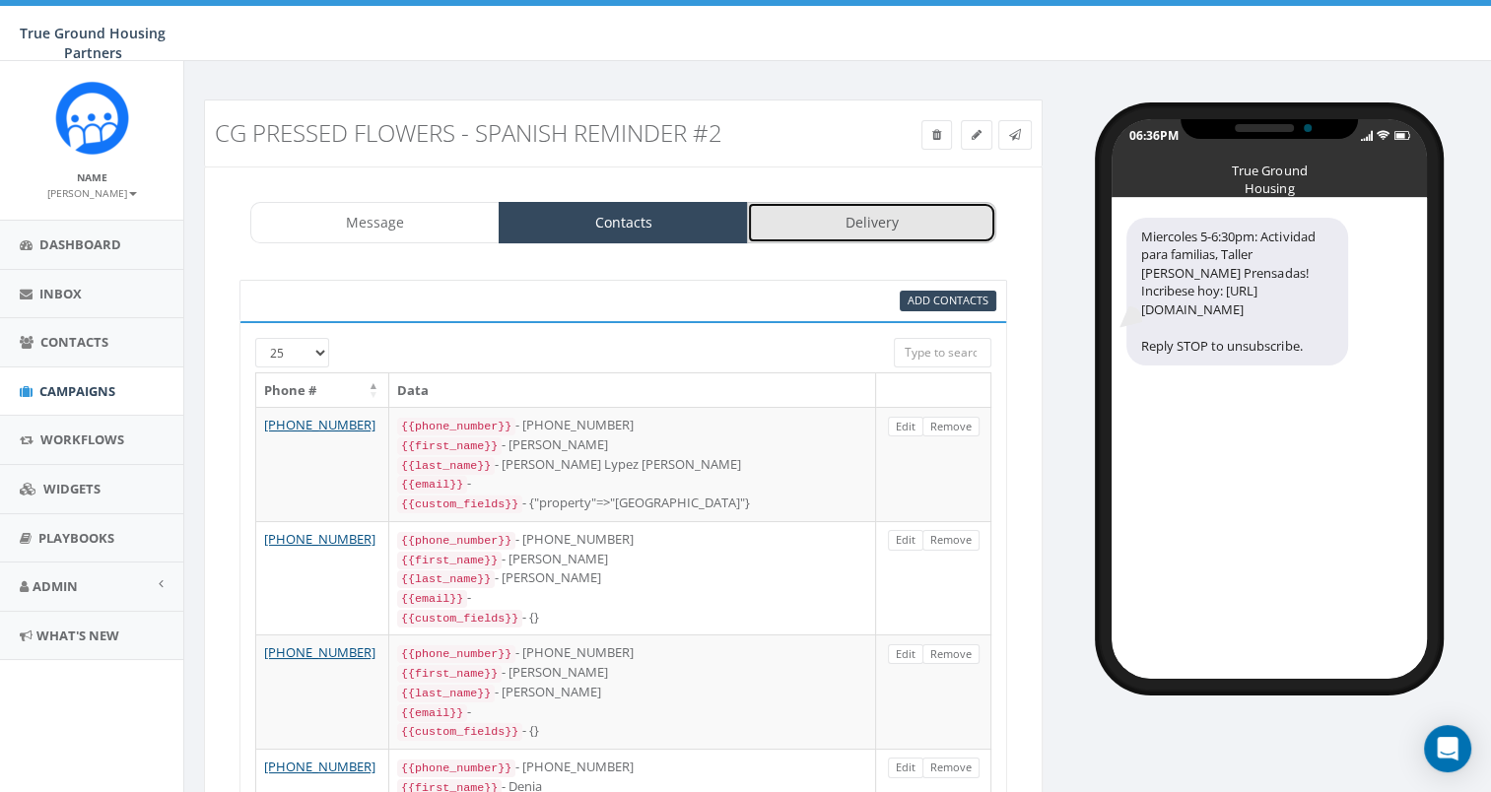
click at [834, 222] on link "Delivery" at bounding box center [871, 222] width 249 height 41
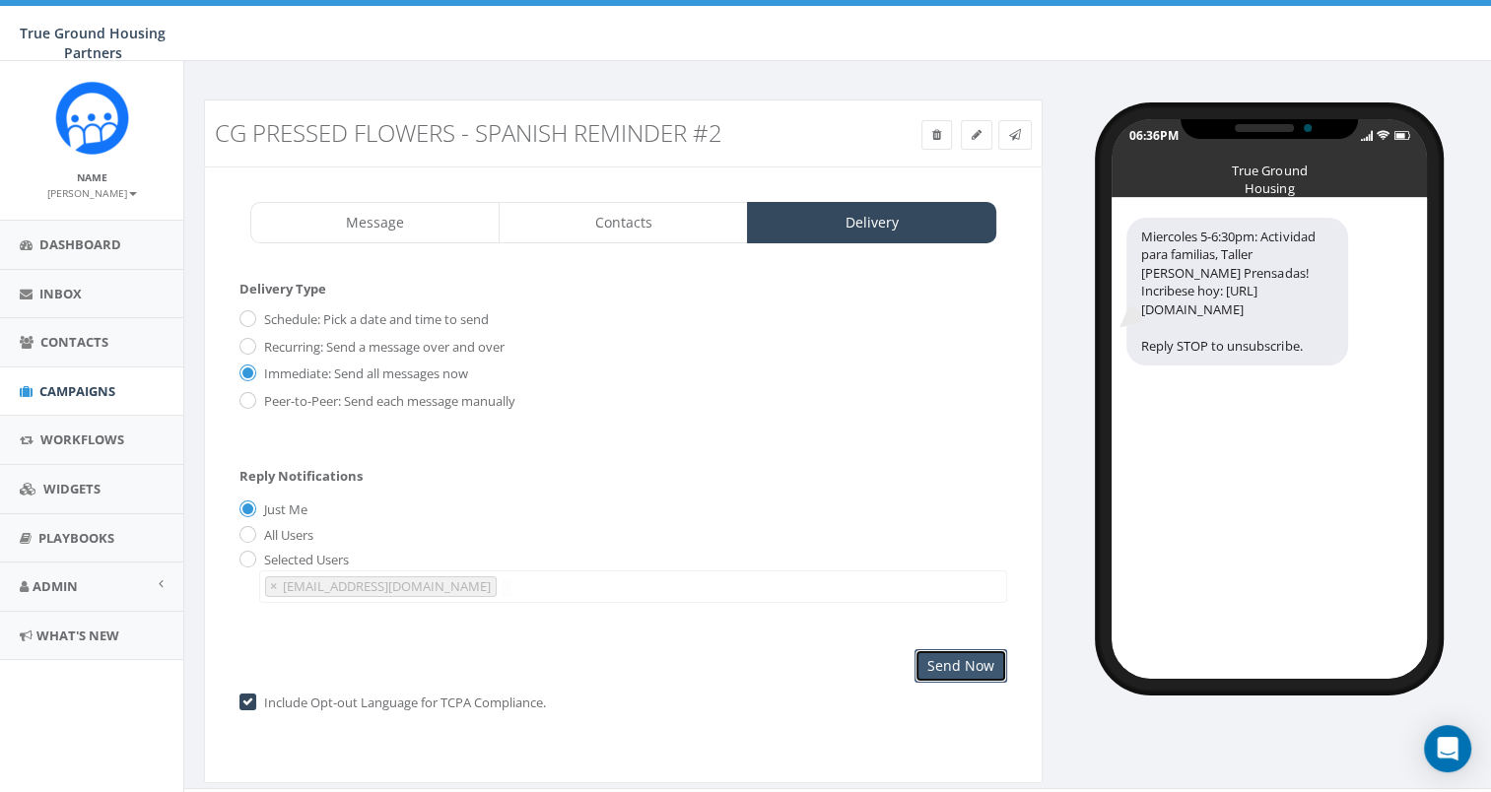
click at [978, 661] on input "Send Now" at bounding box center [961, 666] width 93 height 34
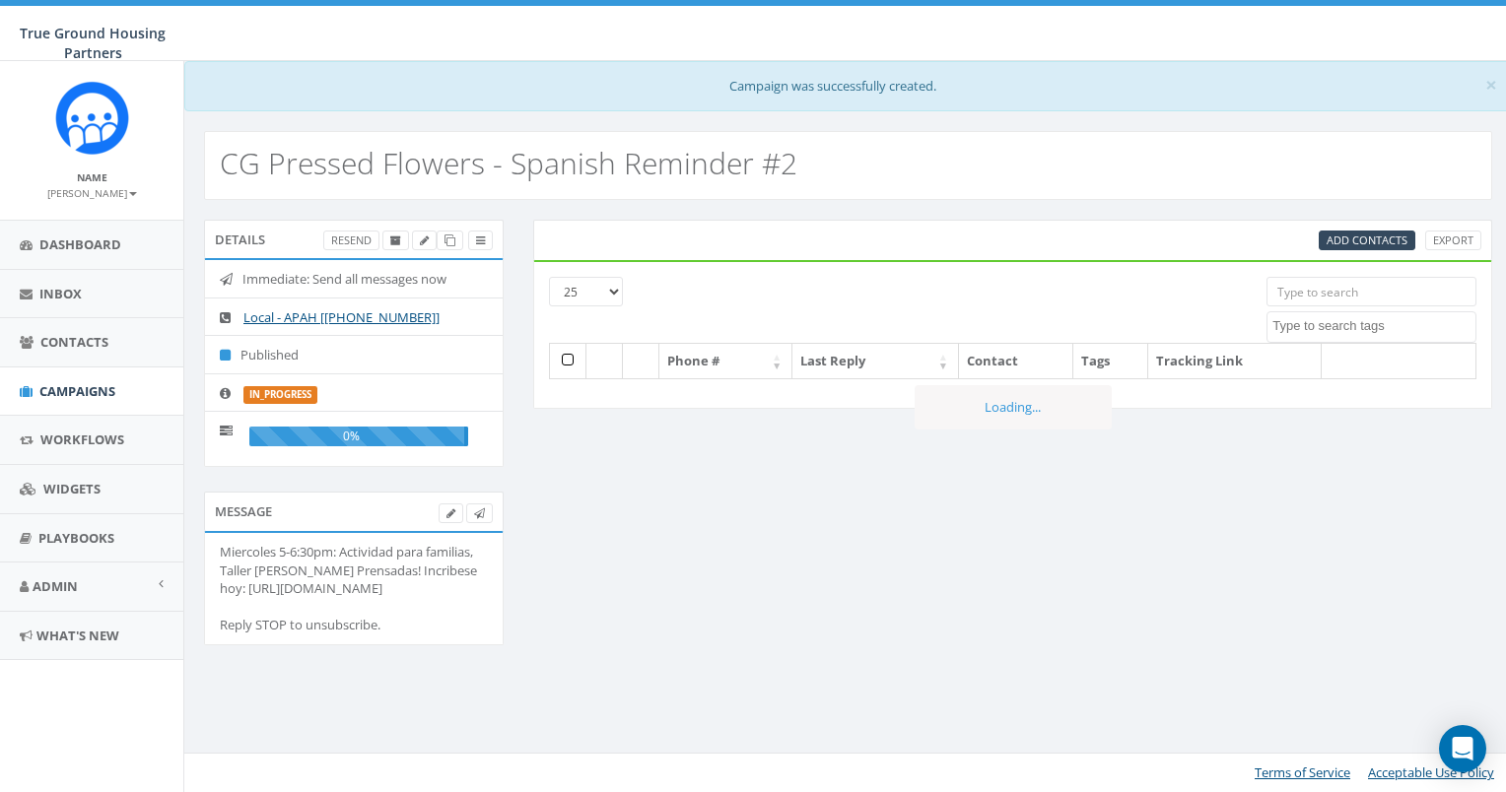
select select
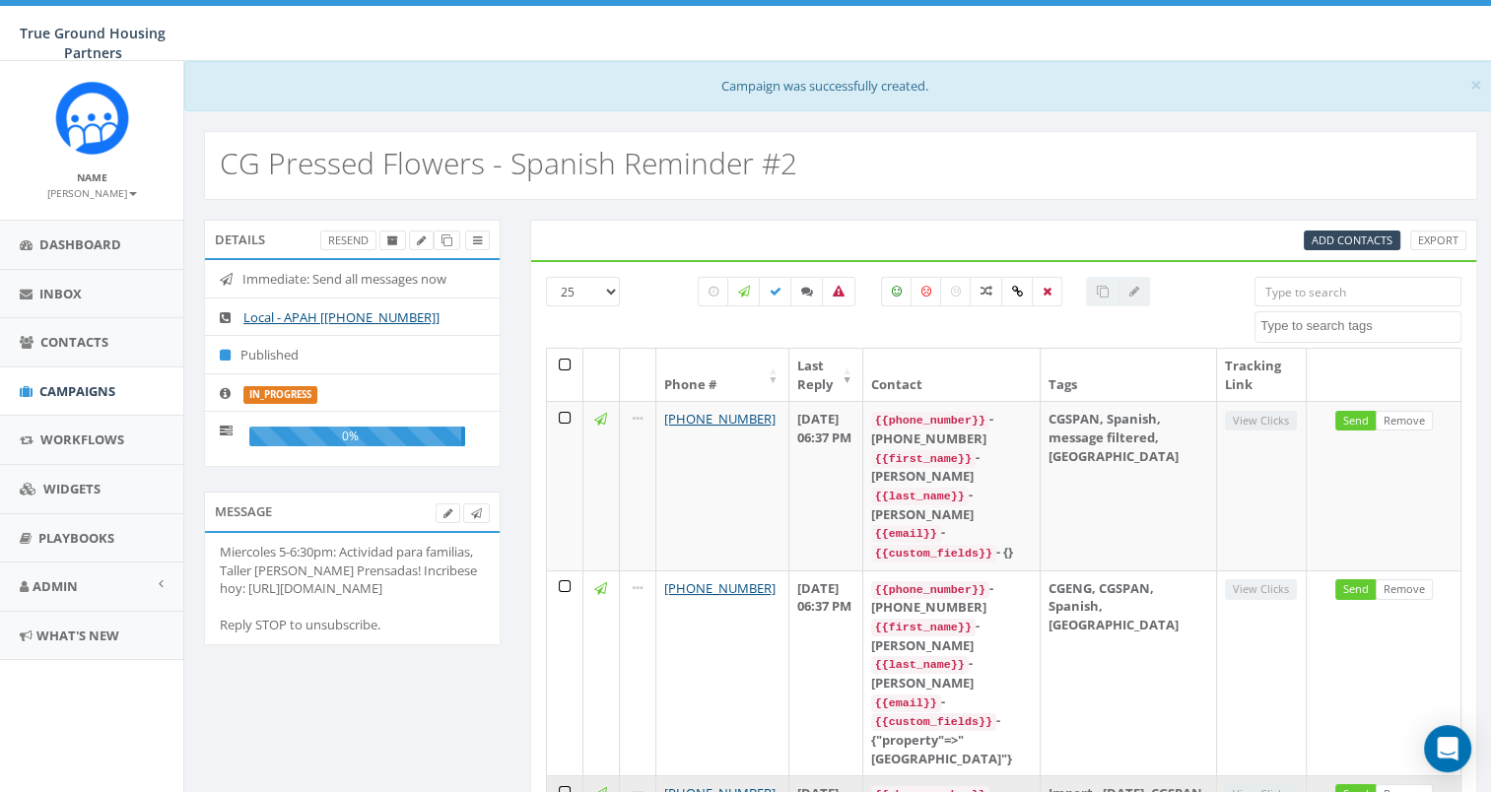
click at [933, 784] on div "{{phone_number}} - [PHONE_NUMBER]" at bounding box center [951, 802] width 161 height 37
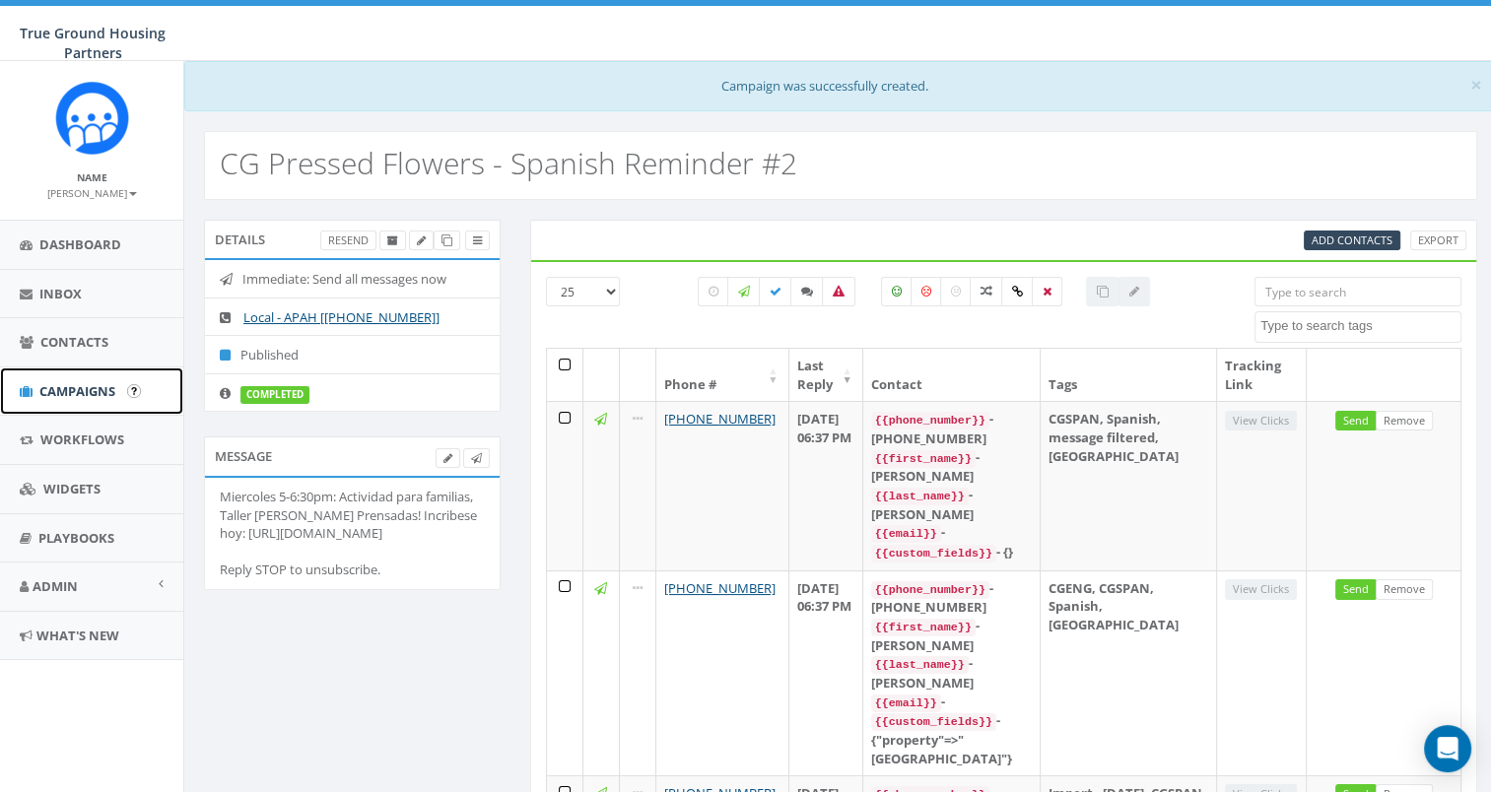
click at [73, 383] on span "Campaigns" at bounding box center [77, 391] width 76 height 18
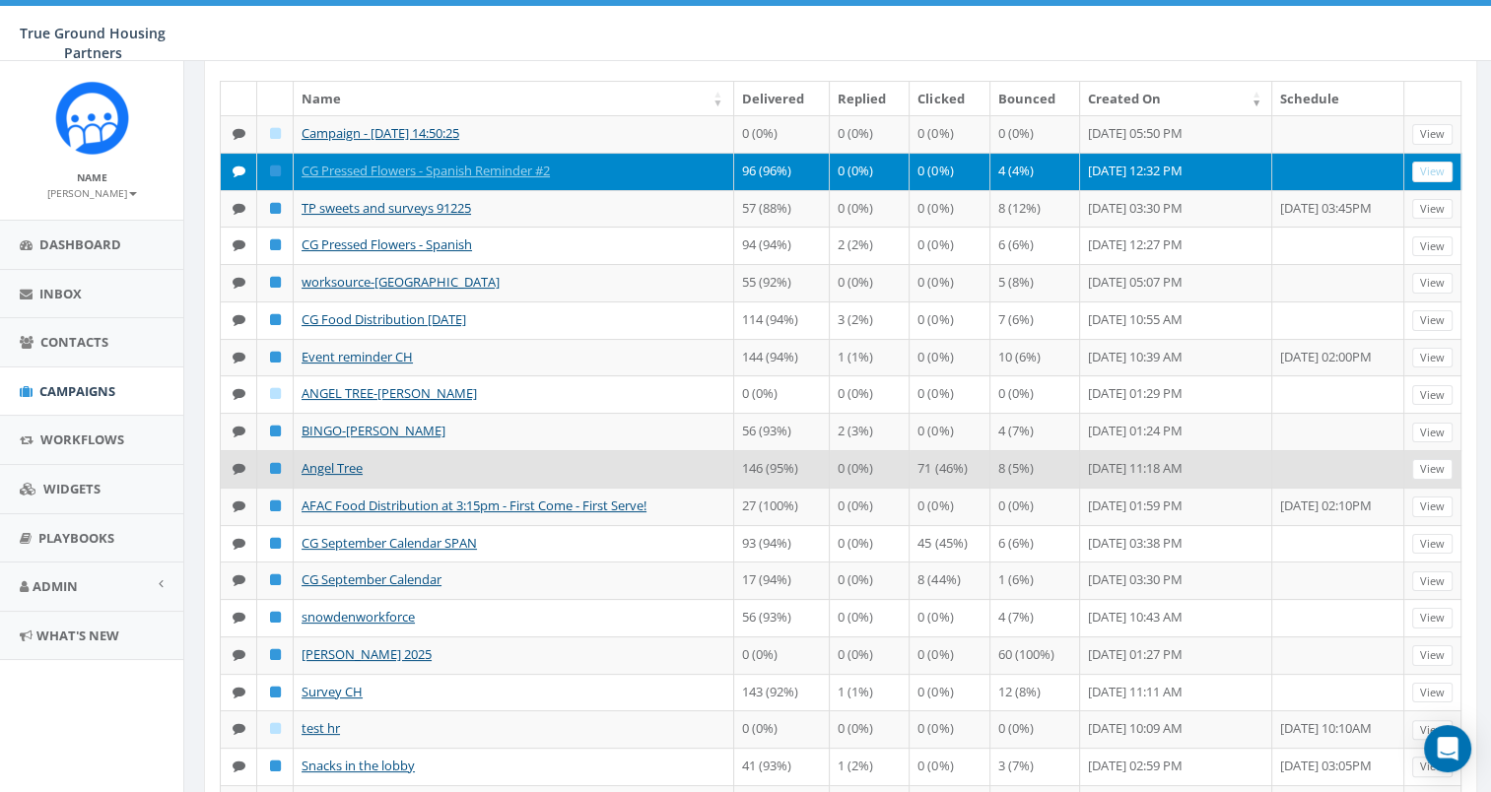
scroll to position [197, 0]
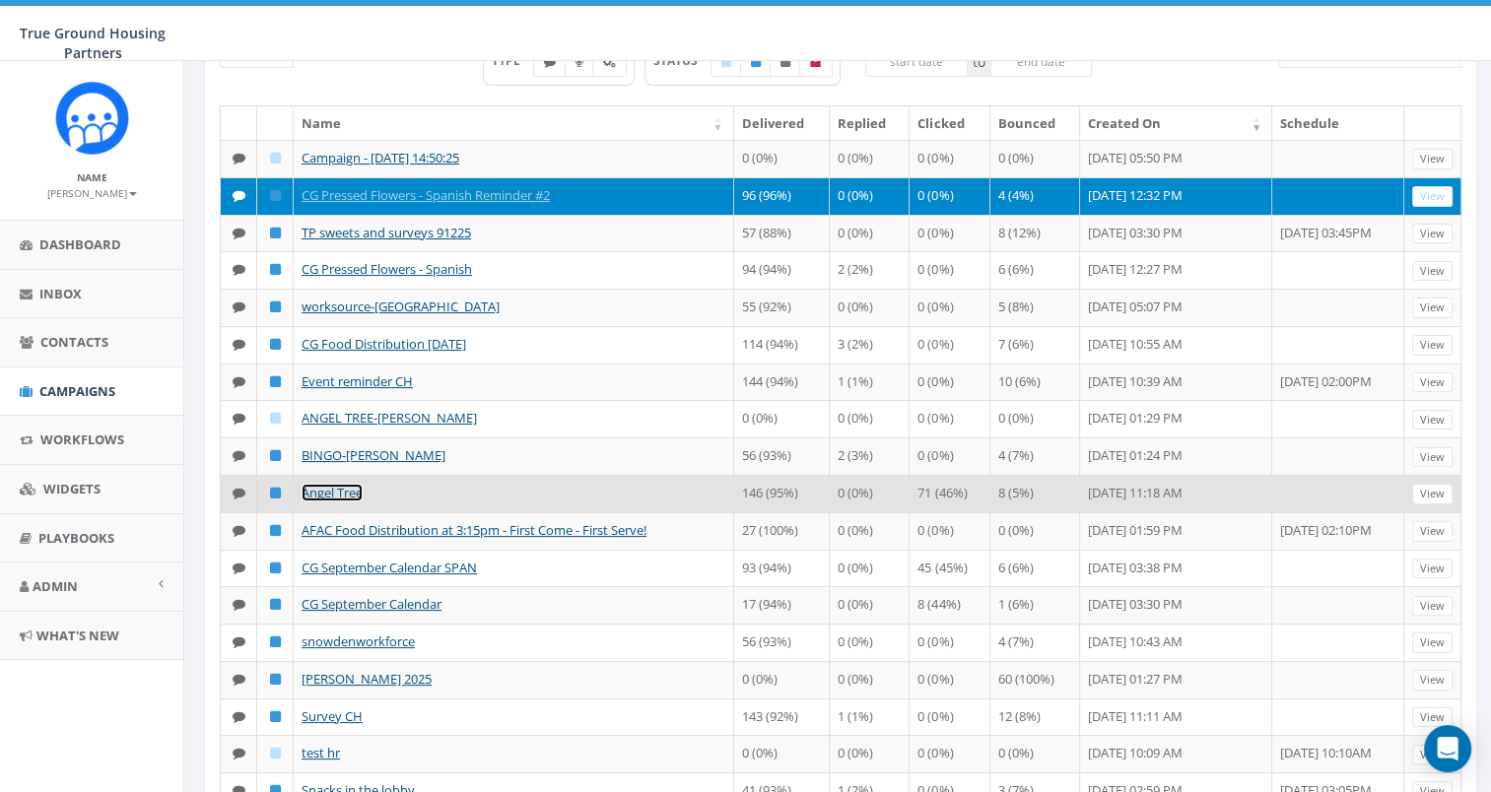
click at [323, 502] on link "Angel Tree" at bounding box center [332, 493] width 61 height 18
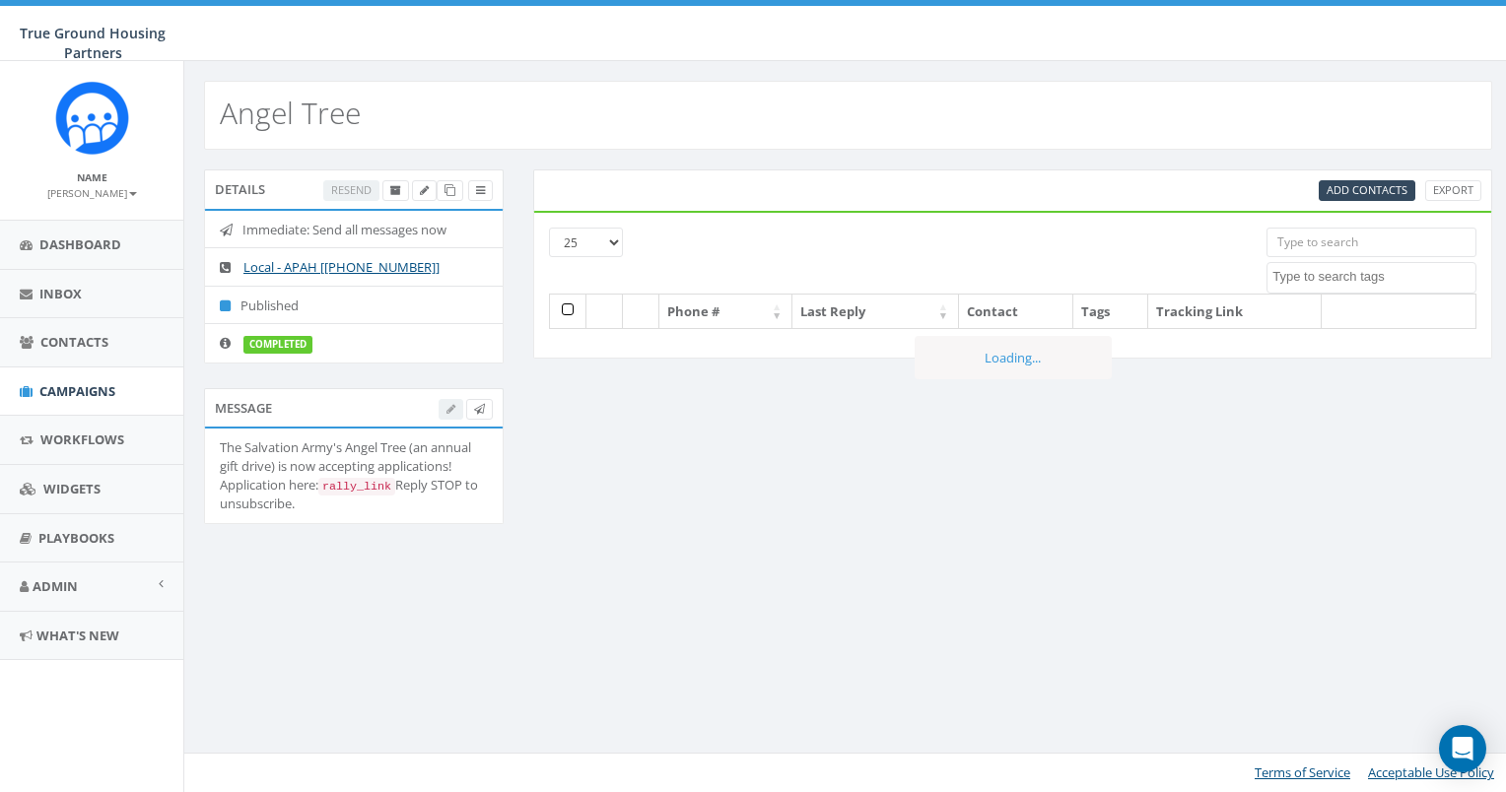
select select
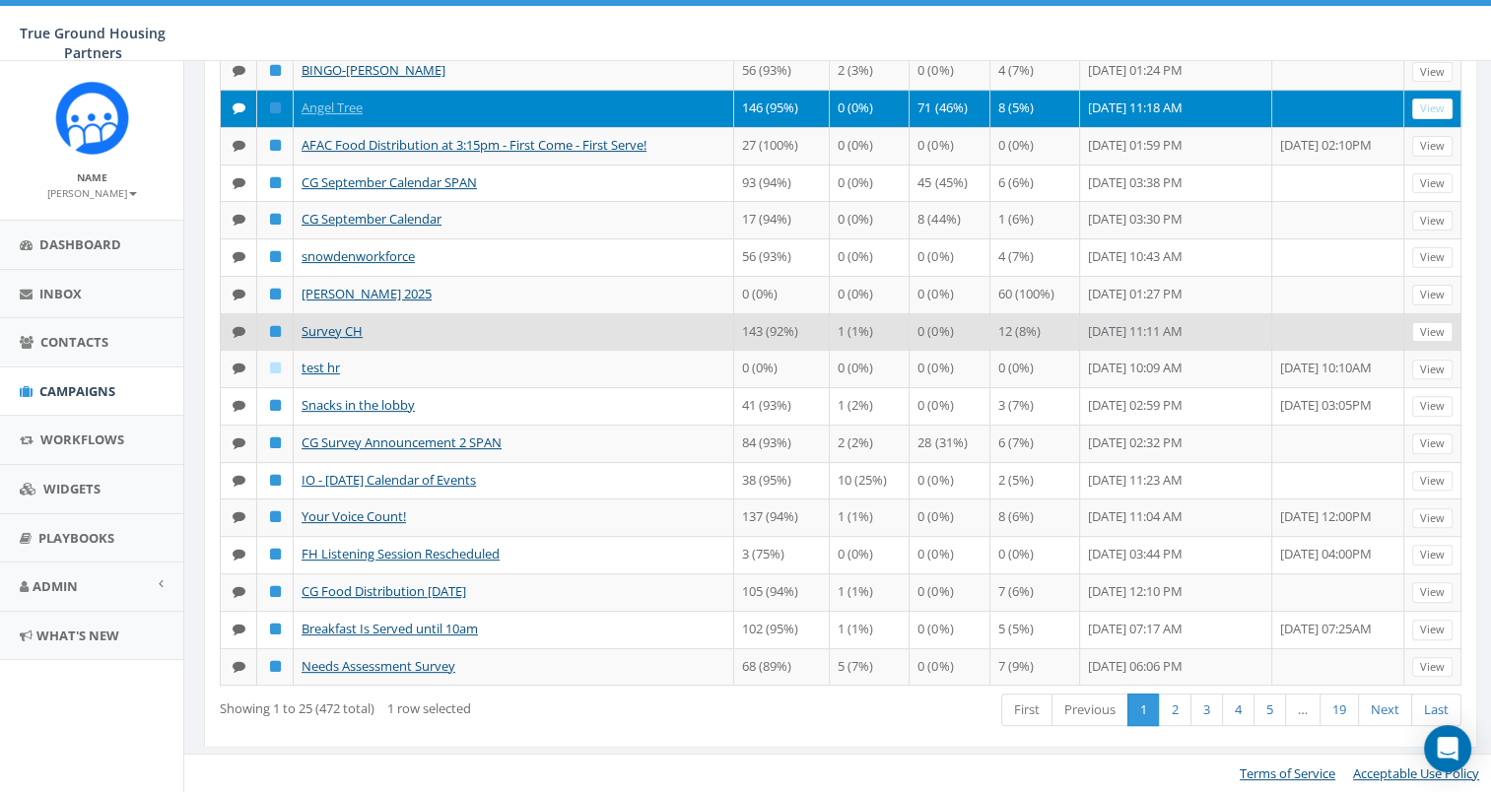
scroll to position [788, 0]
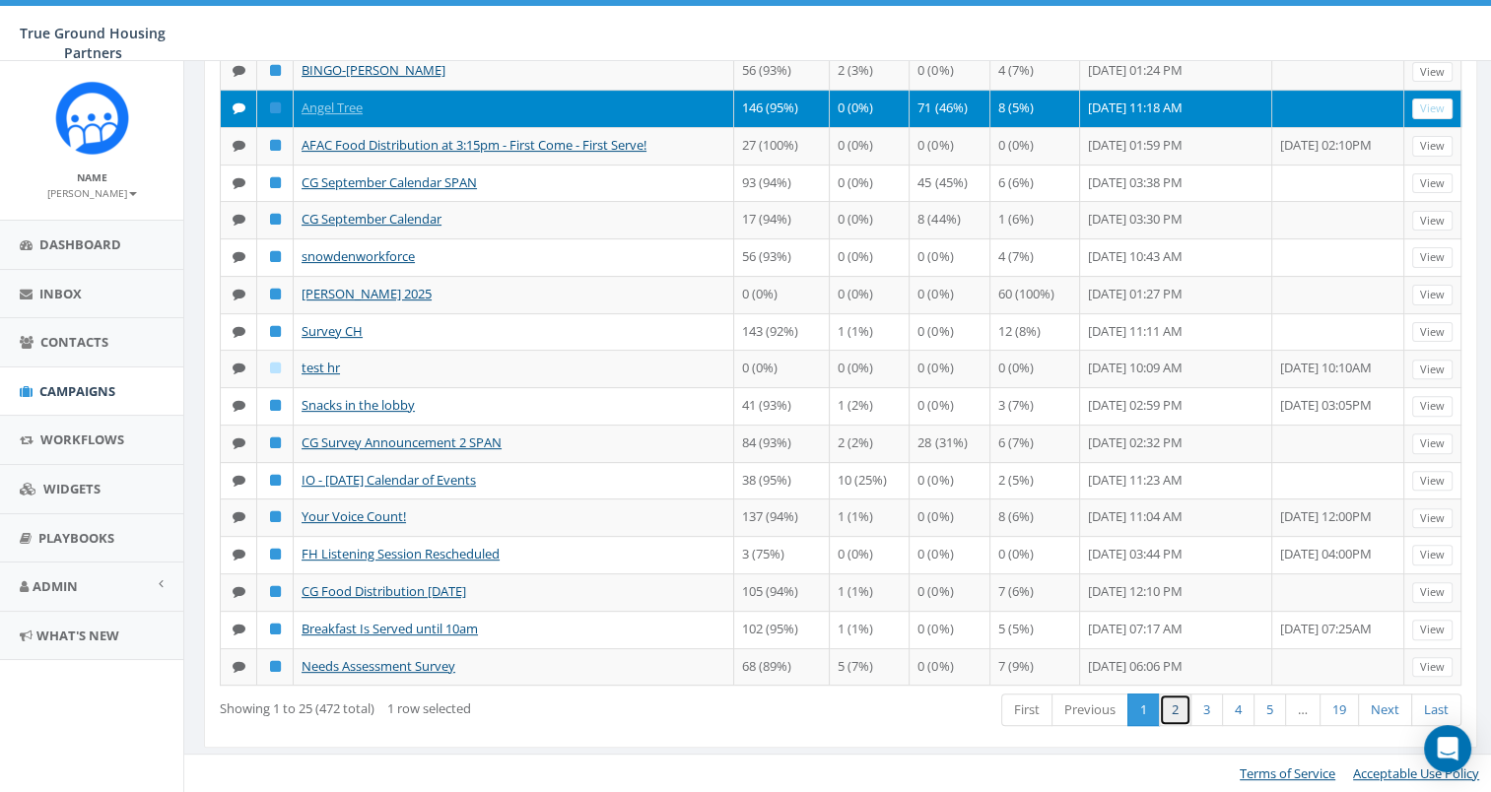
click at [1190, 726] on link "2" at bounding box center [1175, 710] width 33 height 33
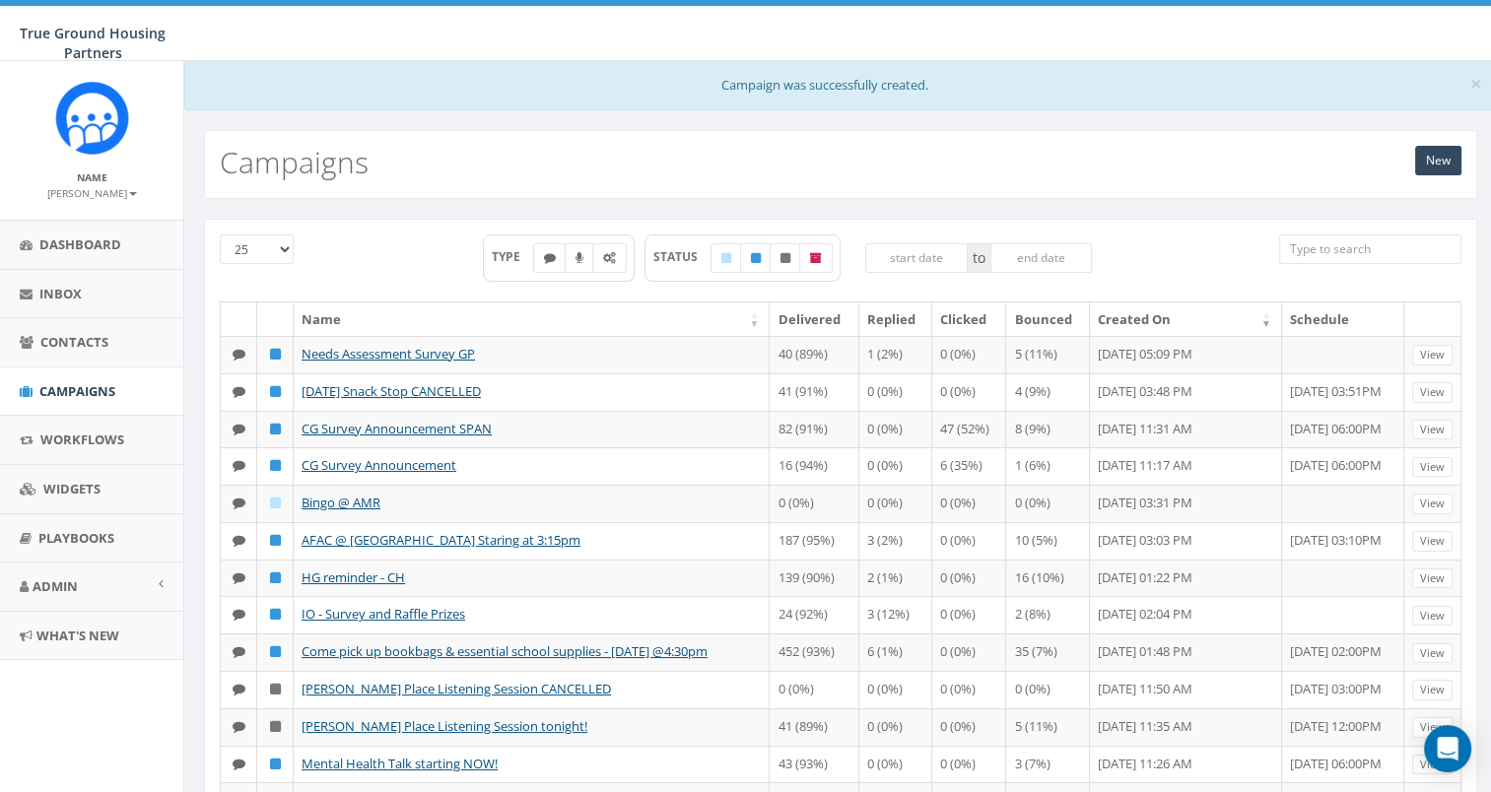
scroll to position [0, 0]
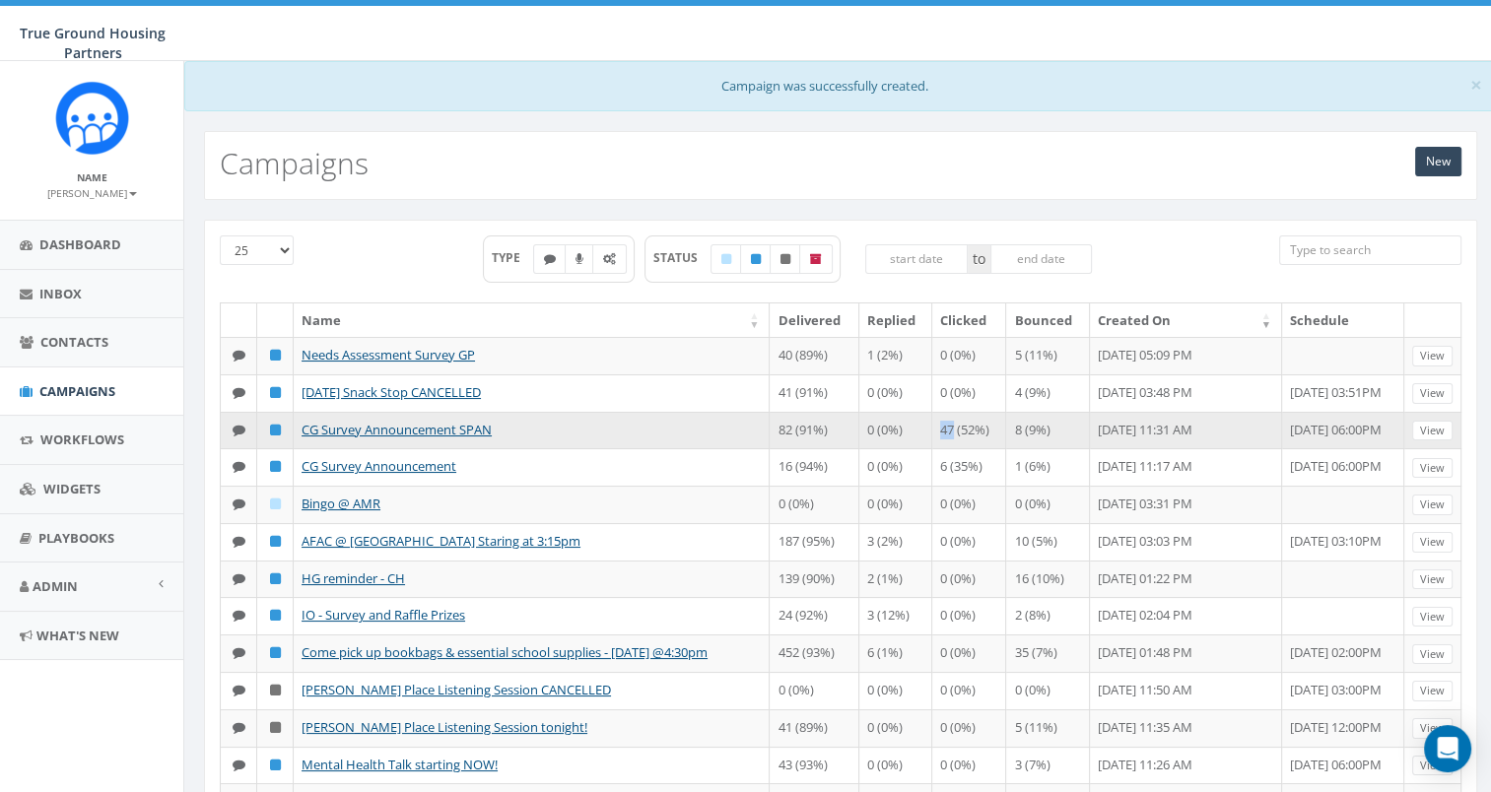
drag, startPoint x: 930, startPoint y: 426, endPoint x: 912, endPoint y: 427, distance: 18.8
click at [932, 427] on td "47 (52%)" at bounding box center [969, 430] width 75 height 37
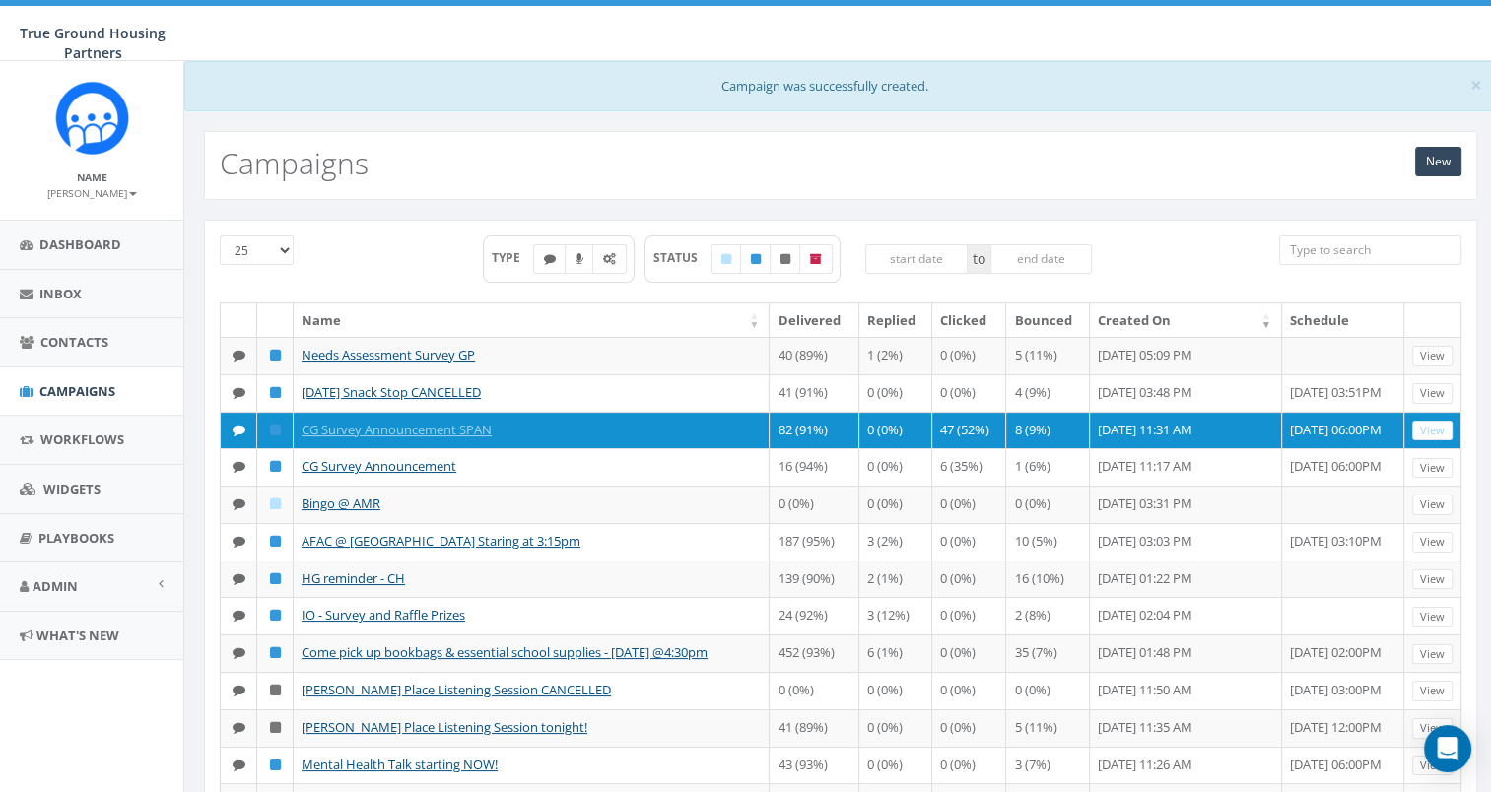
click at [172, 714] on aside "Name Heather Welsh Profile Sign Out Dashboard Inbox Contacts Campaigns Workflow…" at bounding box center [91, 426] width 183 height 731
click at [196, 698] on div "25 50 100 TYPE STATUS to Name Delivered Replied Clicked Bounced Created On Sche…" at bounding box center [840, 788] width 1303 height 1136
click at [200, 685] on div "25 50 100 TYPE STATUS to Name Delivered Replied Clicked Bounced Created On Sche…" at bounding box center [840, 788] width 1303 height 1136
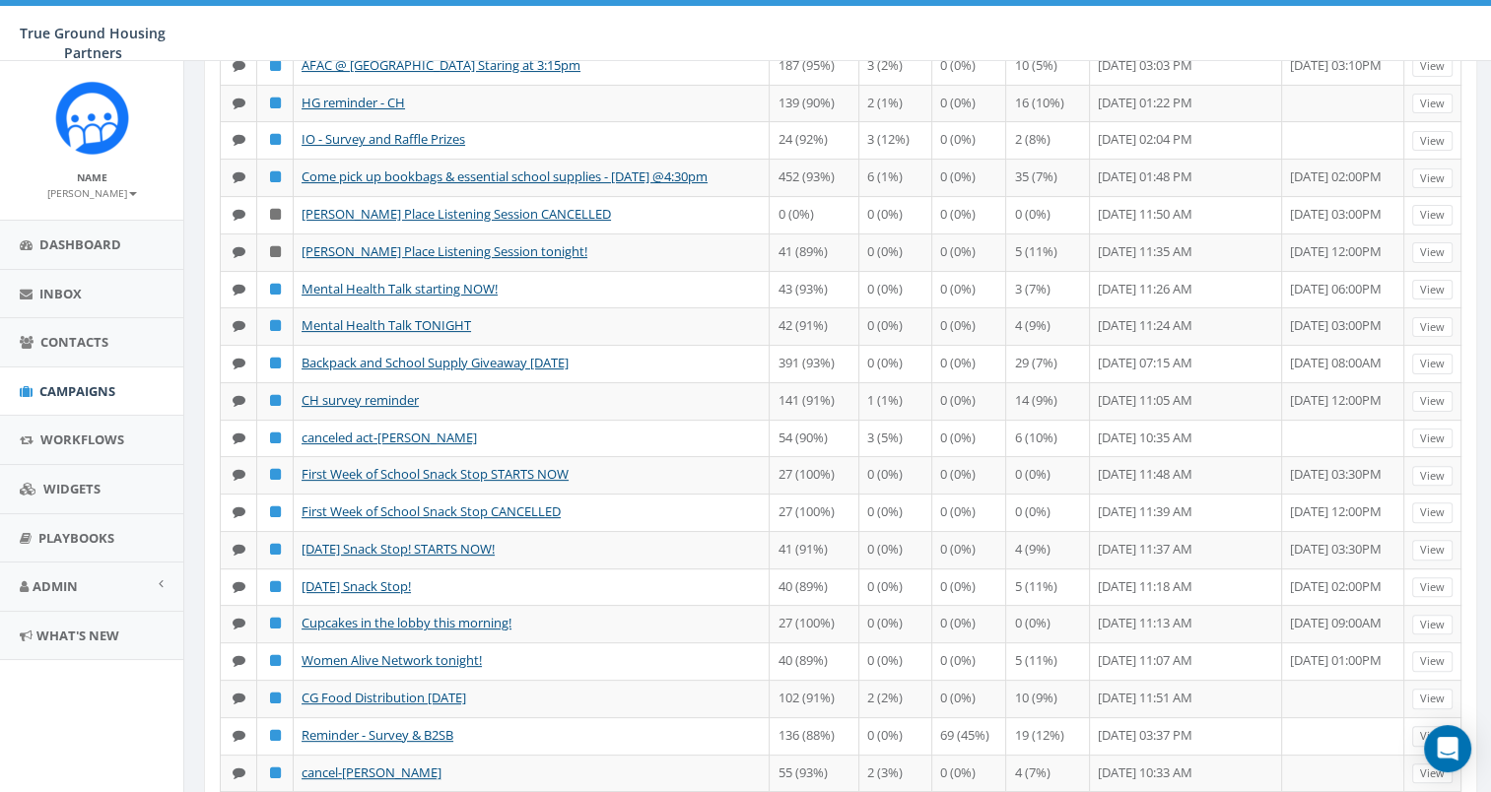
scroll to position [561, 0]
